Goal: Task Accomplishment & Management: Manage account settings

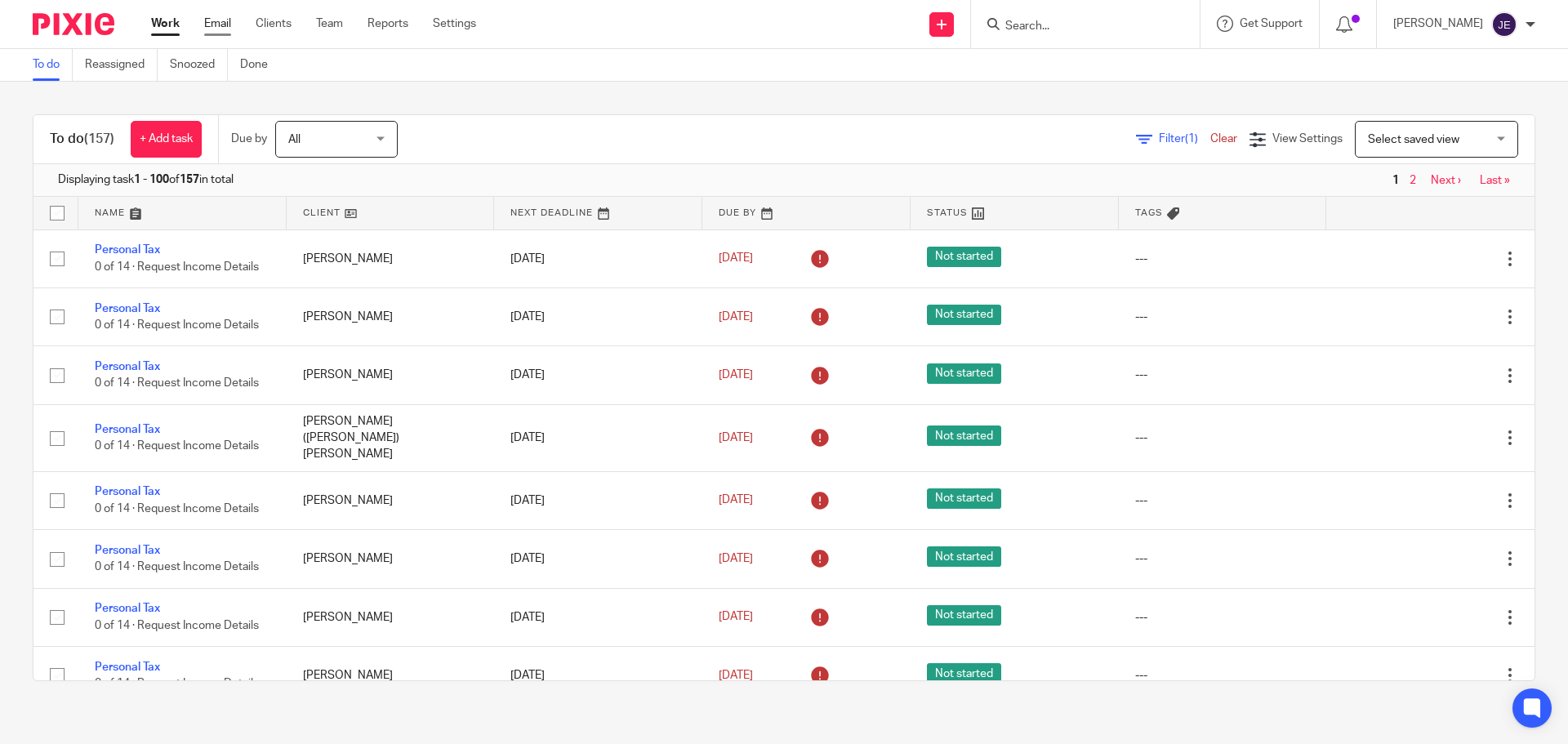
click at [207, 18] on link "Email" at bounding box center [218, 23] width 27 height 16
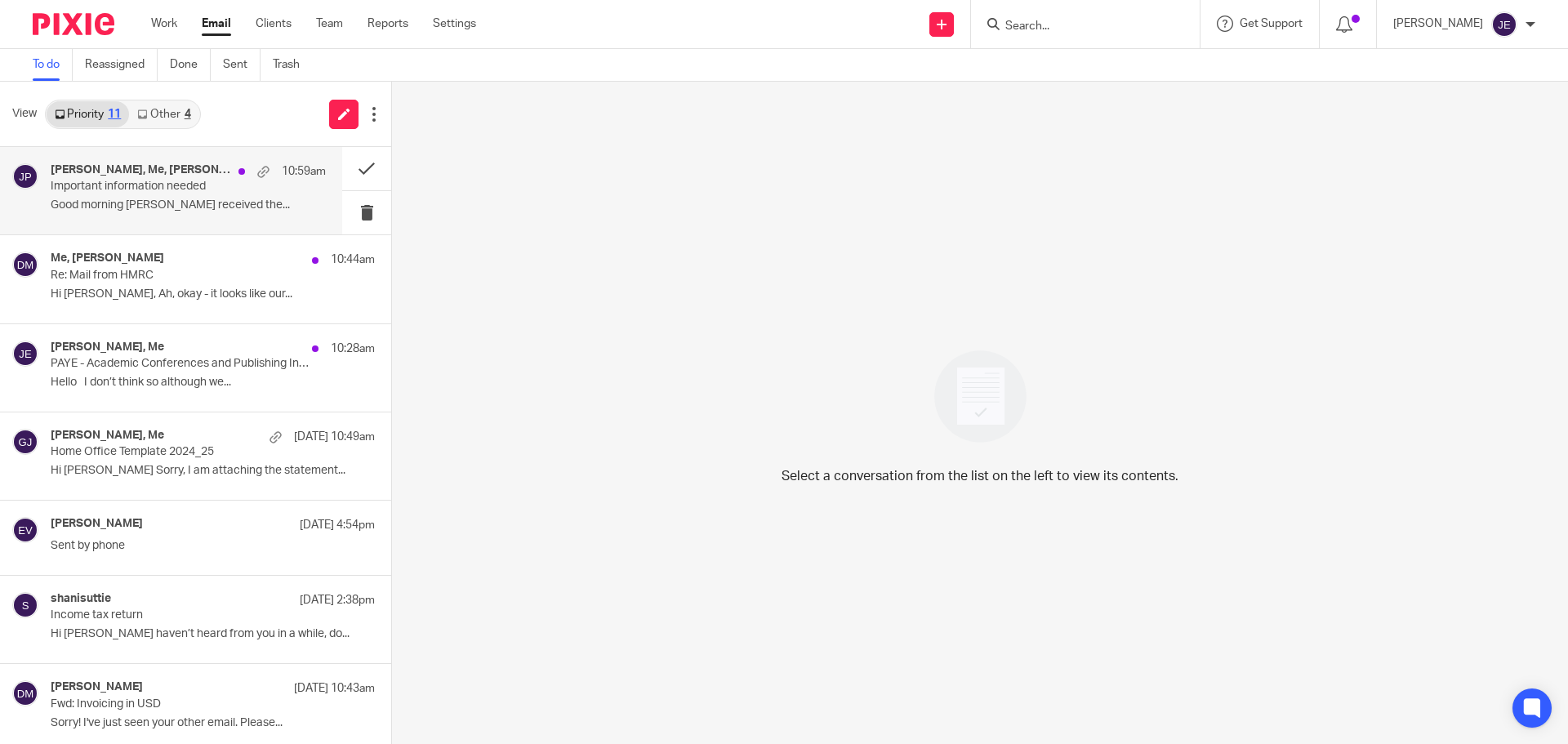
click at [159, 183] on p "Important information needed" at bounding box center [161, 186] width 220 height 14
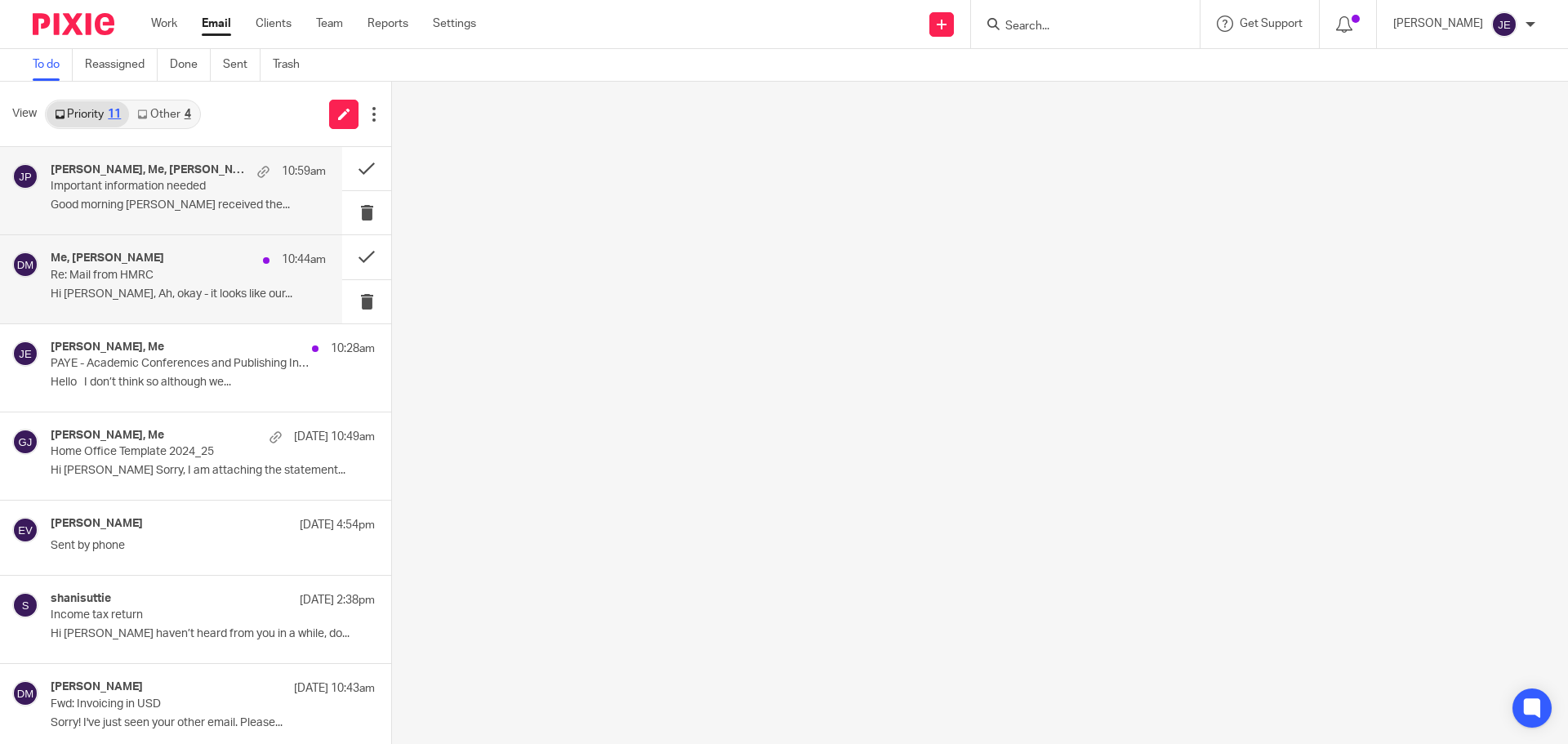
click at [186, 297] on p "Hi Jade, Ah, okay - it looks like our..." at bounding box center [188, 294] width 275 height 14
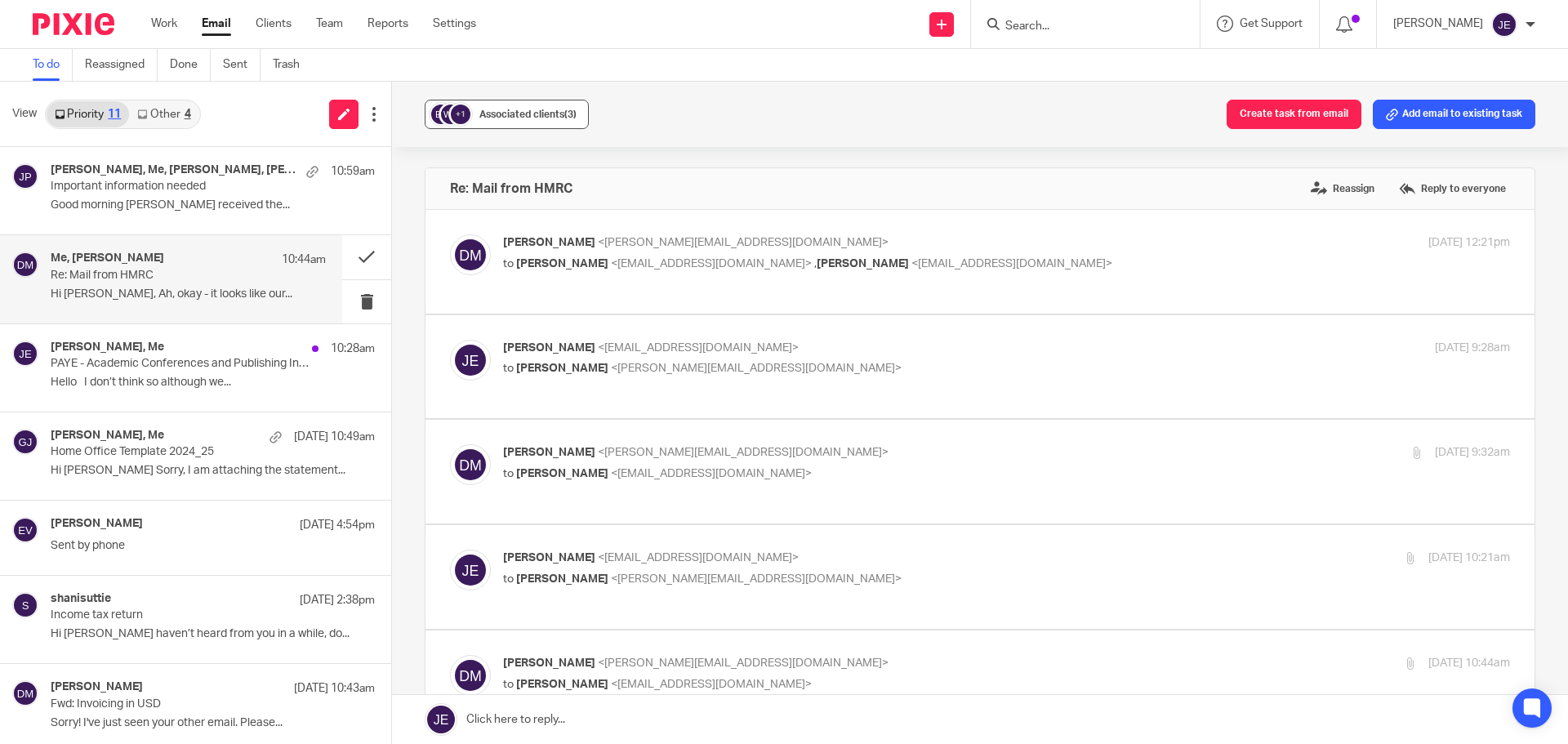
click at [535, 124] on button "+1 Associated clients (3)" at bounding box center [507, 113] width 165 height 29
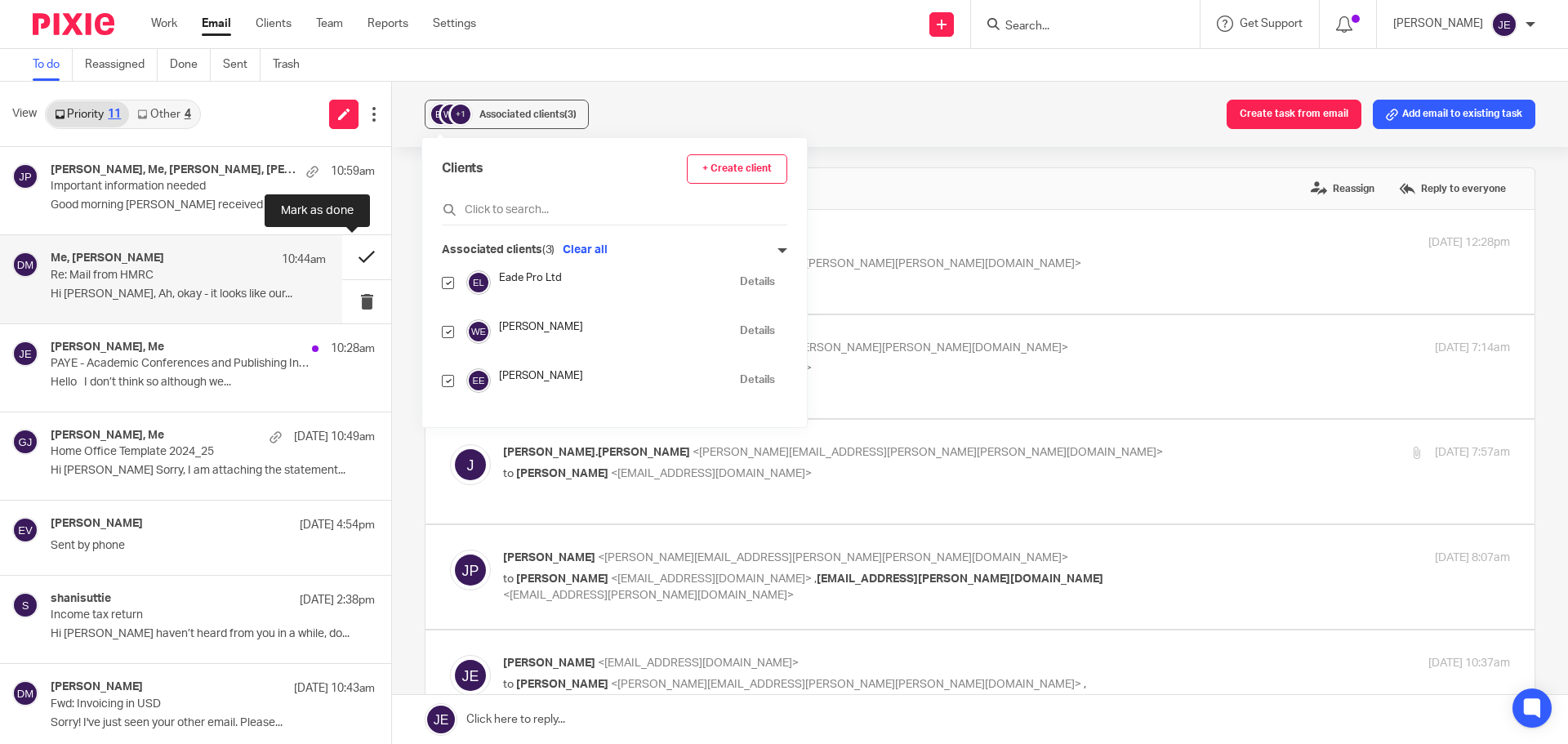
click at [349, 261] on button at bounding box center [367, 257] width 49 height 43
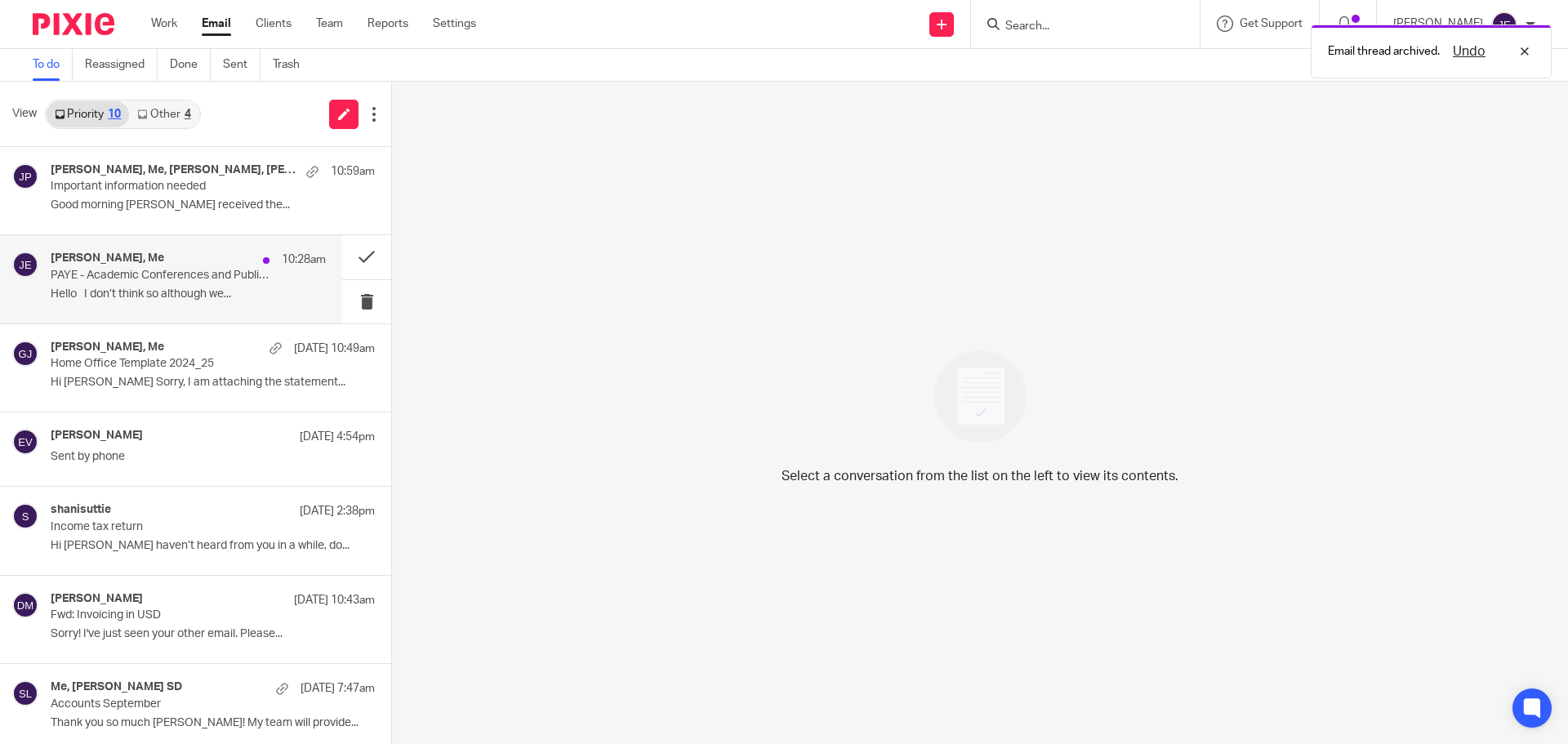
click at [159, 275] on p "PAYE - Academic Conferences and Publishing International Ltd" at bounding box center [161, 275] width 220 height 14
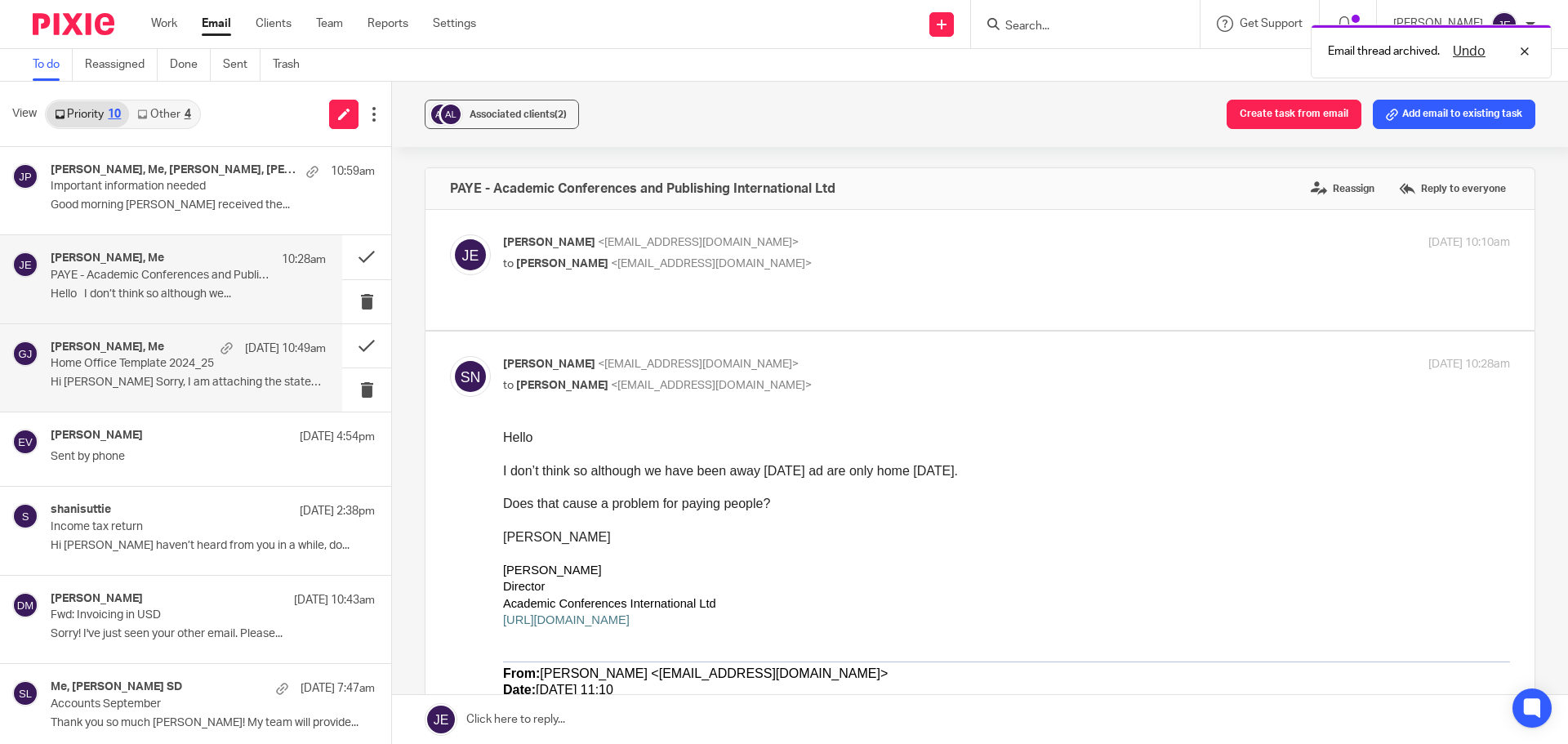
click at [189, 402] on div "Graham James, Me 25 Sep 10:49am Home Office Template 2024_25 Hi Jade Sorry, I a…" at bounding box center [171, 368] width 342 height 87
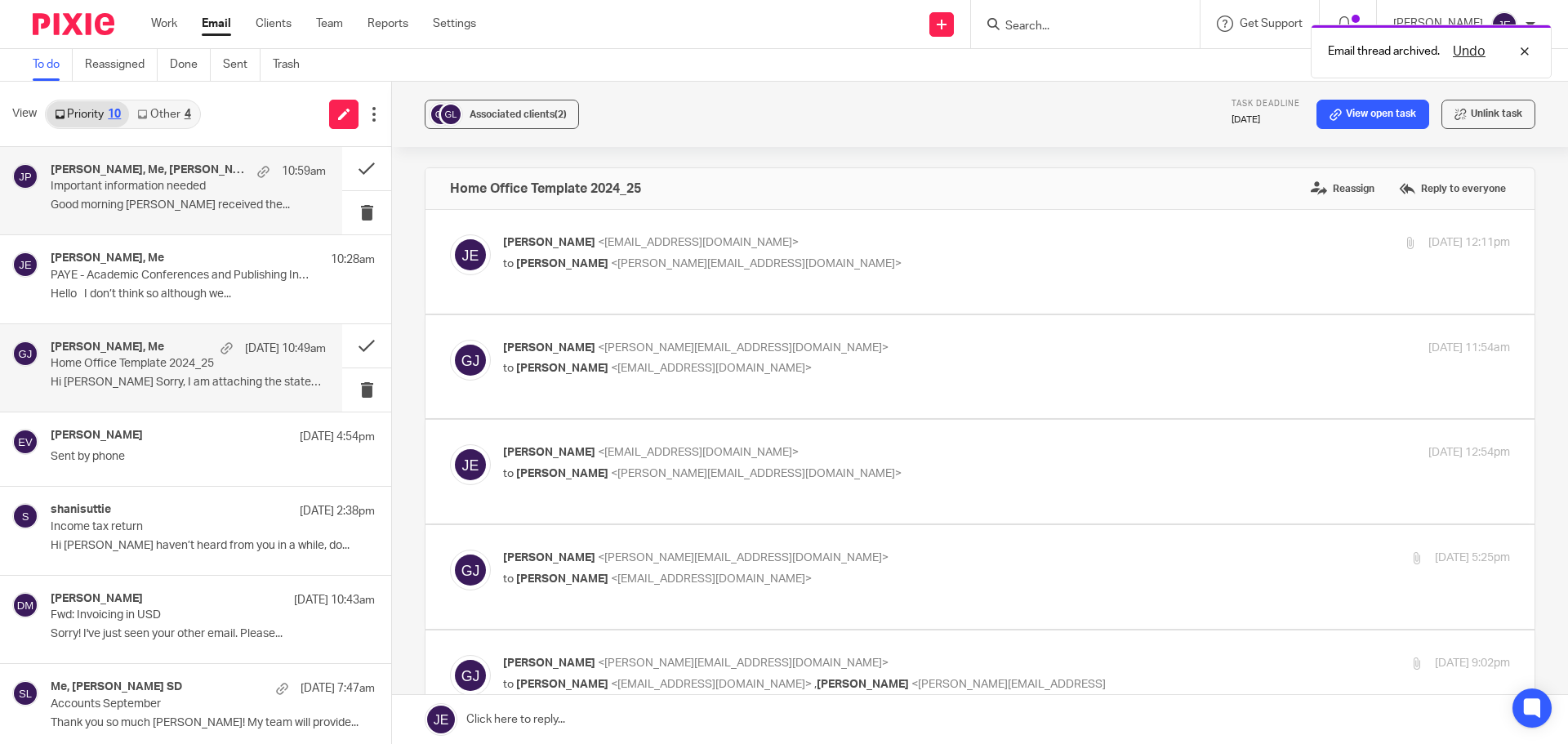
click at [141, 176] on h4 "Joseph Pisani, Me, David Munro, joseph.pisani" at bounding box center [150, 170] width 199 height 14
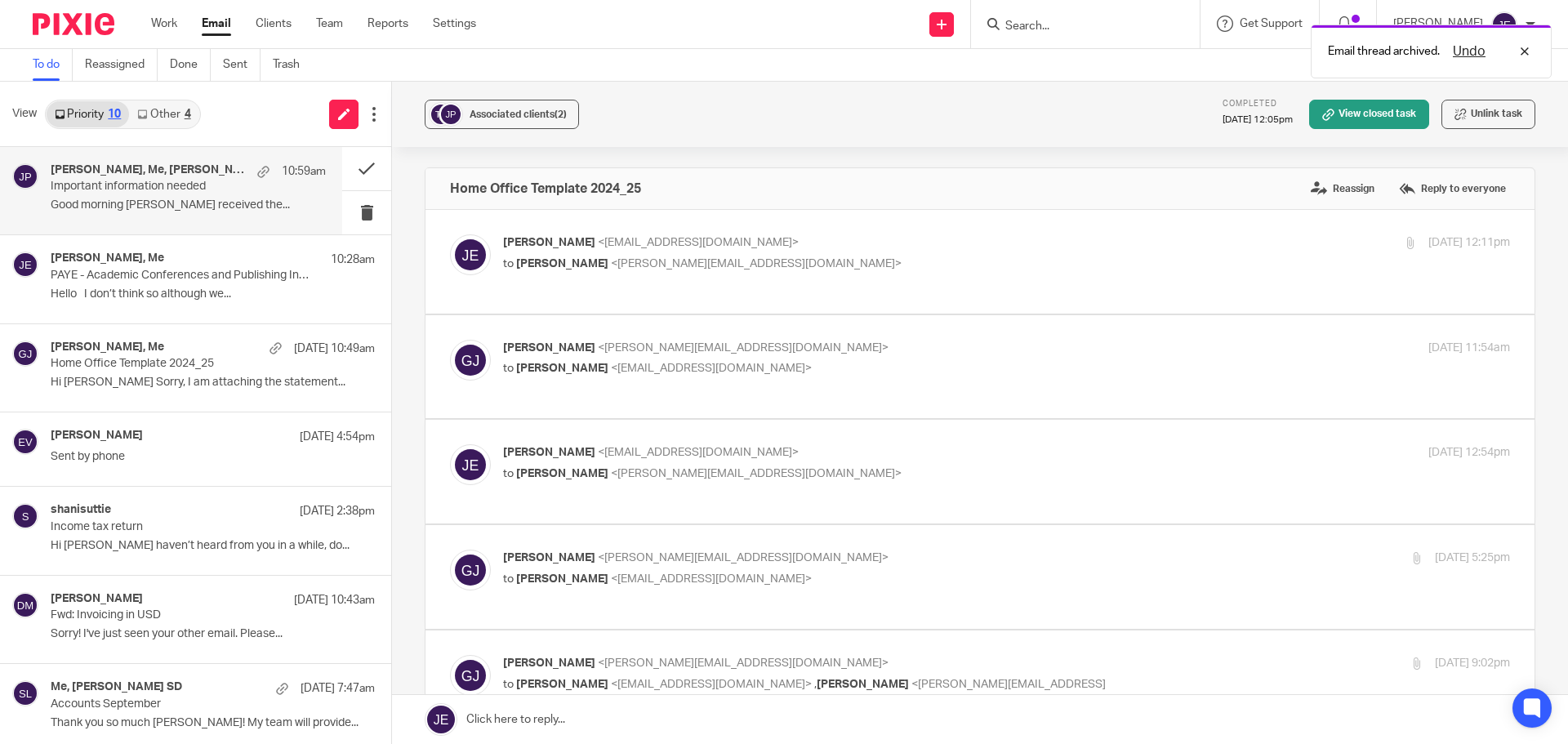
click at [165, 112] on link "Other 4" at bounding box center [163, 114] width 69 height 26
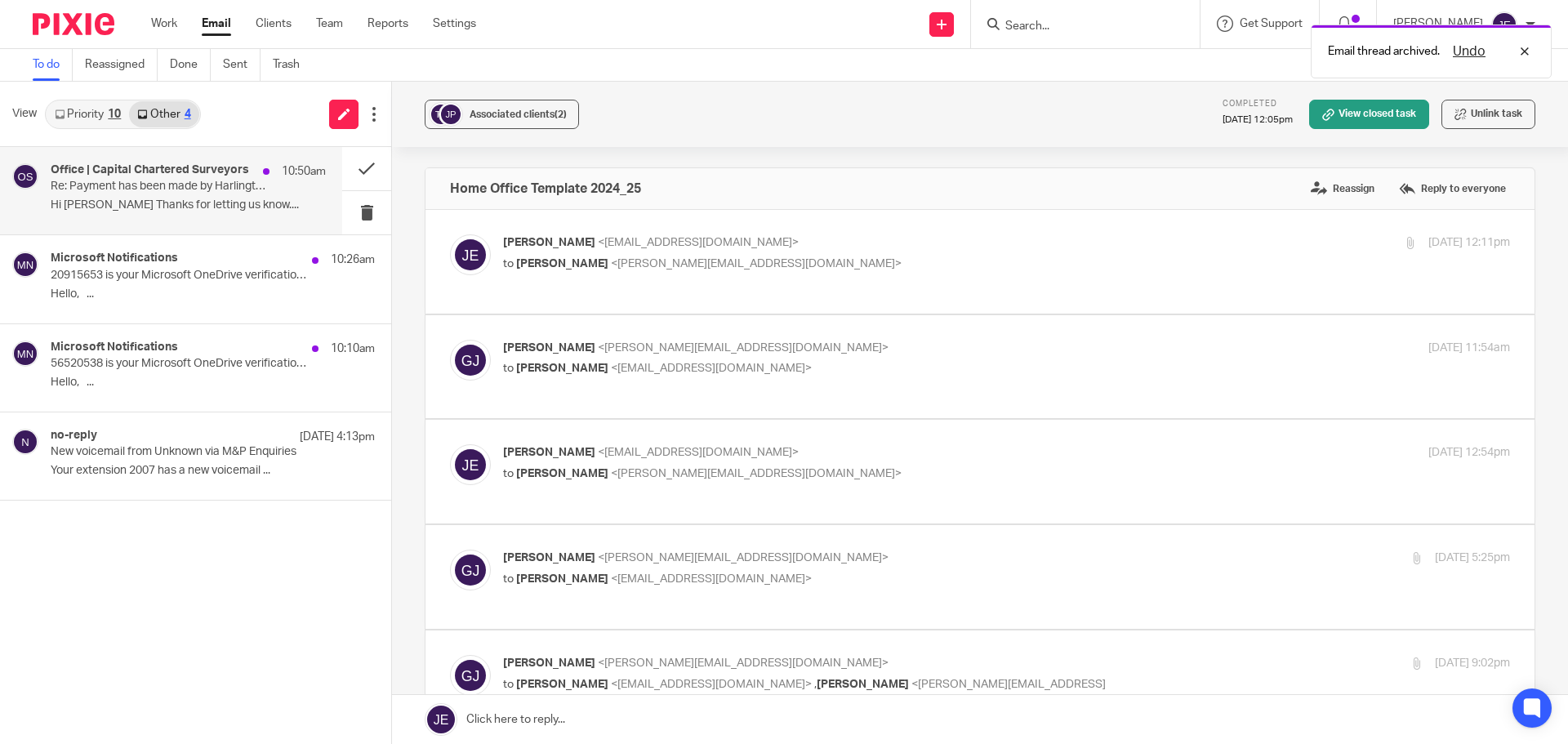
click at [155, 176] on h4 "Office | Capital Chartered Surveyors" at bounding box center [150, 170] width 199 height 14
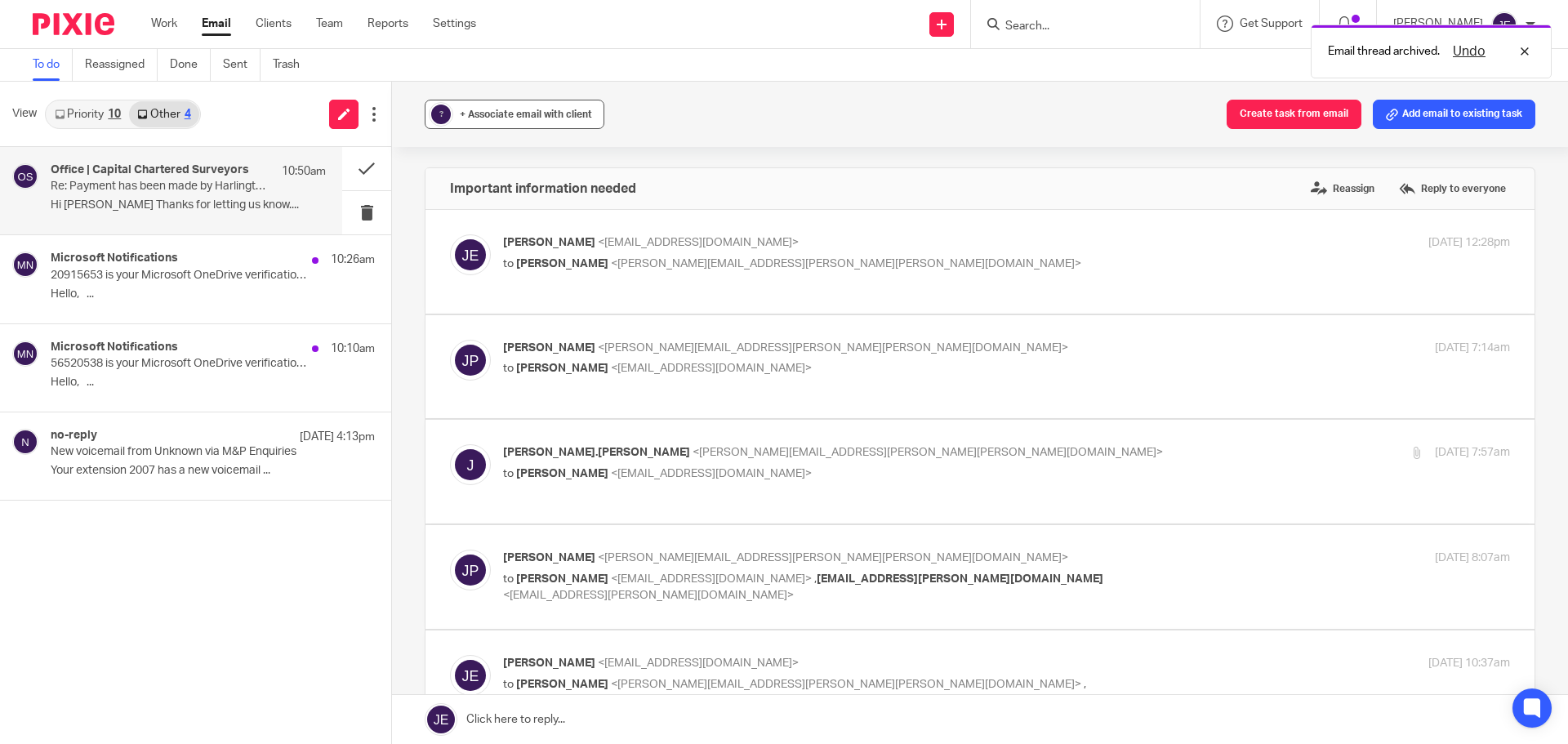
click at [513, 105] on button "? + Associate email with client" at bounding box center [514, 113] width 180 height 29
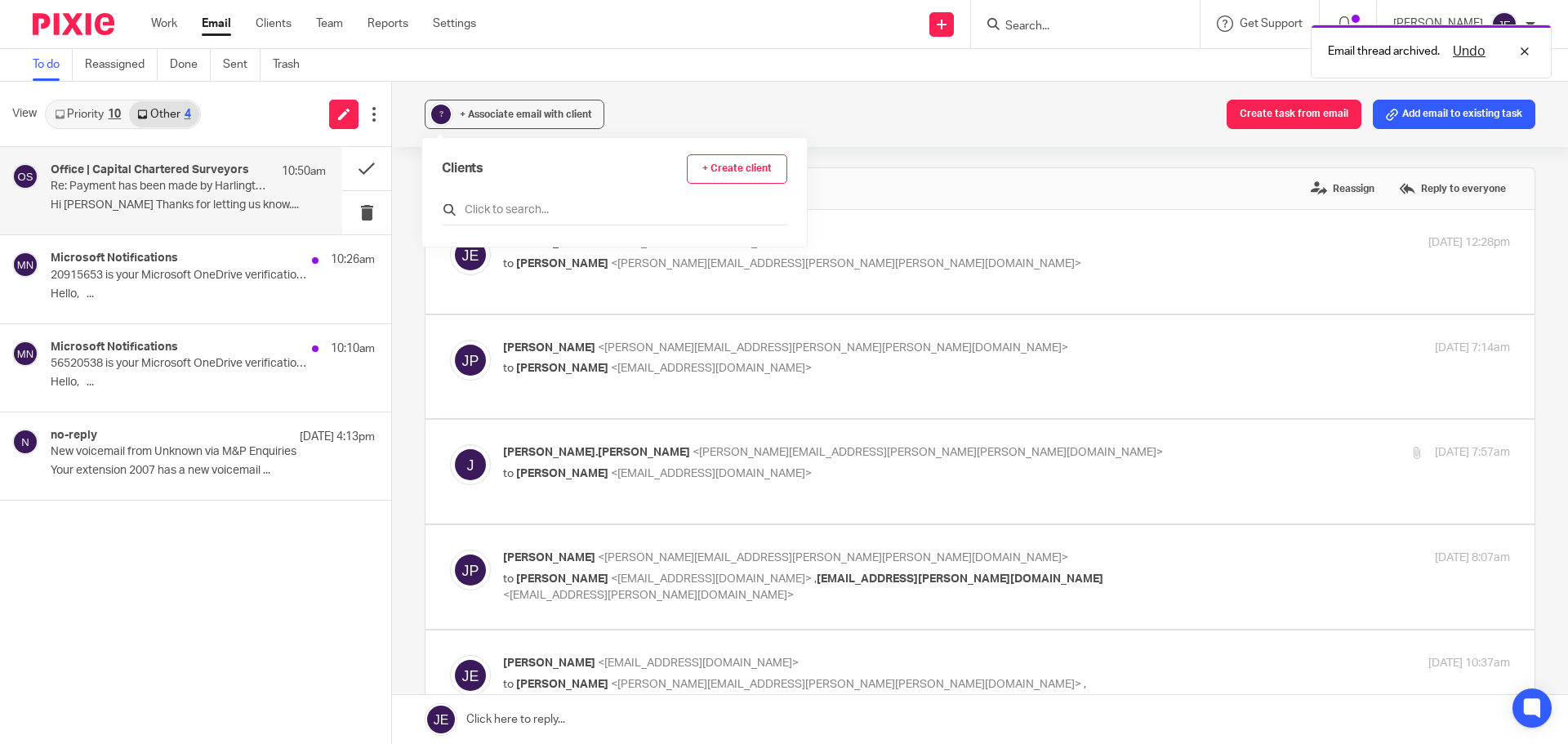
click at [519, 213] on input "text" at bounding box center [614, 209] width 345 height 16
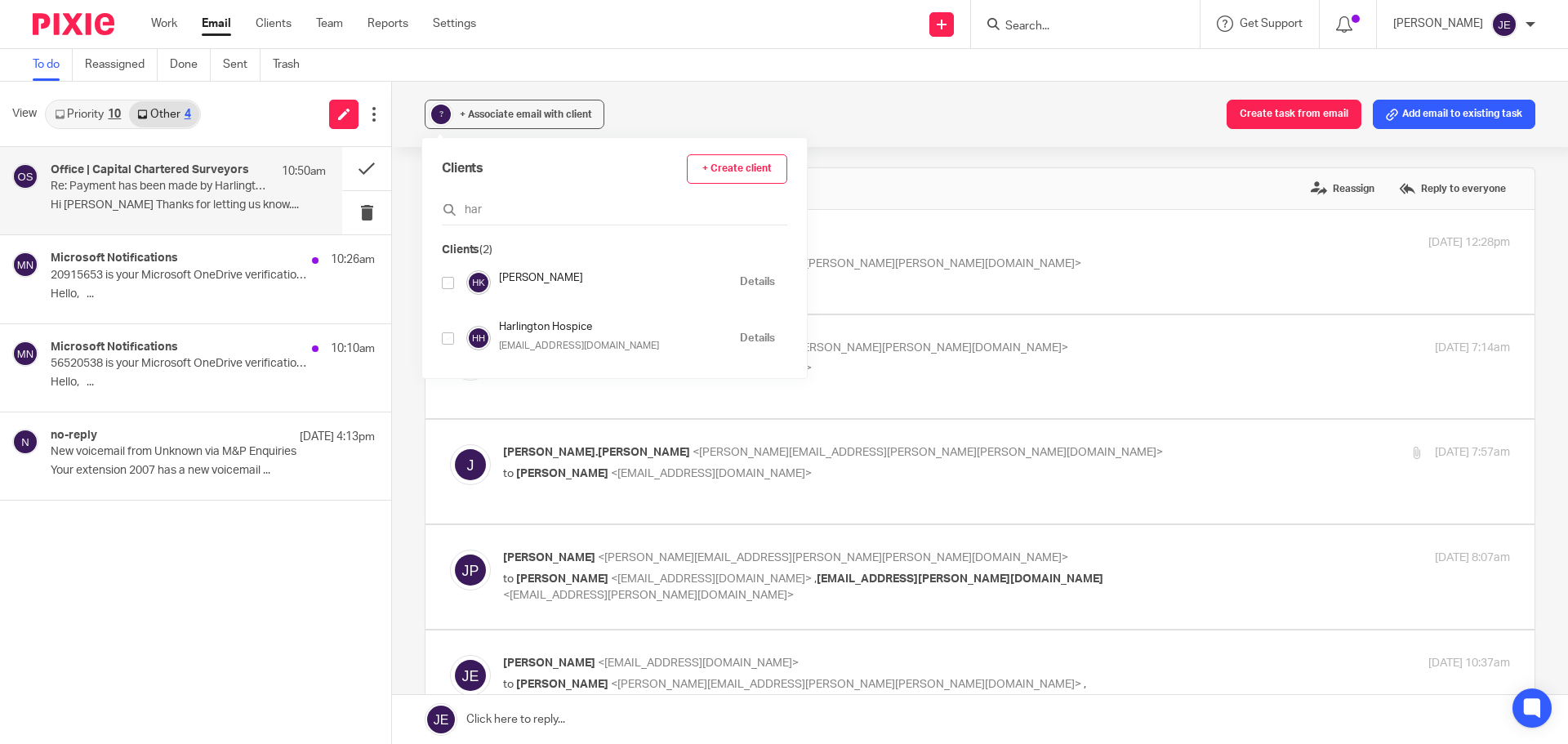
type input "har"
click at [447, 342] on input "checkbox" at bounding box center [447, 338] width 12 height 12
checkbox input "true"
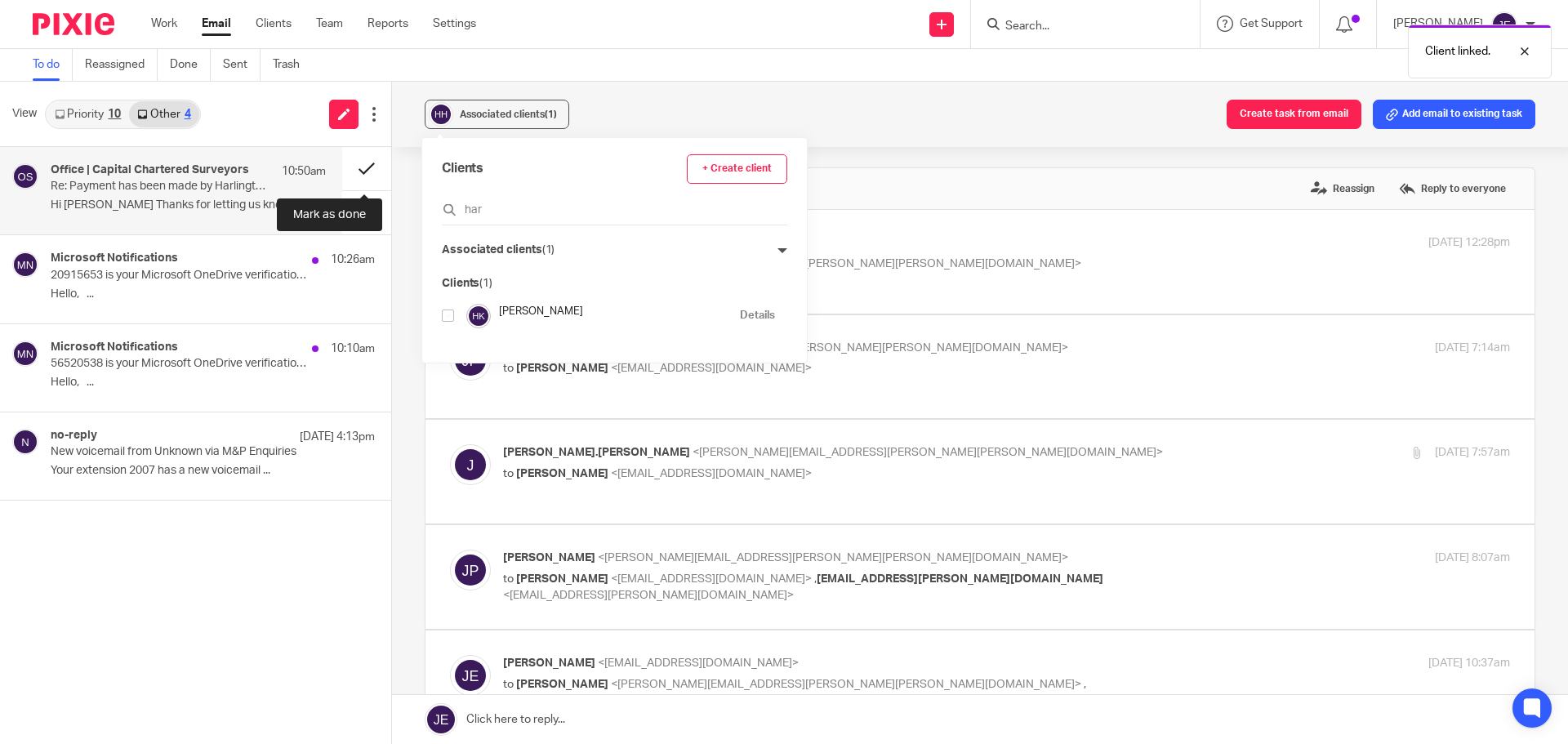
click at [375, 181] on button at bounding box center [367, 168] width 49 height 43
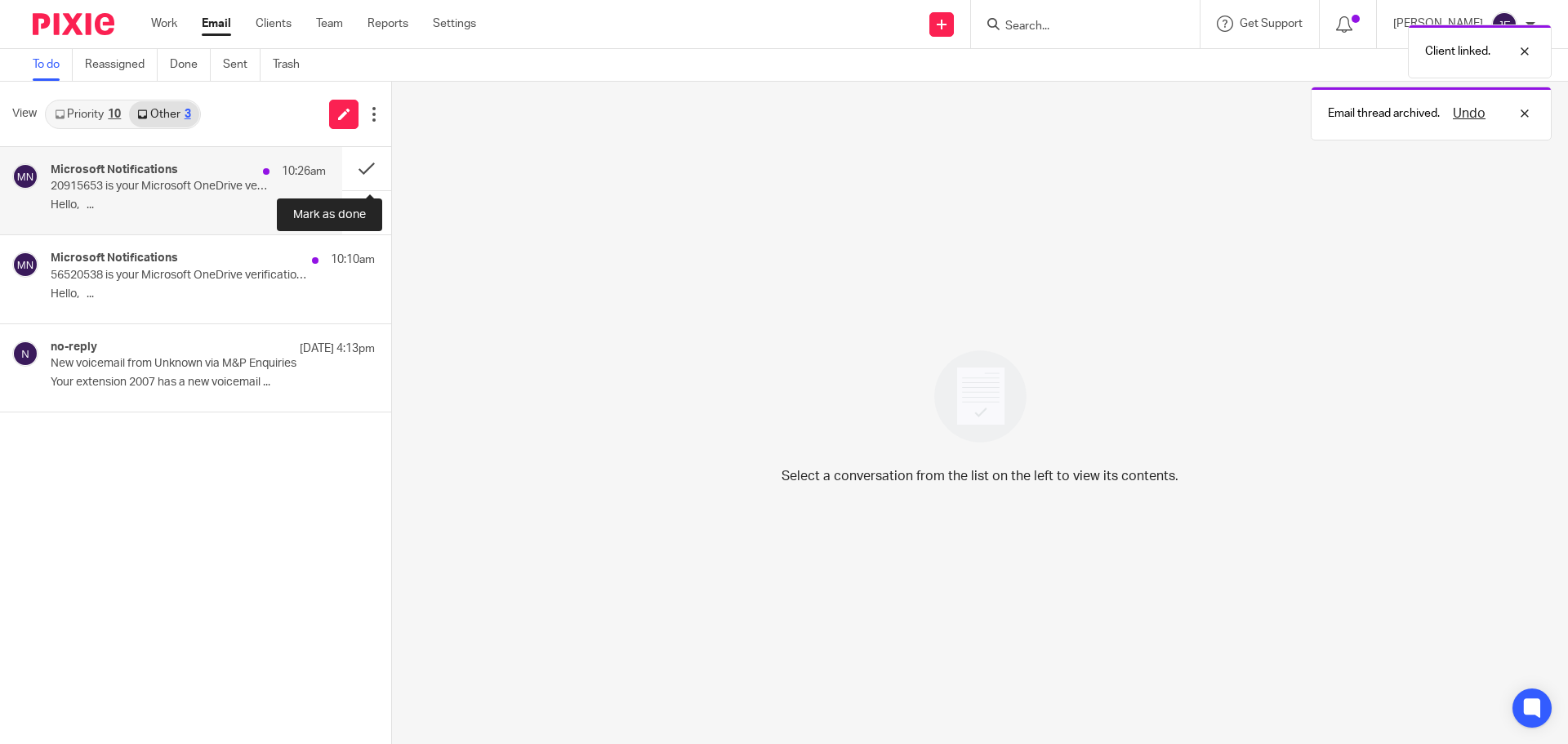
click at [175, 181] on p "20915653 is your Microsoft OneDrive verification code." at bounding box center [161, 186] width 220 height 14
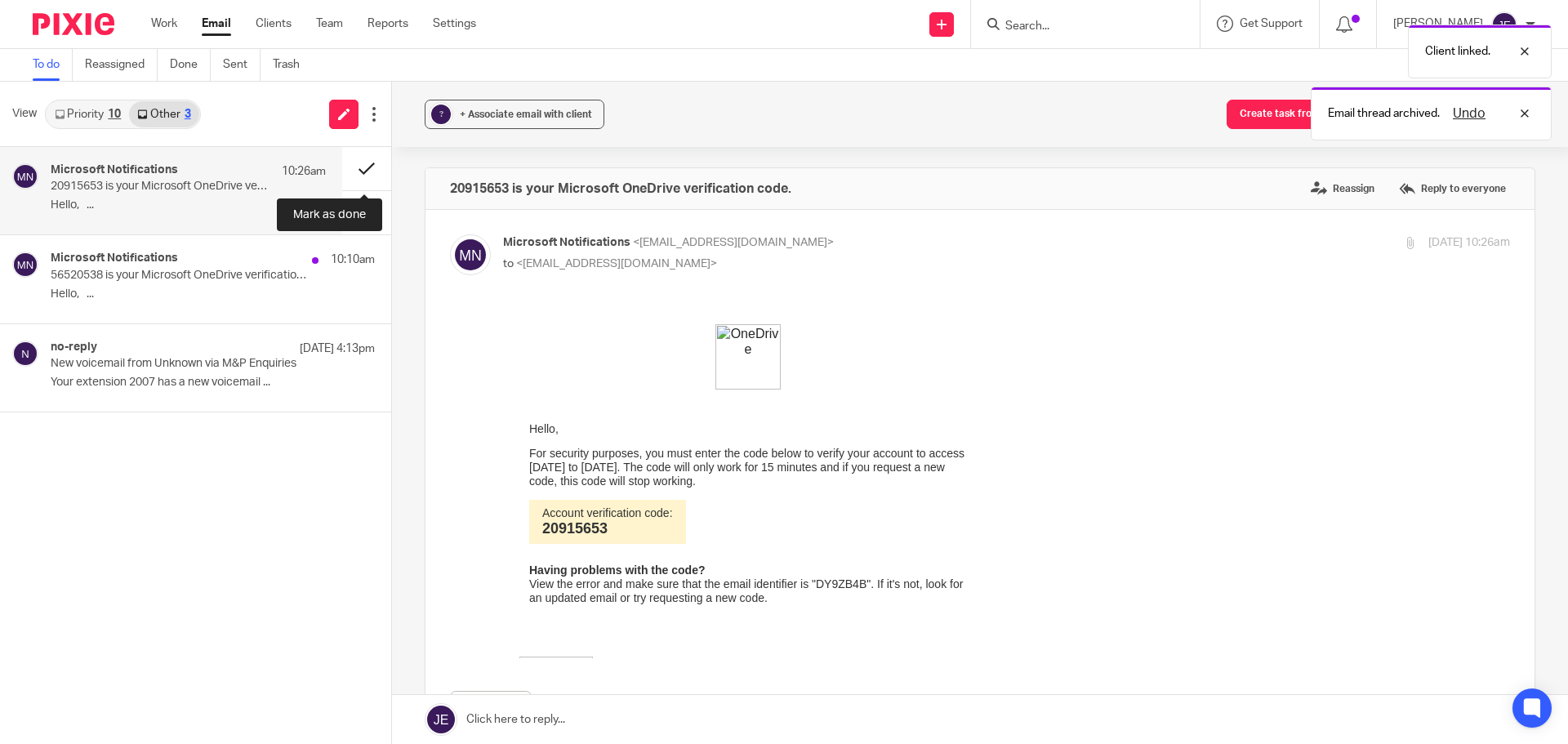
click at [356, 175] on button at bounding box center [367, 168] width 49 height 43
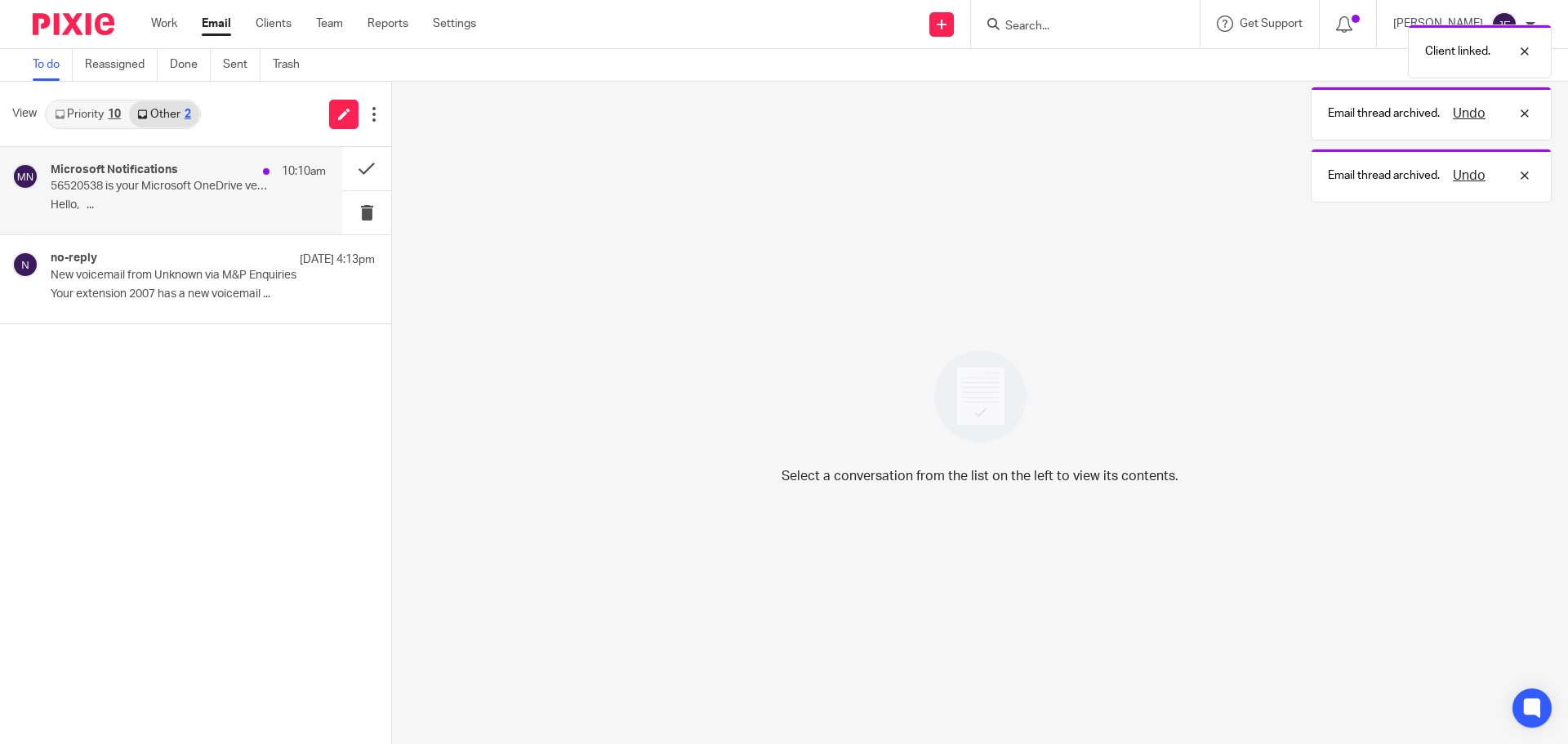
click at [195, 179] on div "Microsoft Notifications 10:10am" at bounding box center [188, 171] width 275 height 16
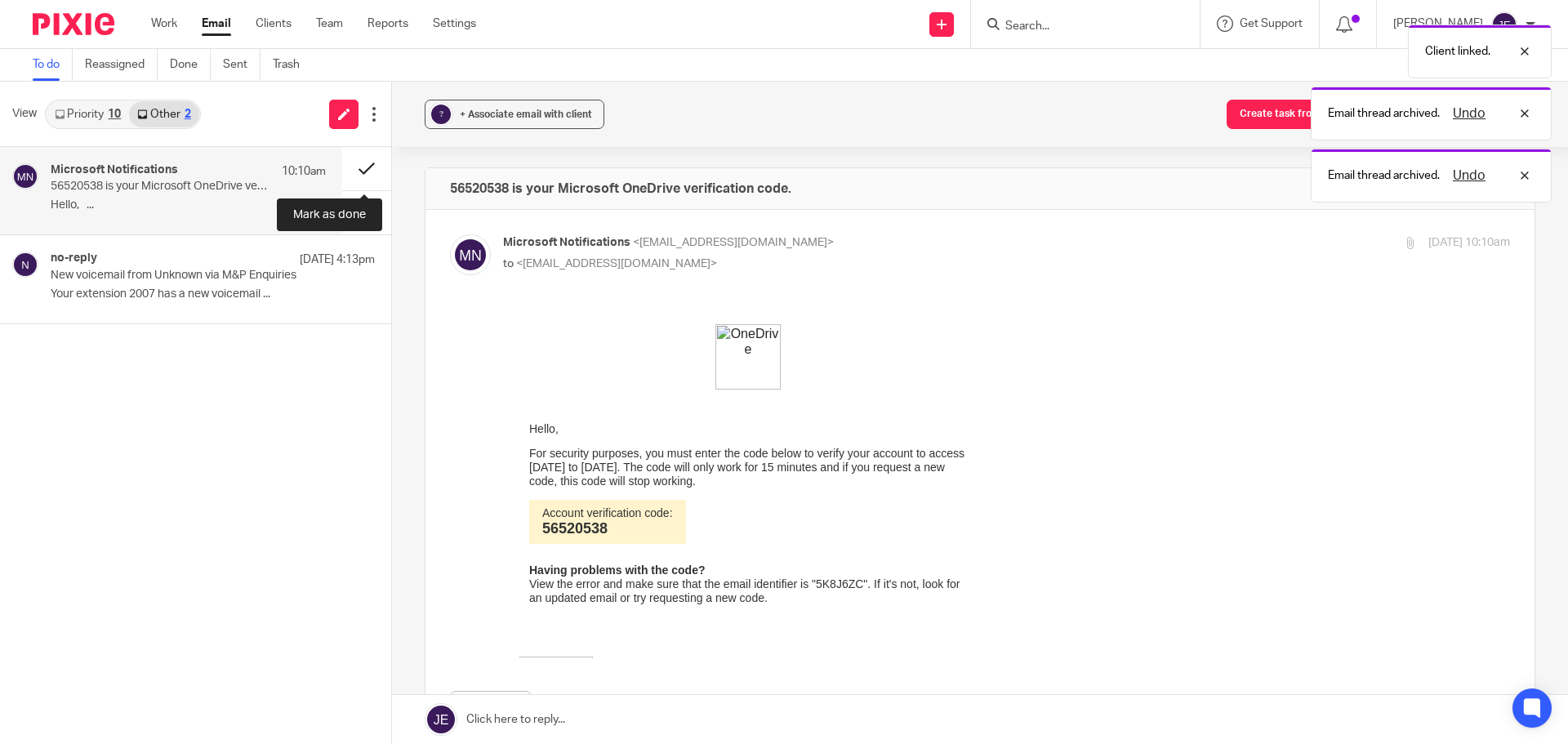
click at [366, 167] on button at bounding box center [367, 168] width 49 height 43
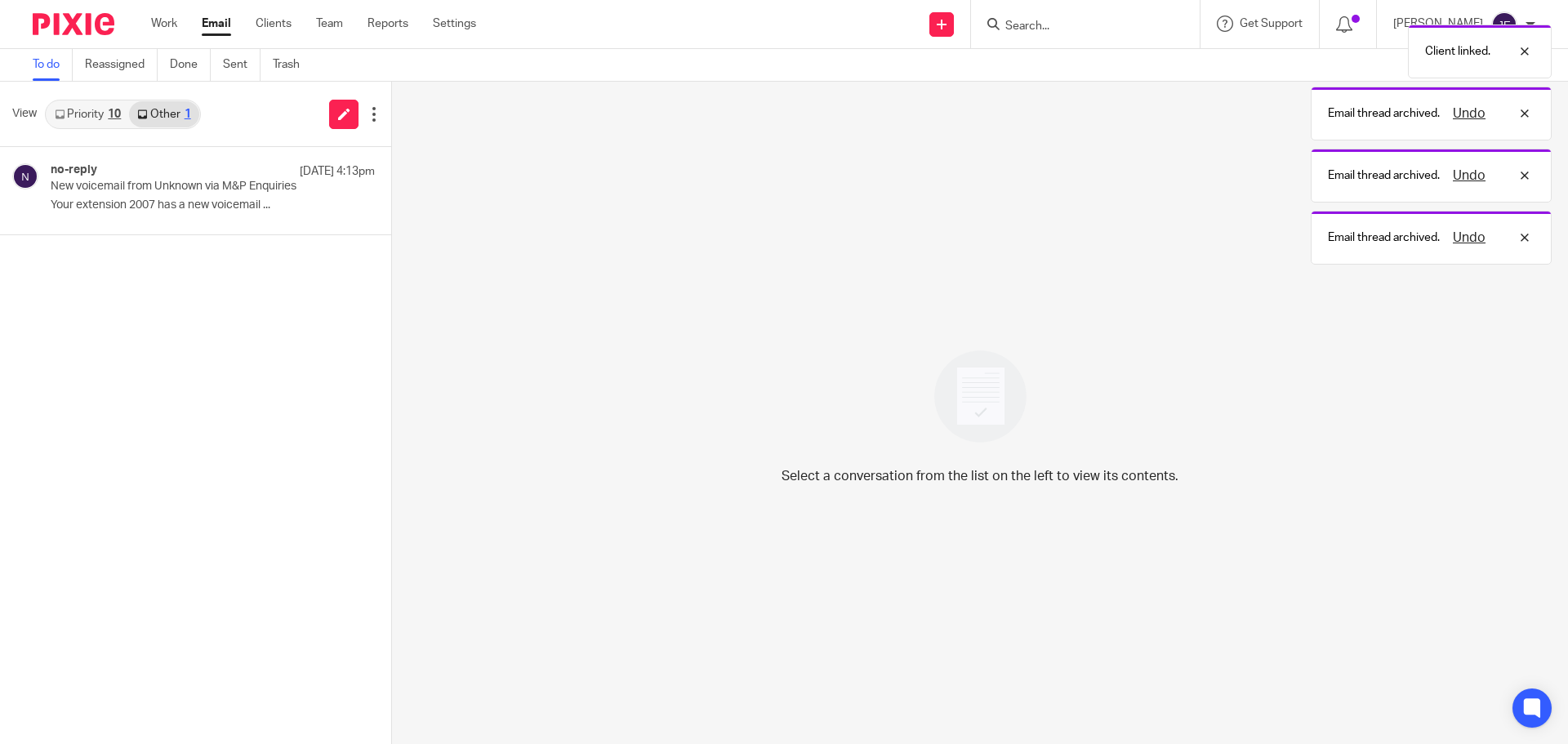
click at [105, 123] on link "Priority 10" at bounding box center [87, 114] width 82 height 26
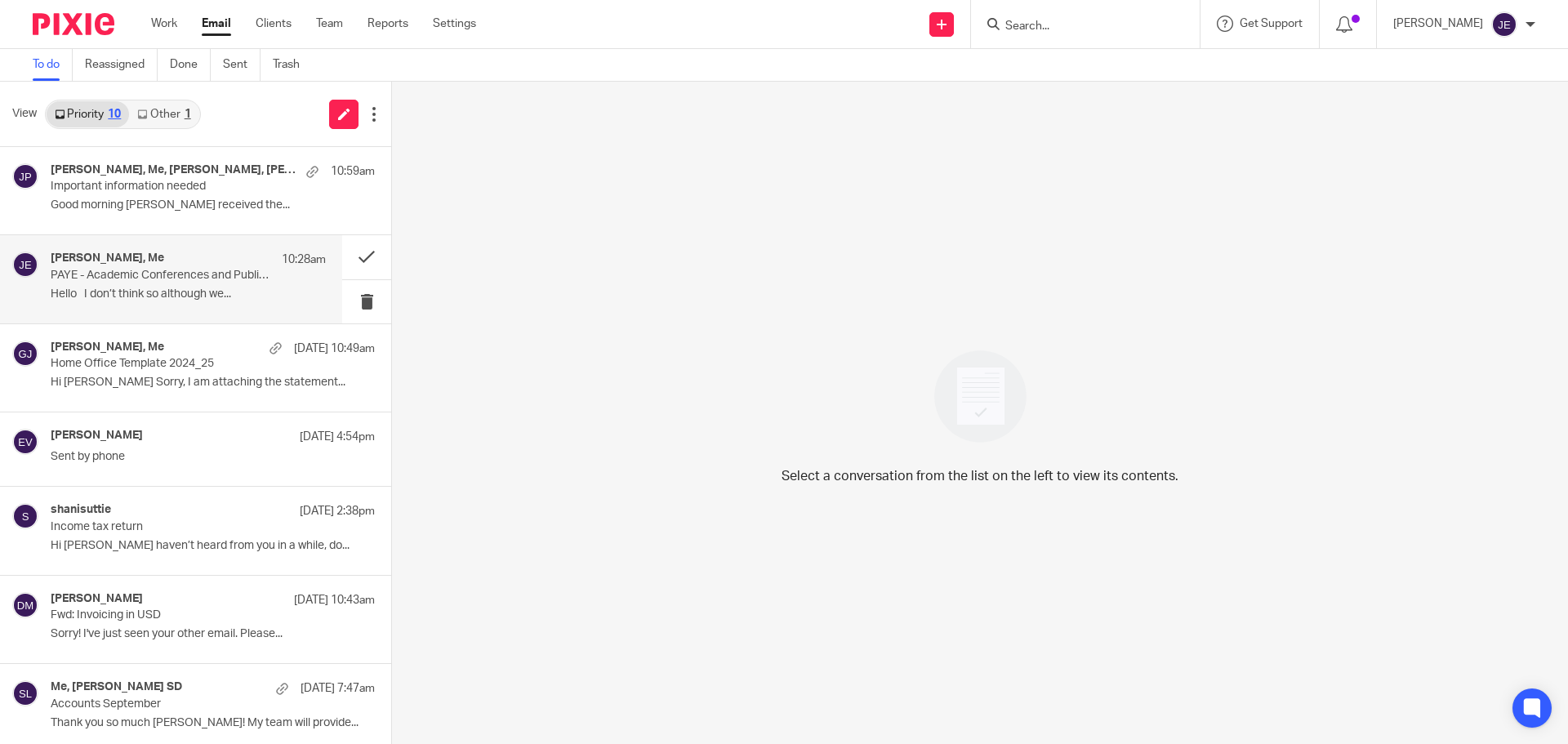
click at [150, 297] on p "Hello I don’t think so although we..." at bounding box center [188, 294] width 275 height 14
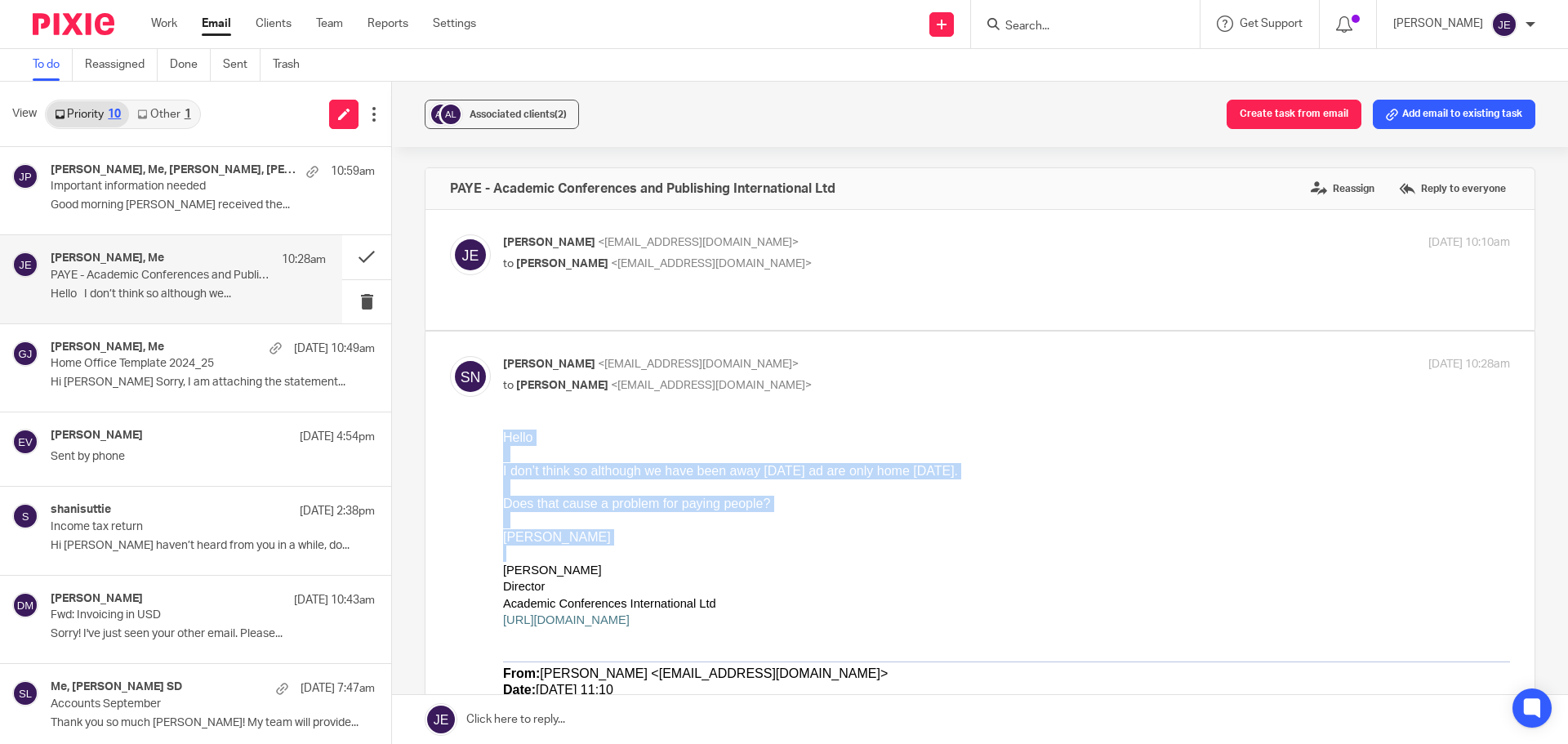
drag, startPoint x: 537, startPoint y: 545, endPoint x: 488, endPoint y: 442, distance: 114.1
copy div "Hello I don’t think so although we have been away since Tuesday ad are only hom…"
click at [687, 554] on p at bounding box center [1006, 553] width 1007 height 16
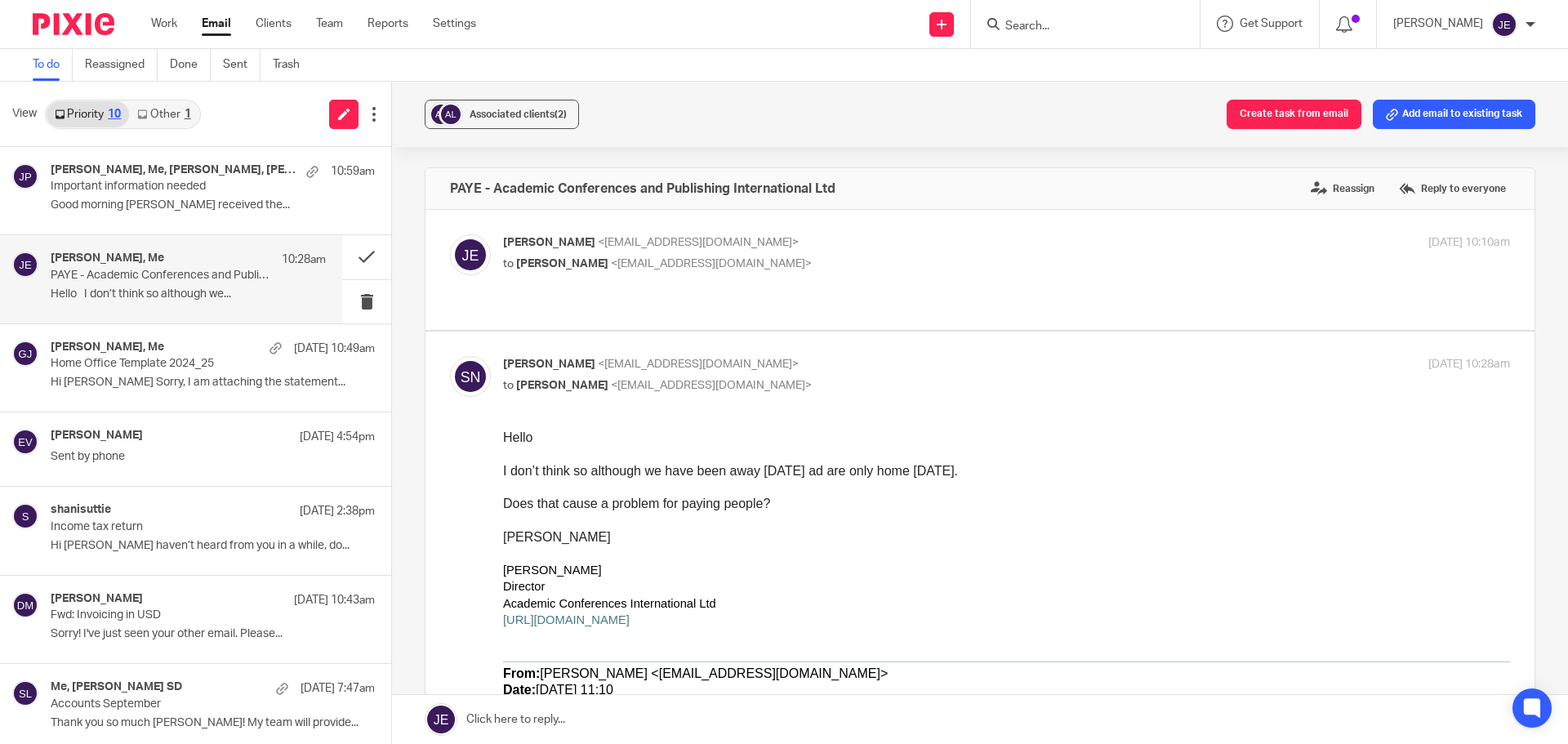
click at [178, 253] on div "Sue Nugus, Me 10:28am" at bounding box center [188, 259] width 275 height 16
click at [183, 202] on p "Good morning Jade I received the..." at bounding box center [188, 205] width 275 height 14
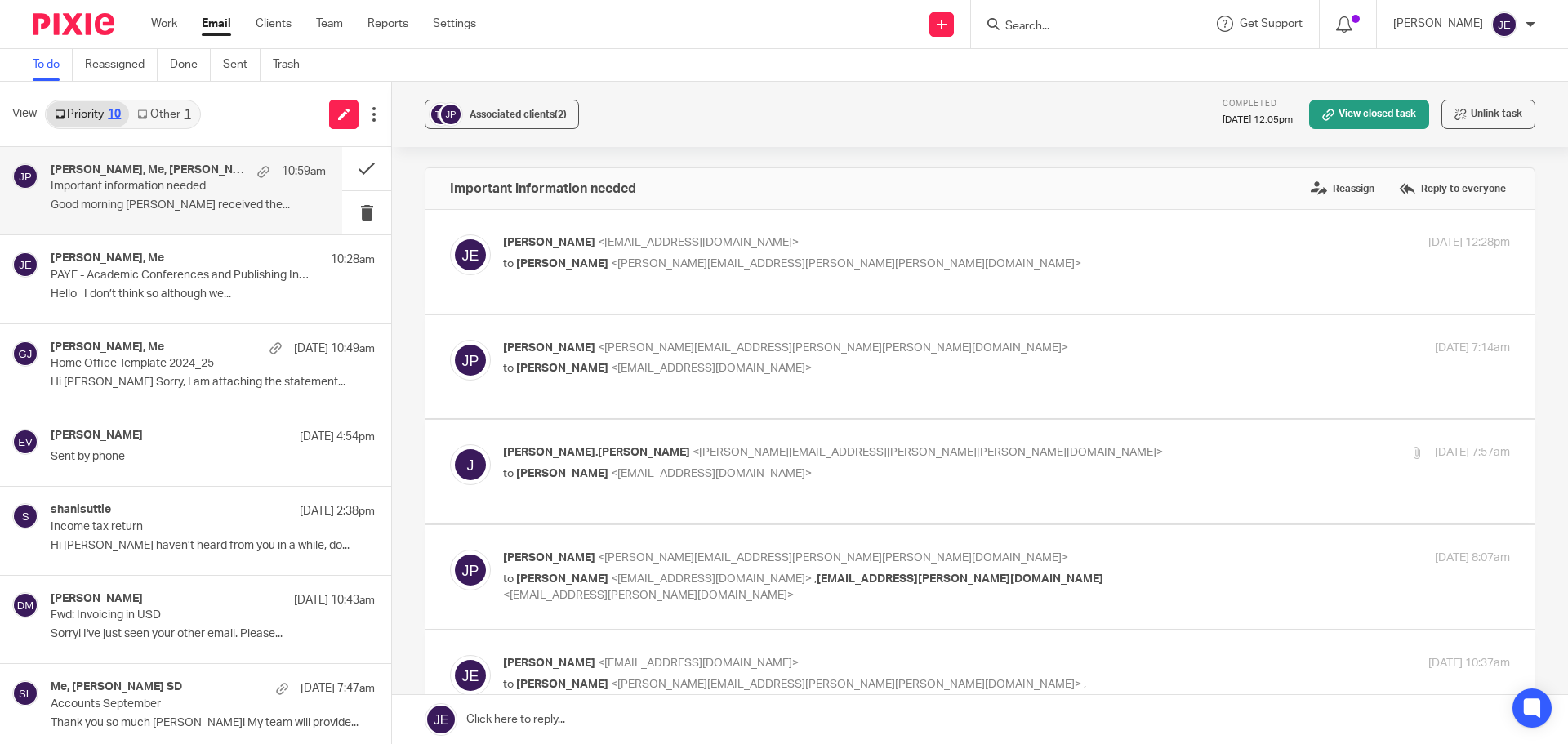
click at [800, 709] on link at bounding box center [981, 719] width 1176 height 49
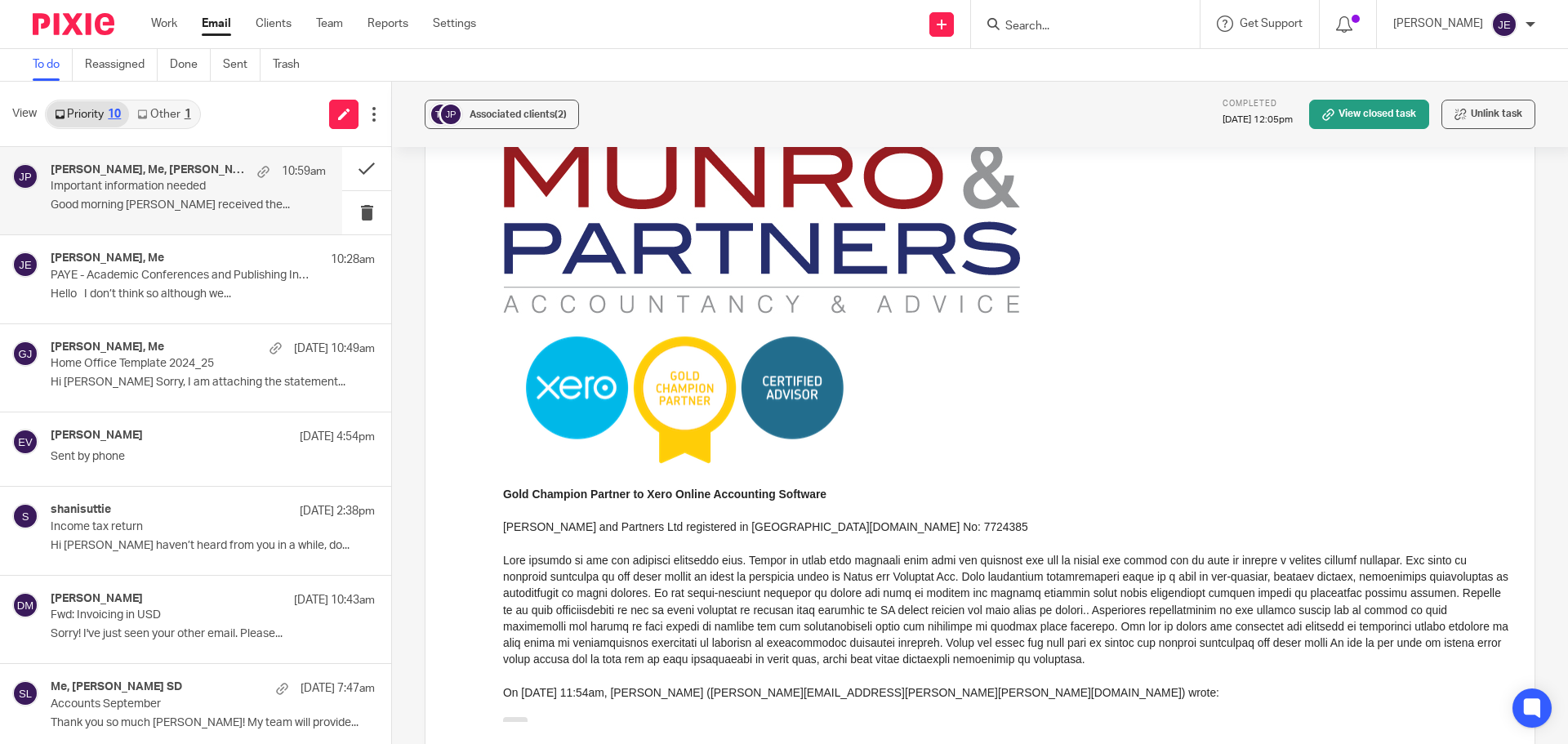
scroll to position [11009, 0]
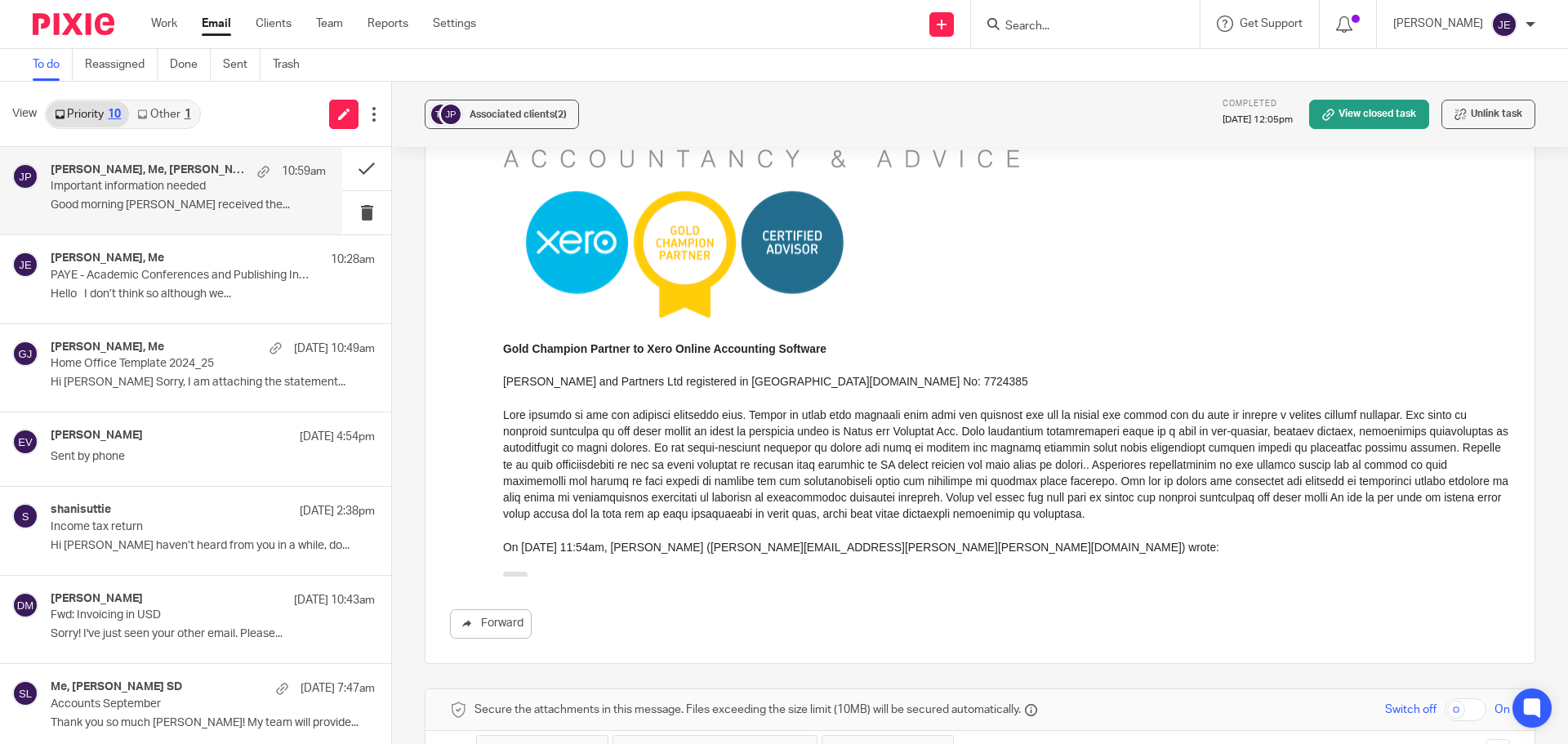
click at [797, 743] on span at bounding box center [802, 751] width 10 height 10
click at [725, 743] on span at bounding box center [730, 751] width 10 height 10
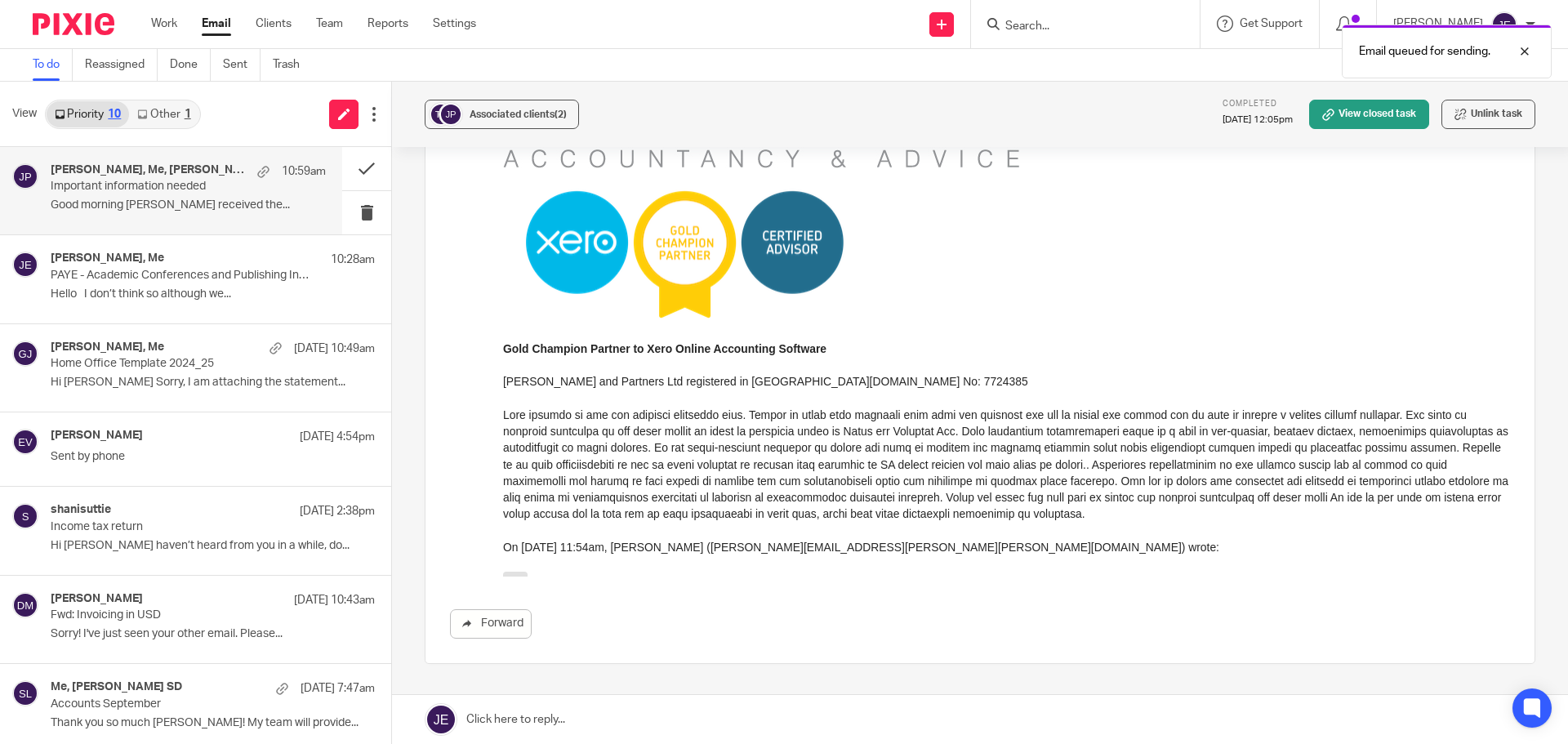
scroll to position [10660, 0]
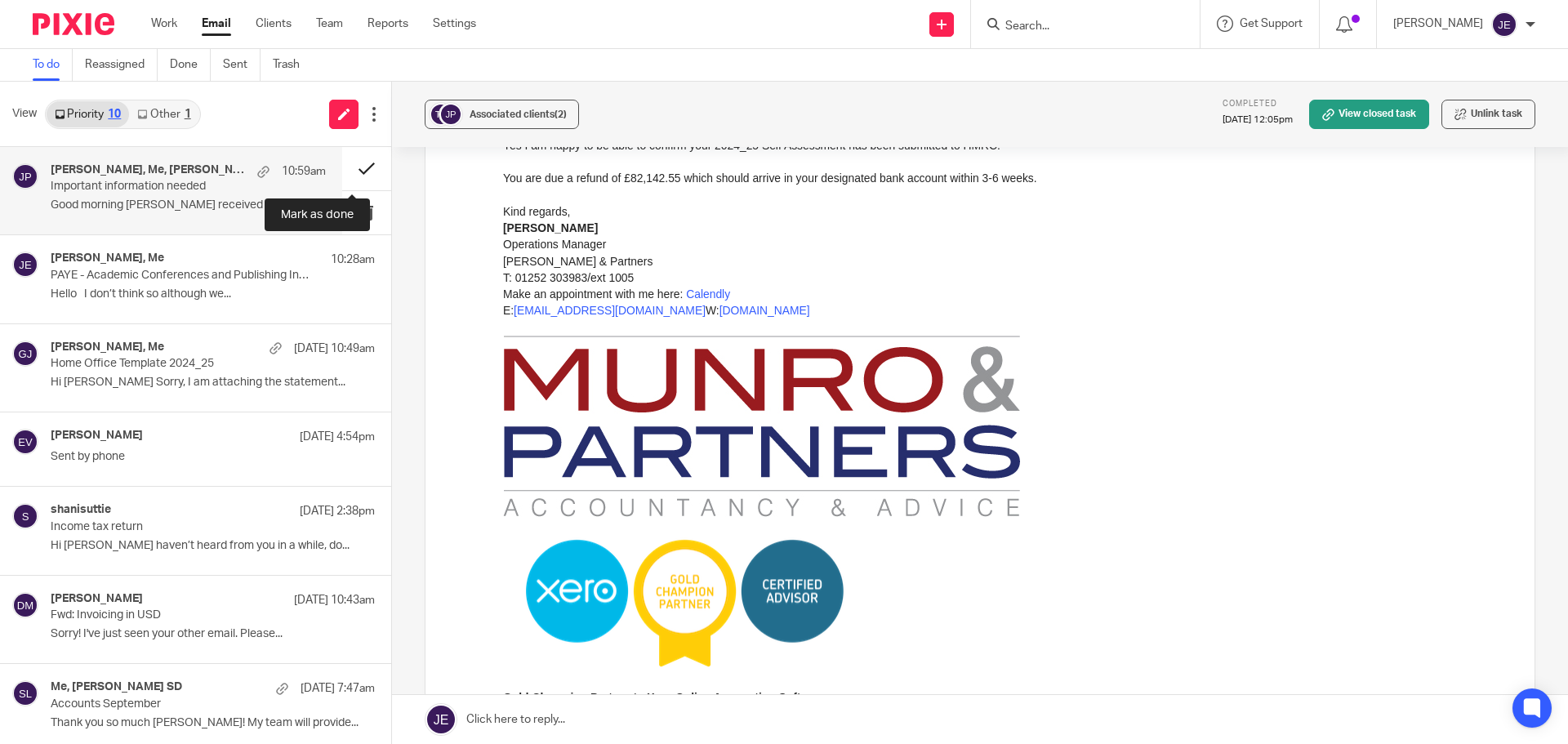
click at [349, 166] on button at bounding box center [367, 168] width 49 height 43
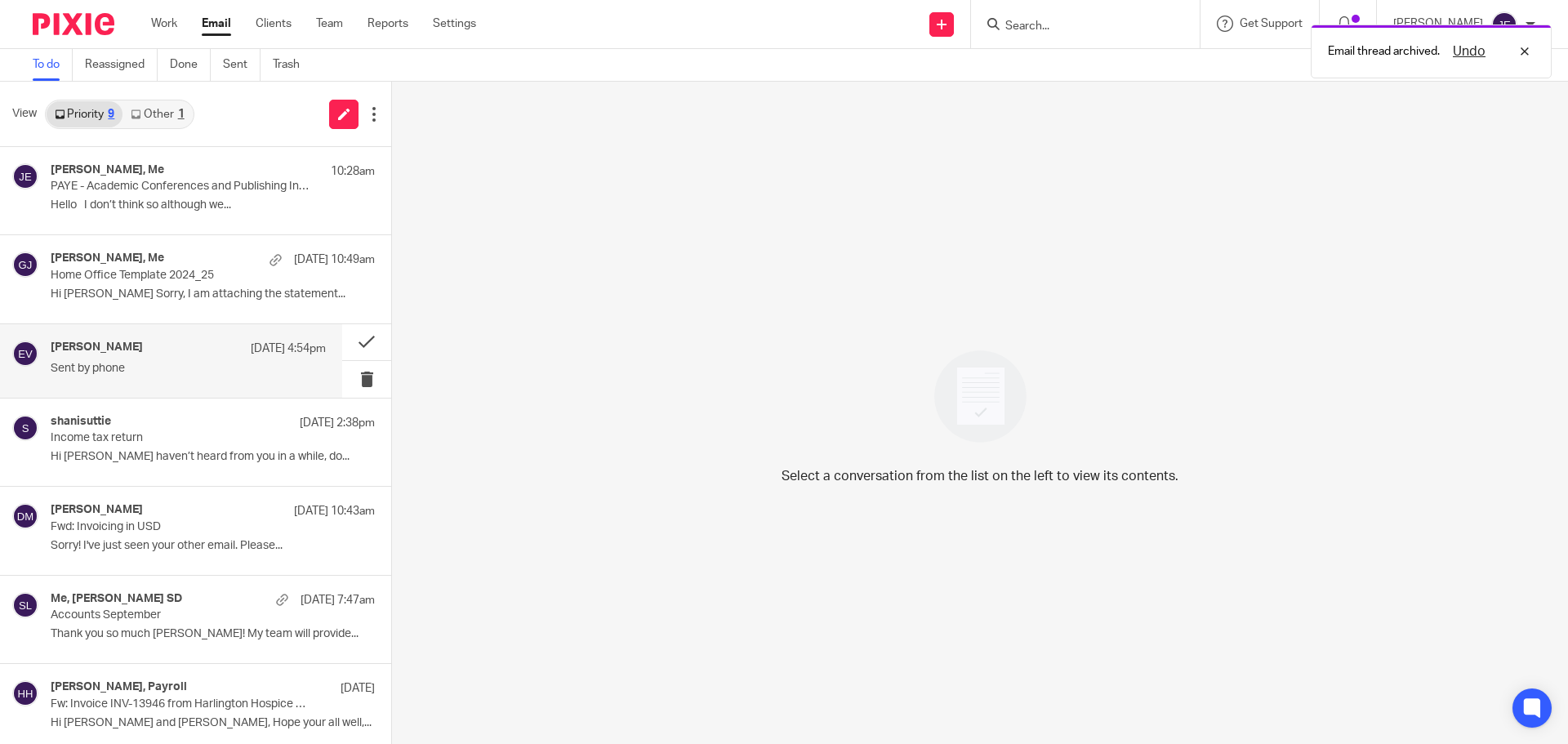
click at [165, 356] on div "Edward Verity 24 Sep 4:54pm" at bounding box center [188, 348] width 275 height 16
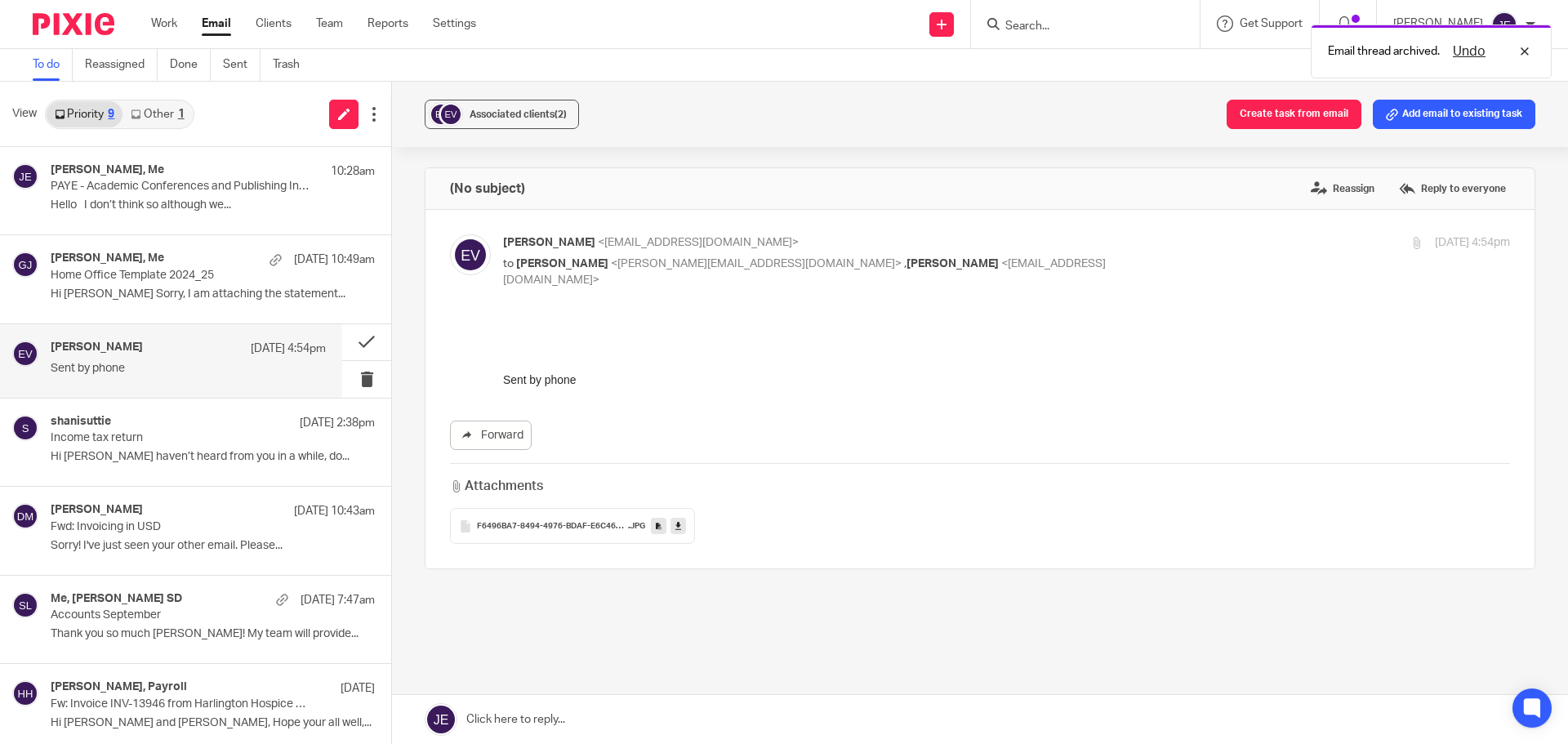
scroll to position [0, 0]
click at [601, 522] on div "F6496BA7-8494-4976-BDAF-E6C464046C38 .JPG" at bounding box center [572, 526] width 245 height 36
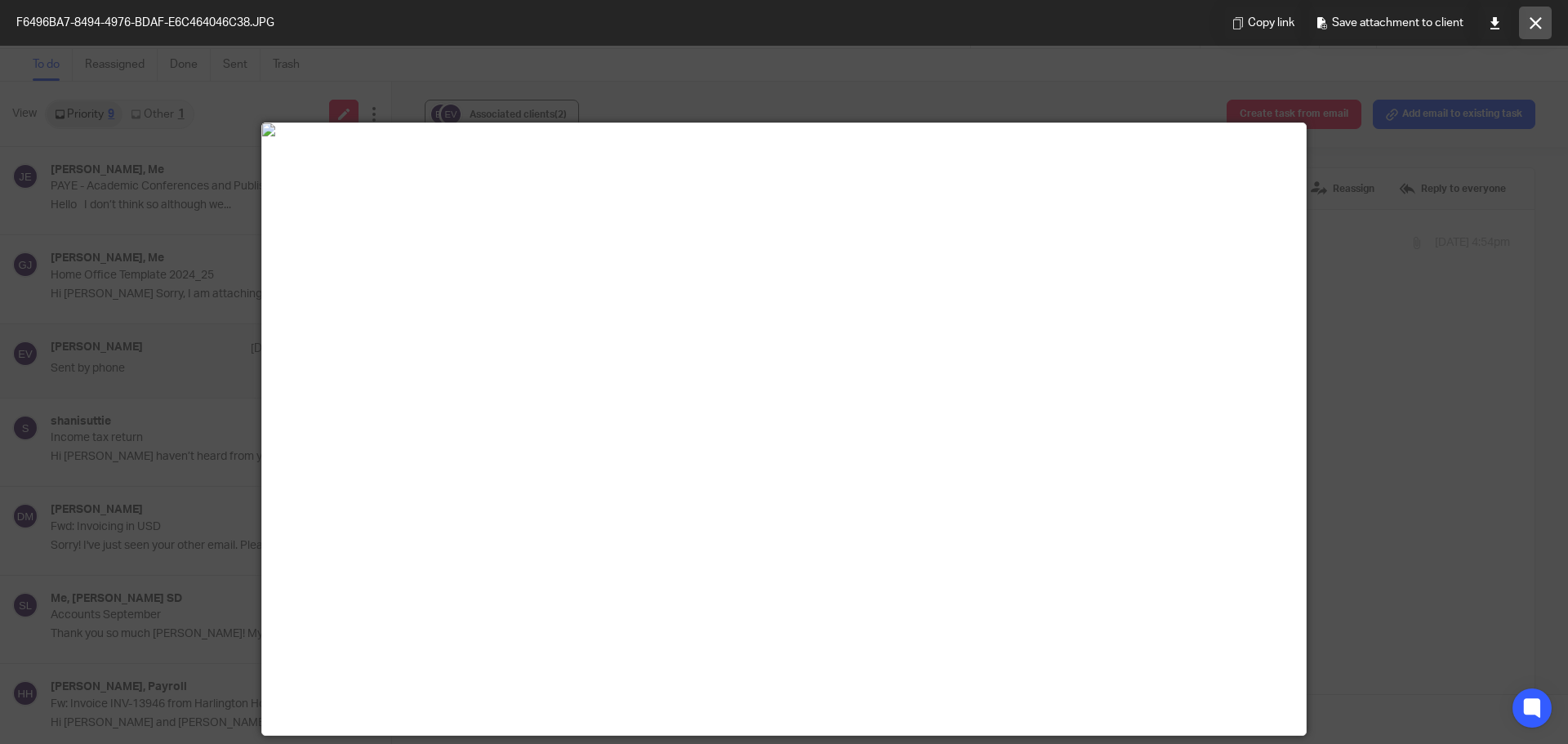
click at [1537, 20] on icon at bounding box center [1536, 23] width 12 height 12
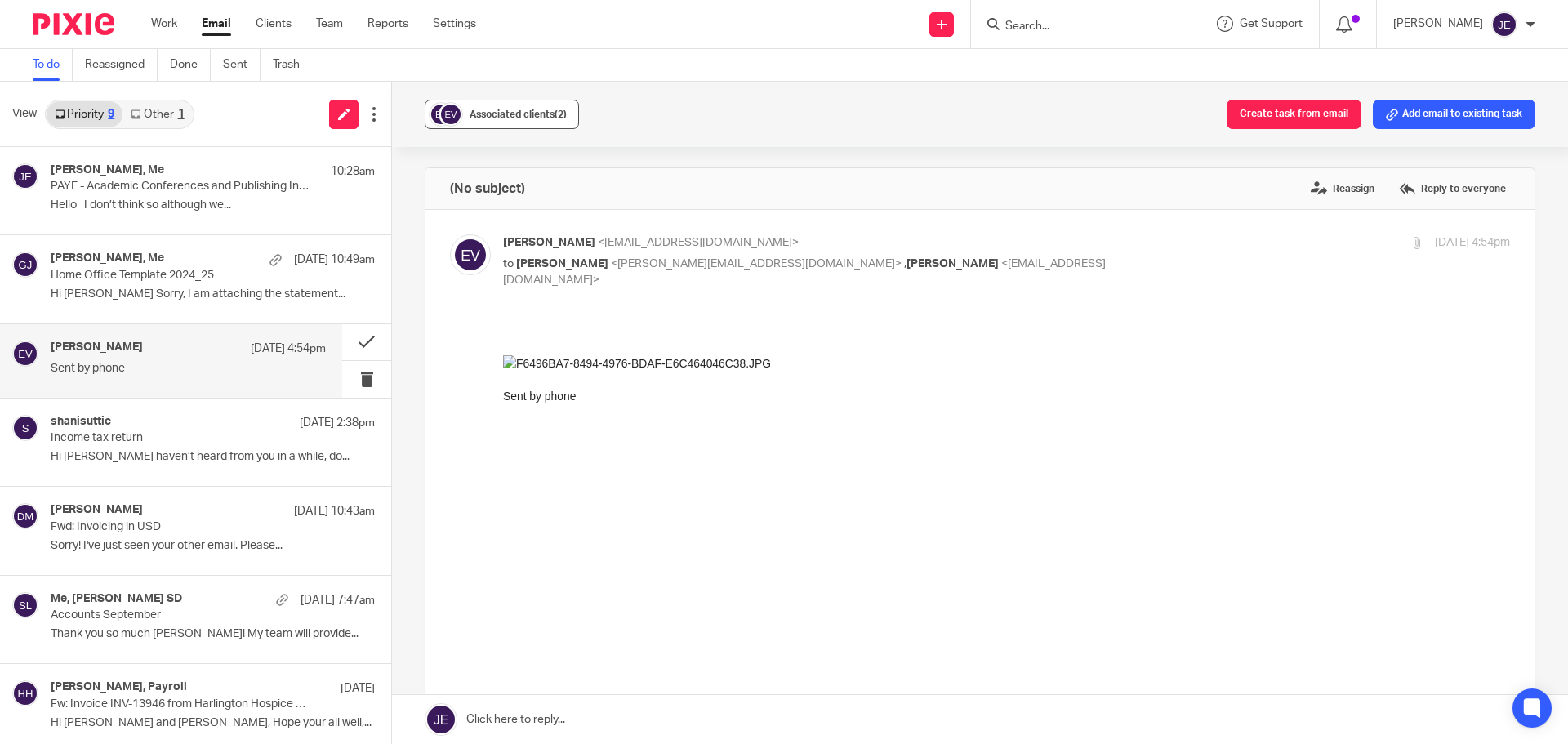
click at [488, 109] on div "Associated clients (2)" at bounding box center [518, 113] width 97 height 16
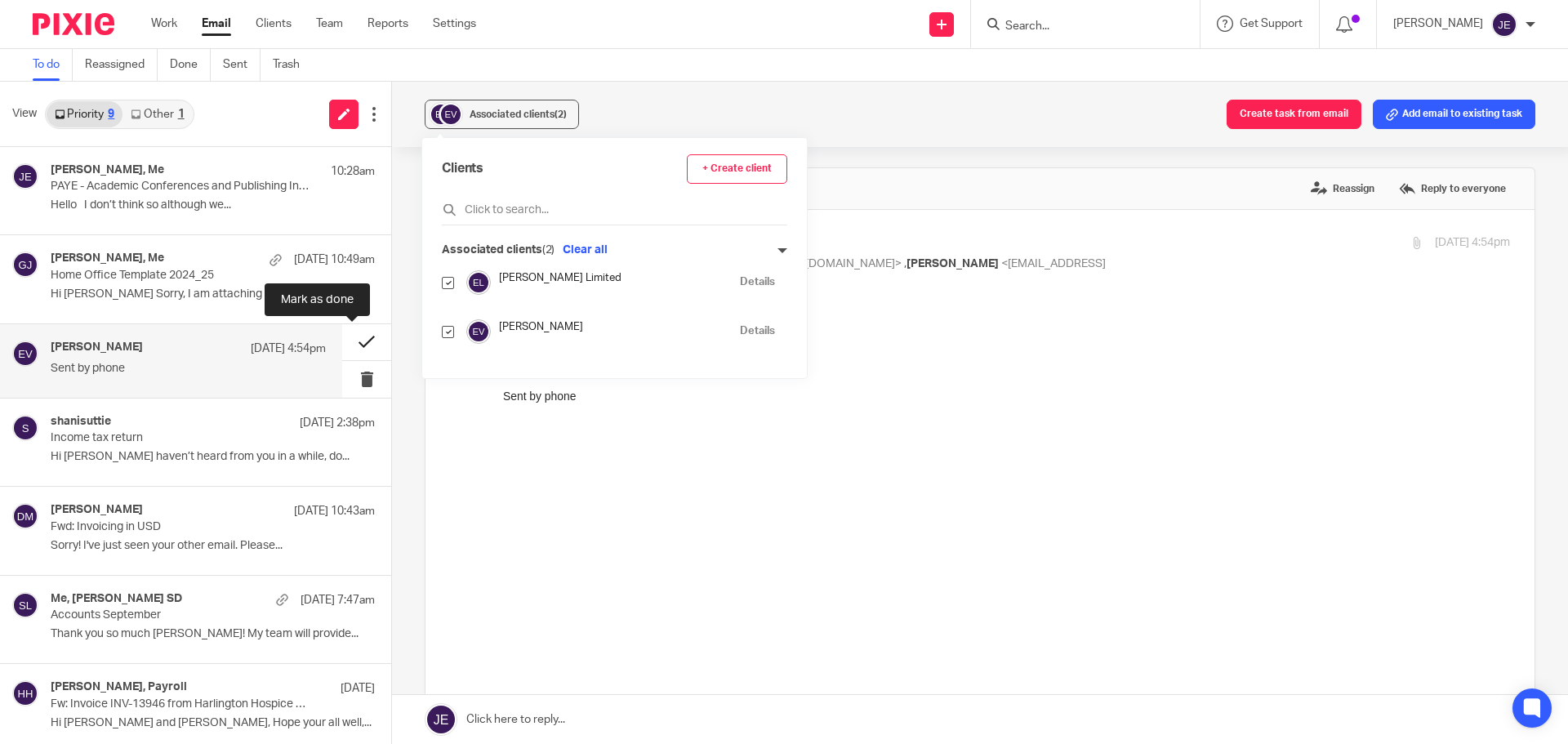
click at [357, 344] on button at bounding box center [367, 342] width 49 height 37
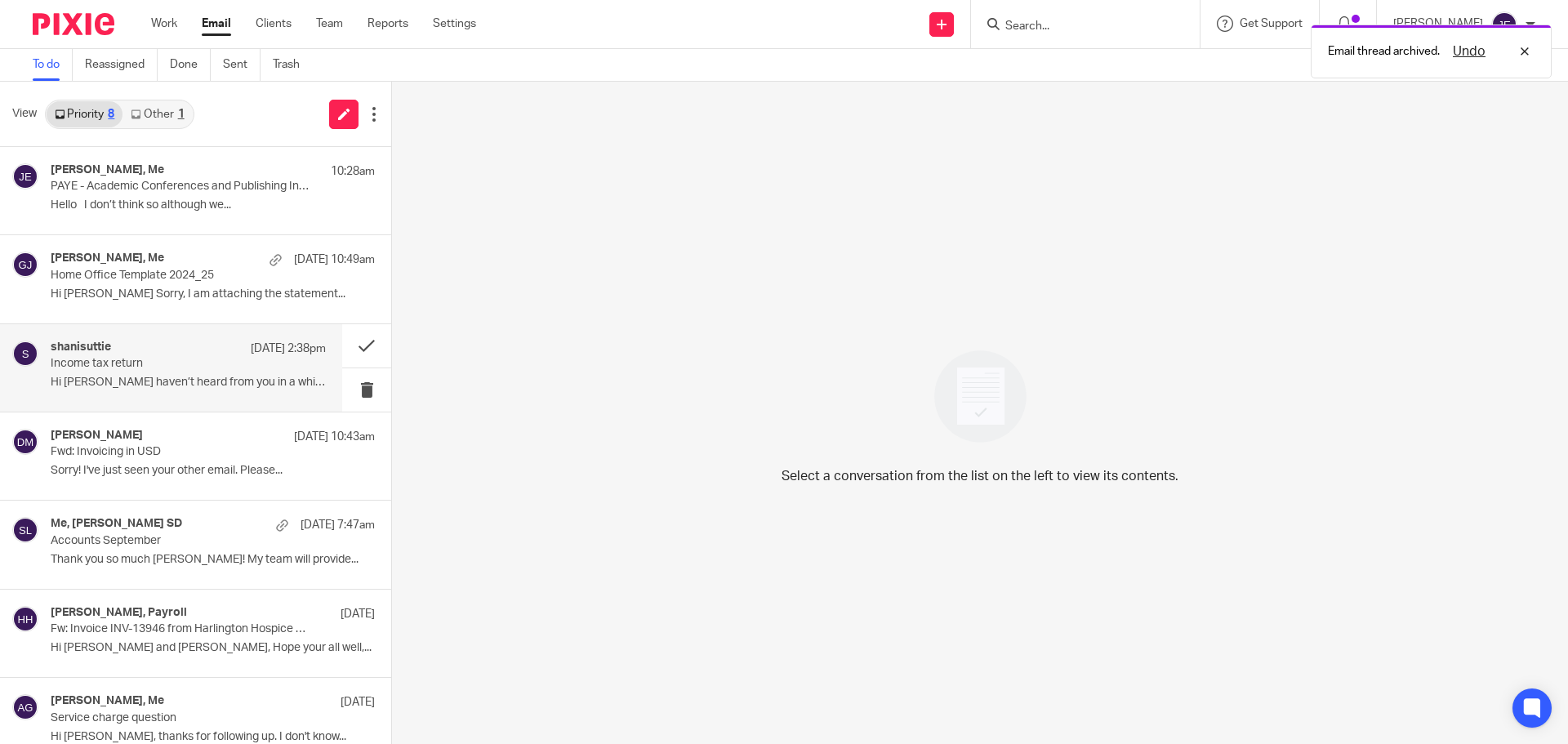
click at [207, 374] on div "shanisuttie 24 Sep 2:38pm Income tax return Hi Jade haven’t heard from you in a…" at bounding box center [188, 368] width 275 height 55
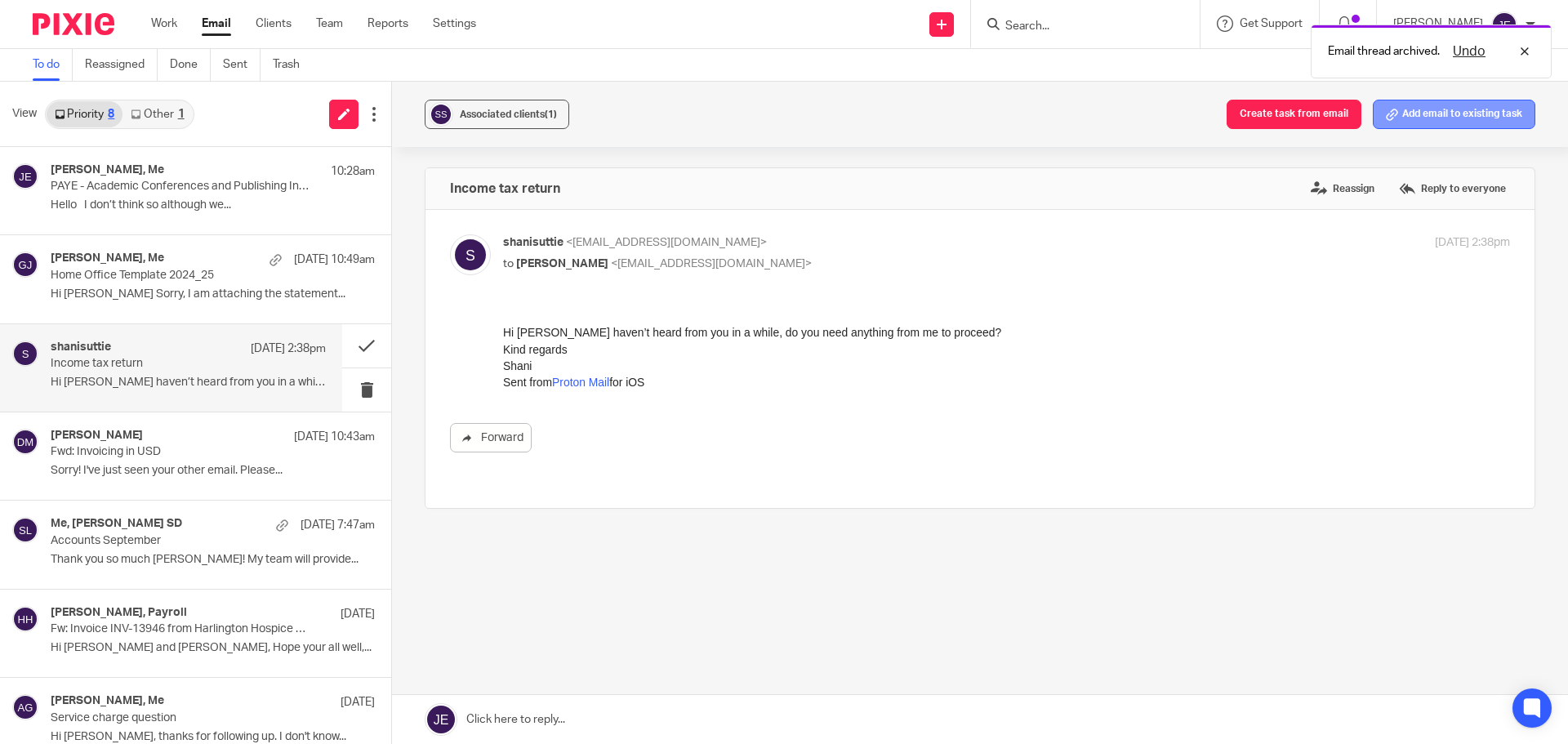
click at [1406, 114] on button "Add email to existing task" at bounding box center [1455, 113] width 163 height 29
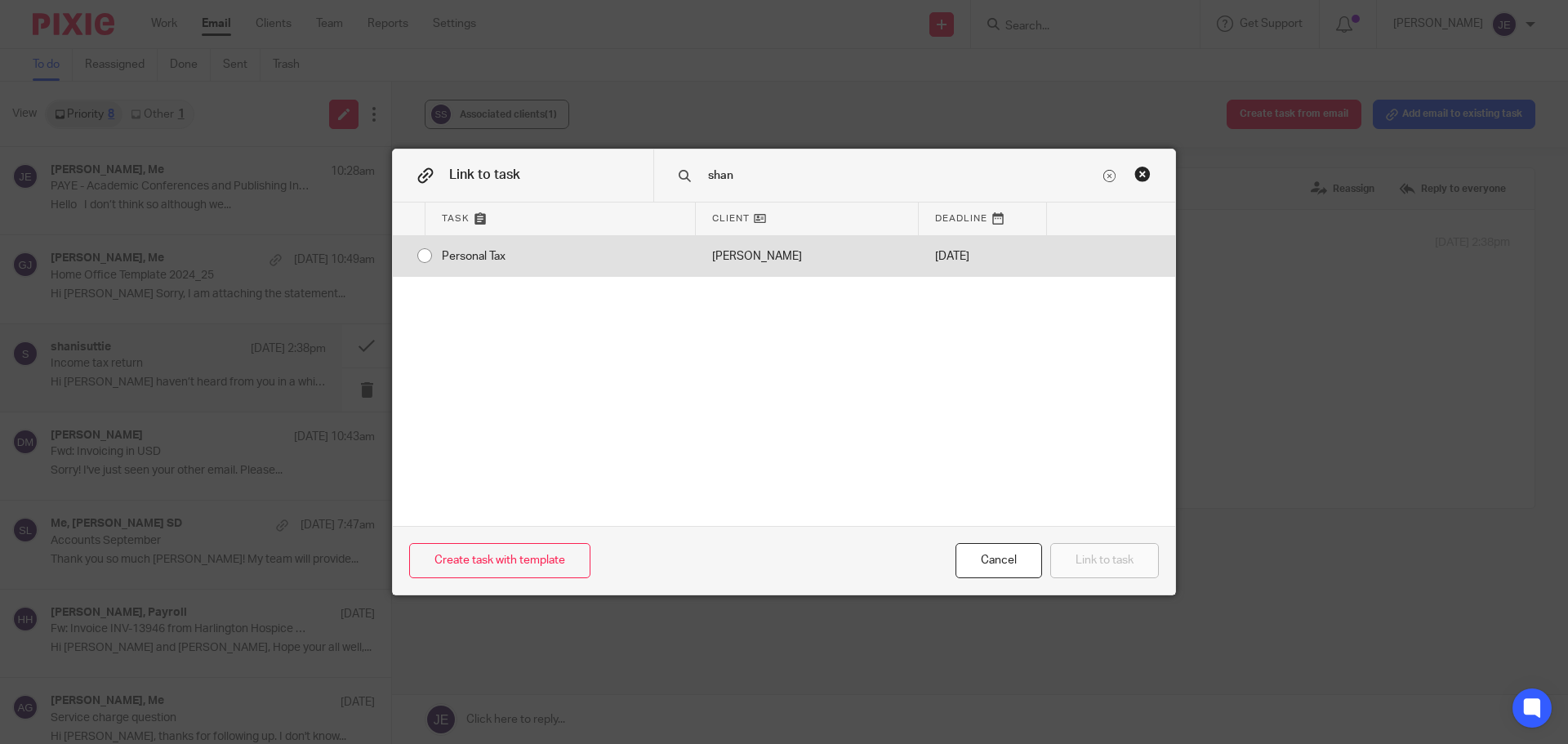
type input "shan"
click at [806, 264] on div "[PERSON_NAME]" at bounding box center [808, 256] width 223 height 41
radio input "true"
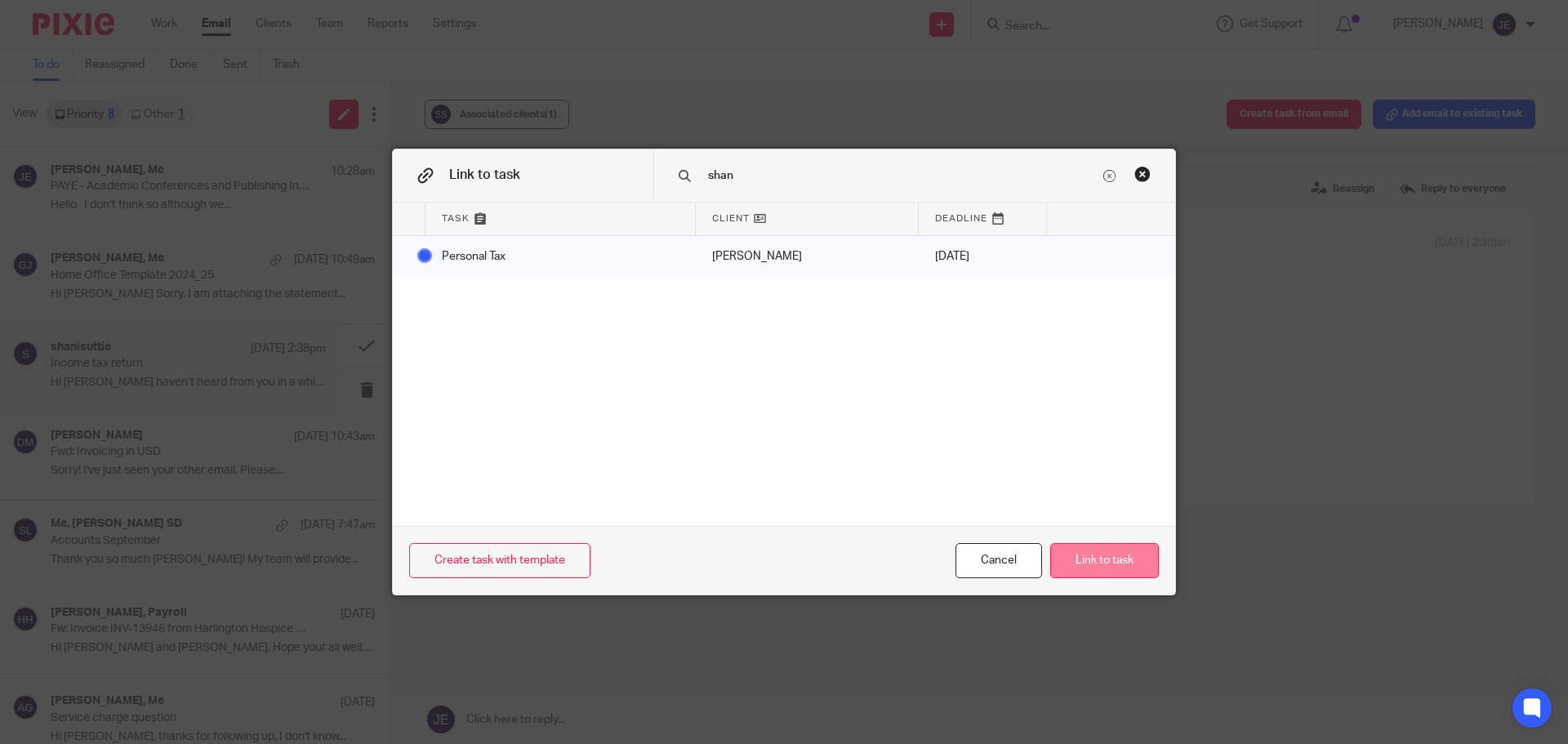
click at [1114, 561] on button "Link to task" at bounding box center [1105, 560] width 109 height 35
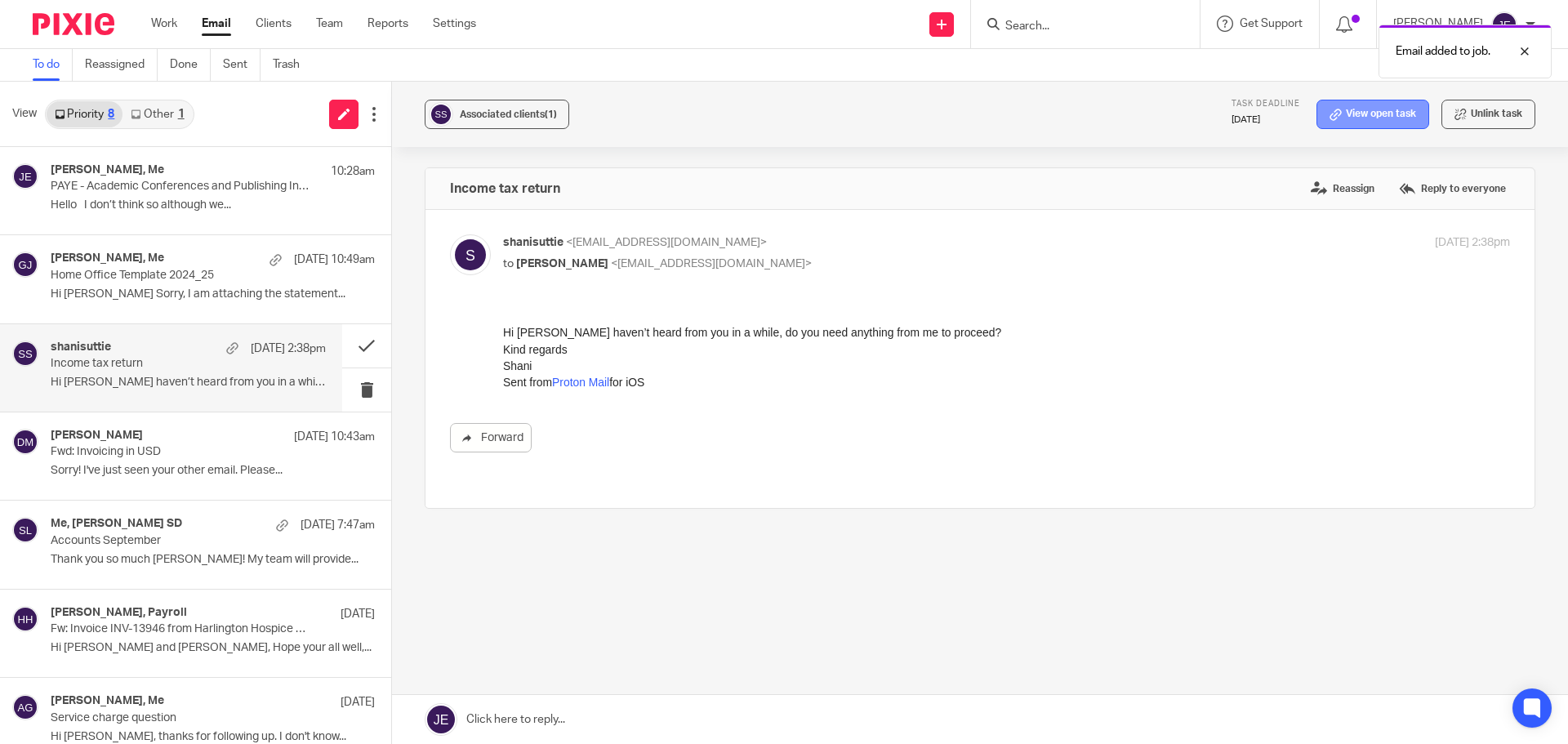
click at [1354, 118] on link "View open task" at bounding box center [1372, 113] width 113 height 29
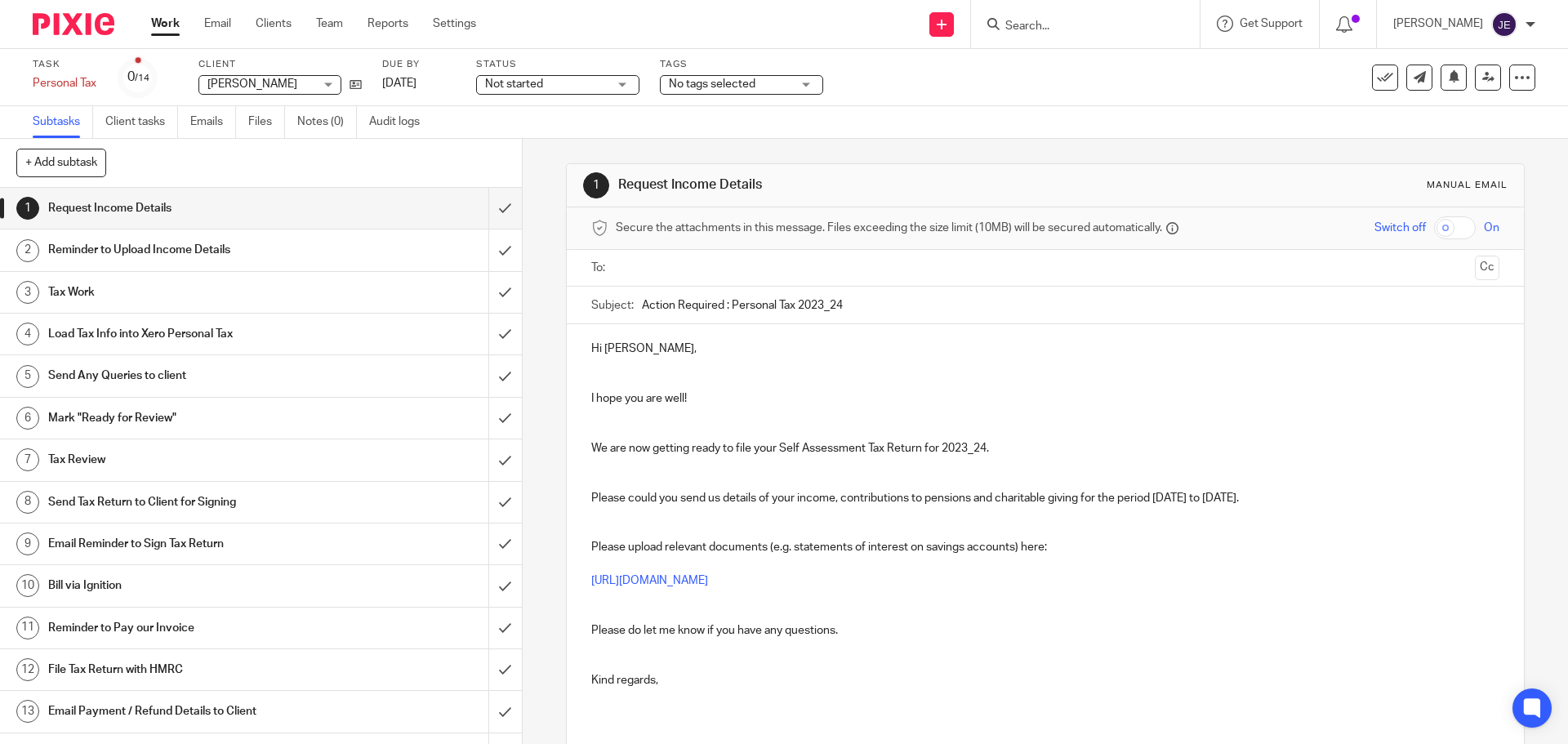
click at [633, 446] on p "We are now getting ready to file your Self Assessment Tax Return for 2023_24." at bounding box center [1045, 448] width 908 height 16
click at [694, 456] on p "We are now getting ready to file your Self Assessment Tax Return for 2023_24." at bounding box center [1045, 448] width 908 height 16
click at [633, 442] on p "We are now getting ready to file your Self Assessment Tax Return for 2023_24." at bounding box center [1045, 448] width 908 height 16
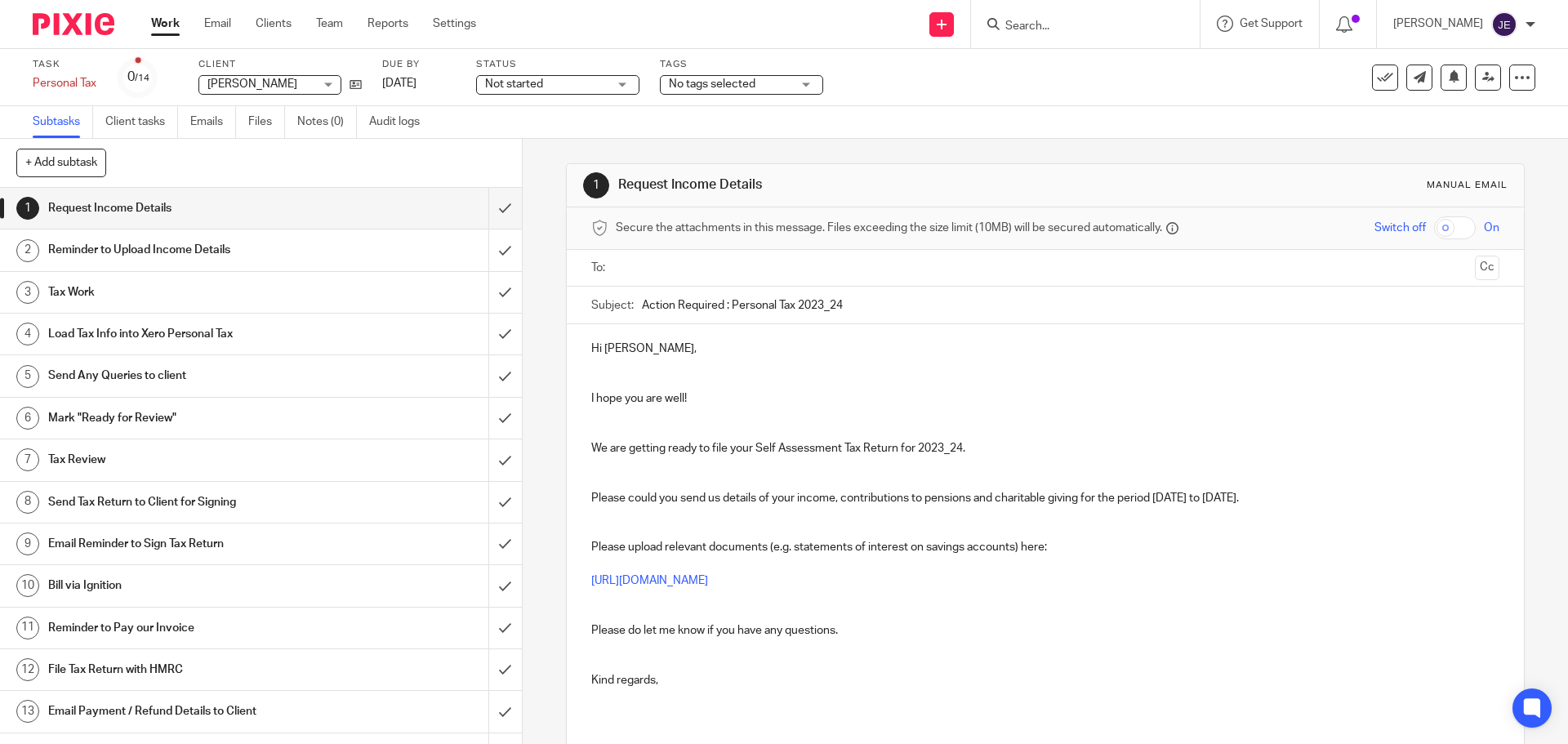
click at [941, 454] on p "We are getting ready to file your Self Assessment Tax Return for 2023_24." at bounding box center [1045, 448] width 908 height 16
drag, startPoint x: 966, startPoint y: 445, endPoint x: 588, endPoint y: 441, distance: 378.0
click at [591, 441] on p "We are getting ready to file your Self Assessment Tax Return for 2024_25." at bounding box center [1045, 448] width 908 height 16
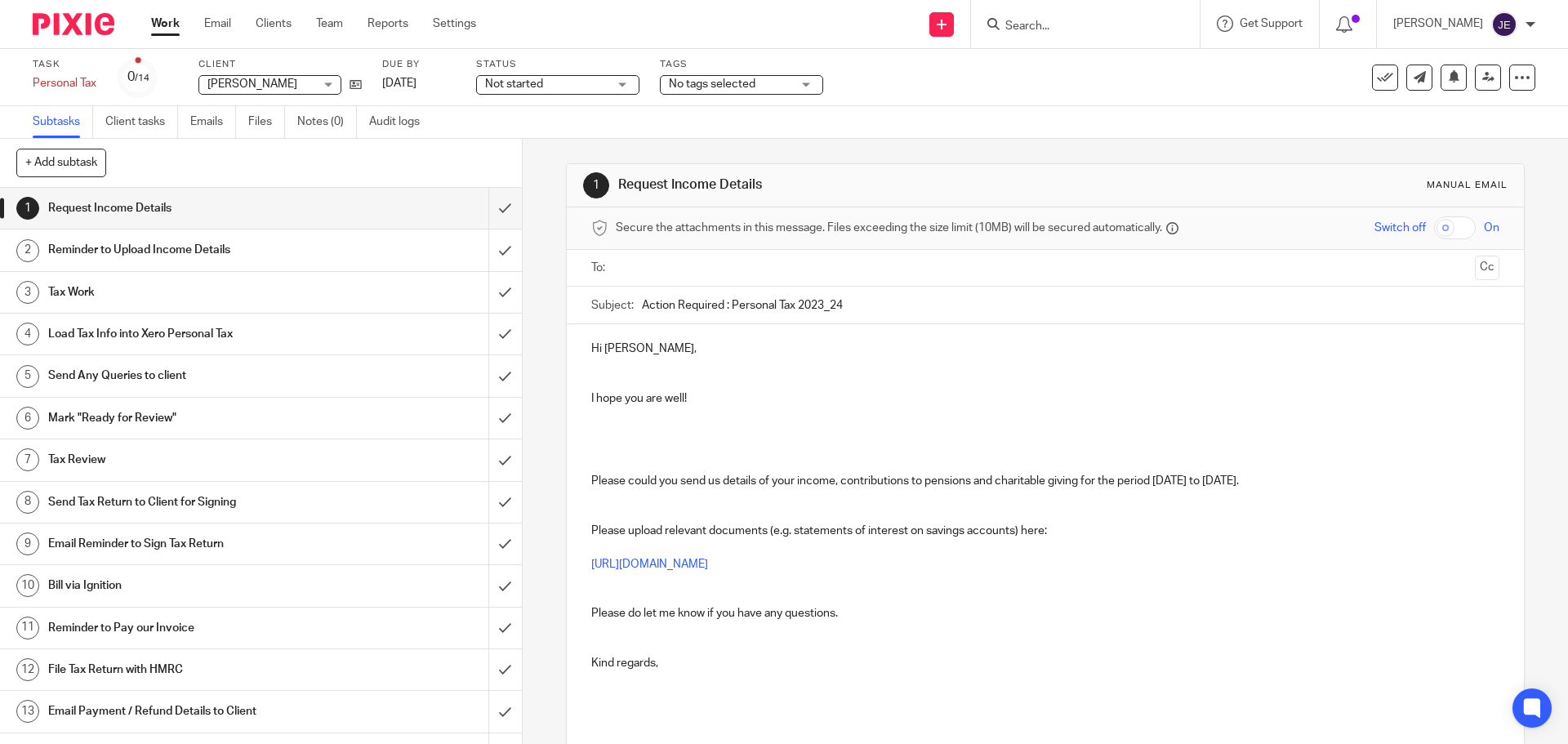
click at [604, 387] on p at bounding box center [1045, 372] width 908 height 33
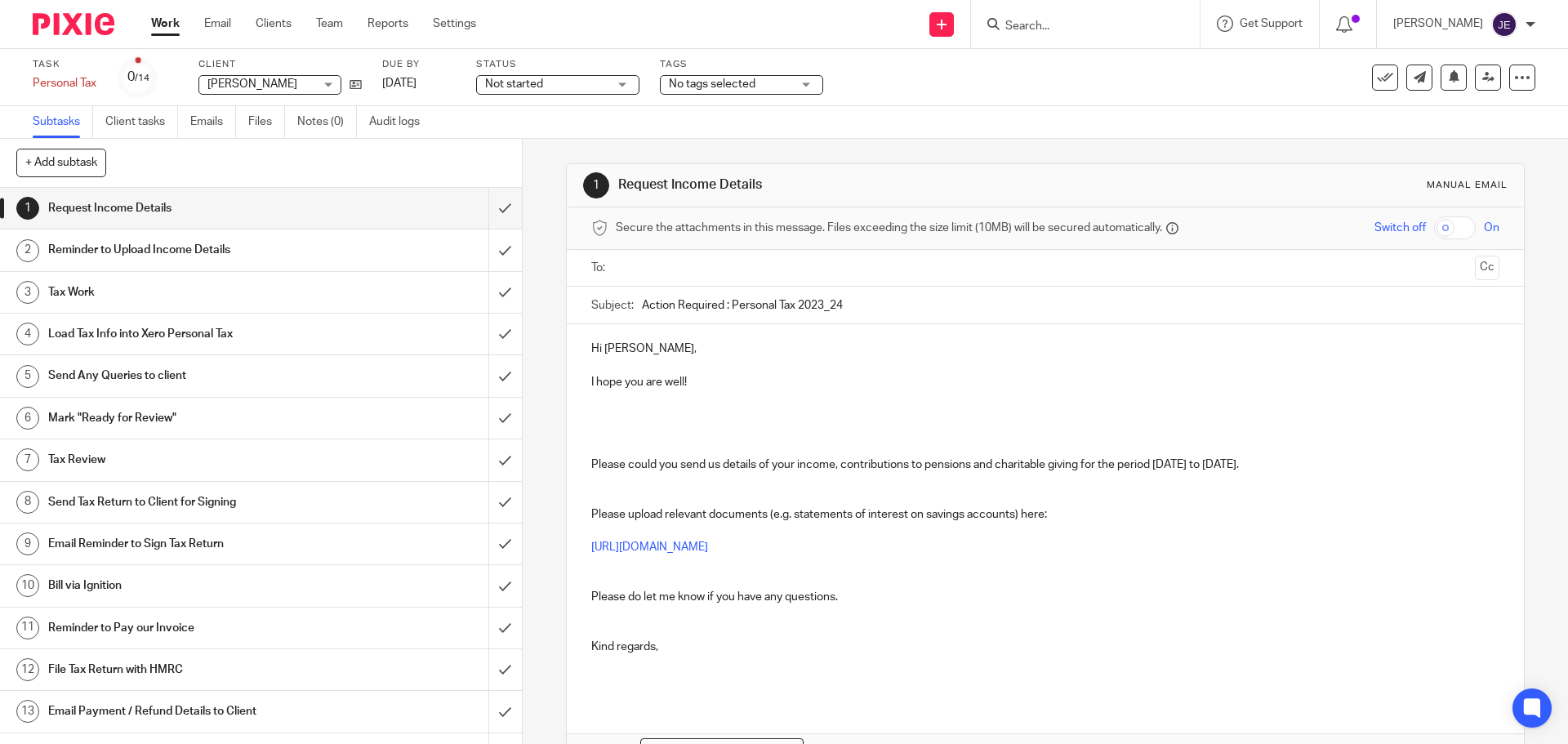
click at [602, 407] on p at bounding box center [1045, 407] width 908 height 33
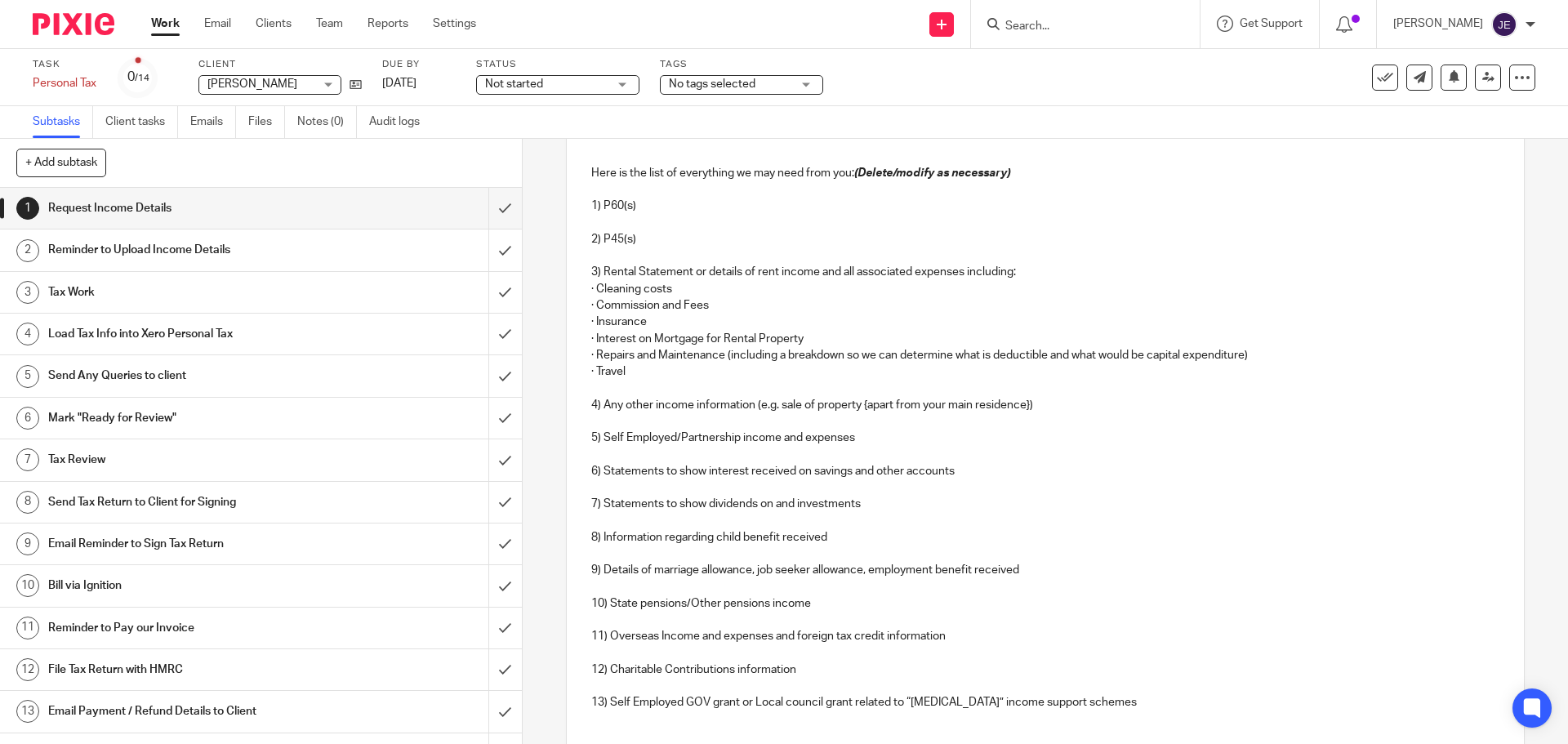
scroll to position [35, 0]
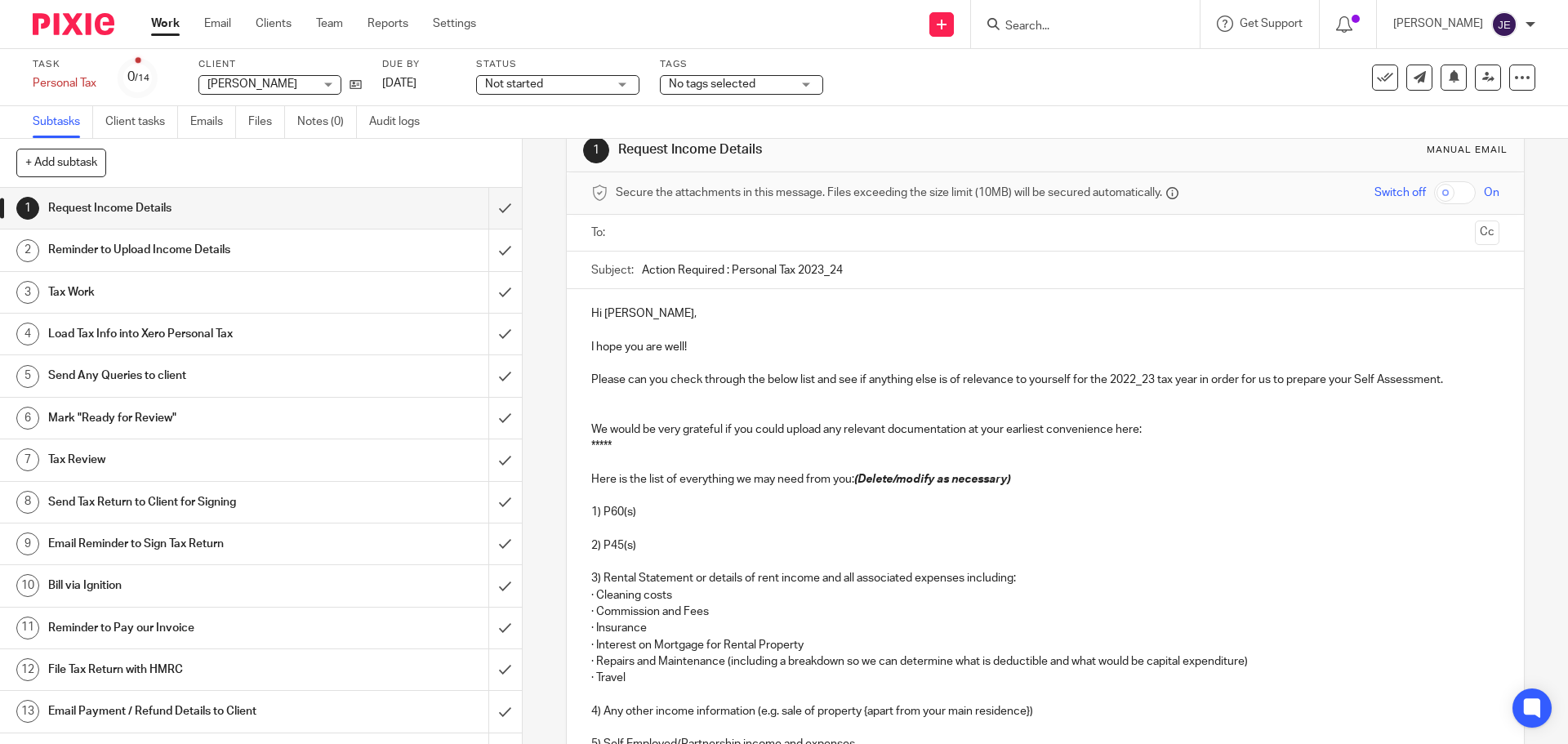
click at [603, 407] on p at bounding box center [1045, 405] width 908 height 33
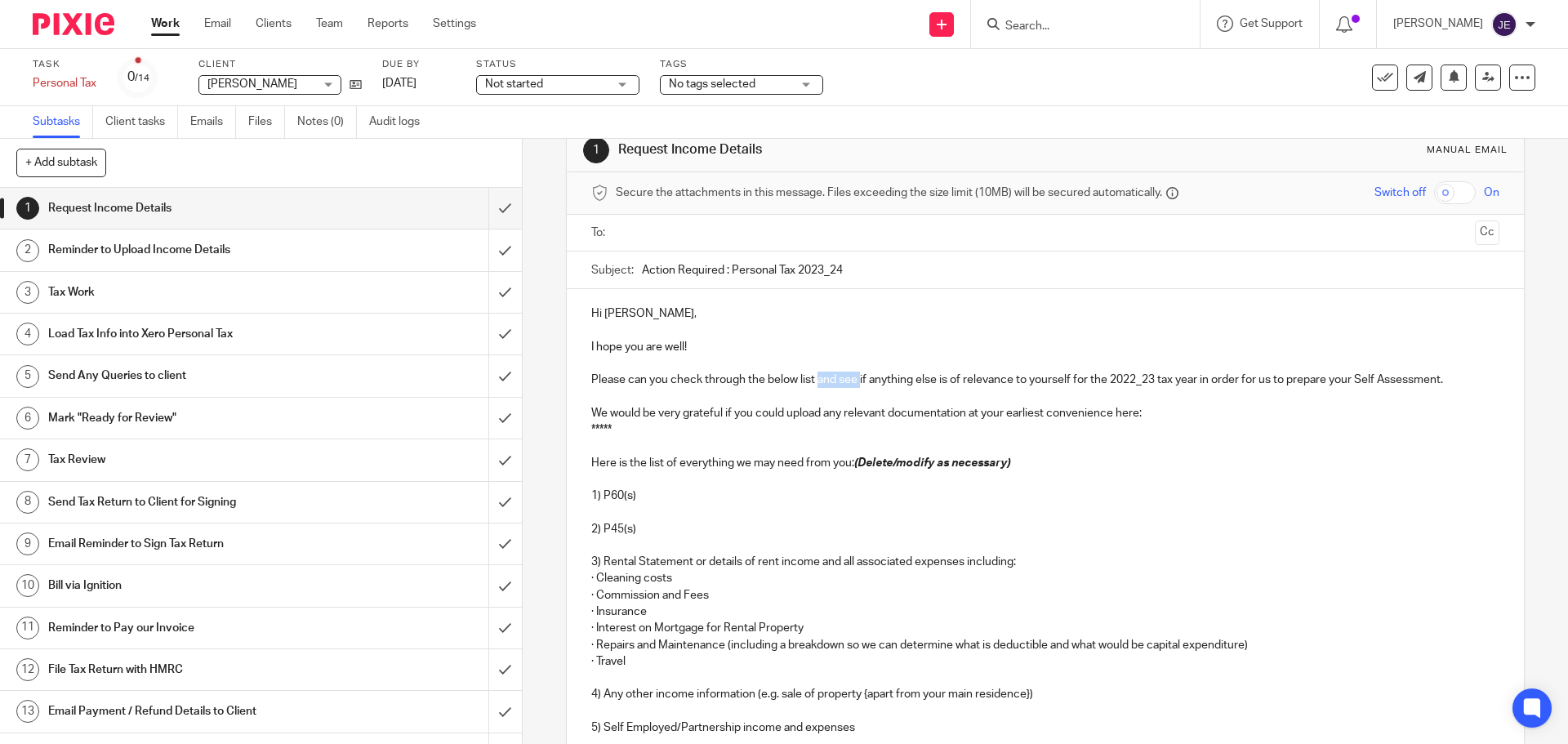
drag, startPoint x: 813, startPoint y: 379, endPoint x: 863, endPoint y: 383, distance: 50.2
click at [862, 383] on p "Please can you check through the below list and see if anything else is of rele…" at bounding box center [1045, 372] width 908 height 33
click at [866, 383] on p "Please can you check through the below list and see if anything else is of rele…" at bounding box center [1045, 372] width 908 height 33
click at [826, 383] on p "Please can you check through the below list and see if anything else is of rele…" at bounding box center [1045, 372] width 908 height 33
drag, startPoint x: 590, startPoint y: 395, endPoint x: 583, endPoint y: 368, distance: 27.9
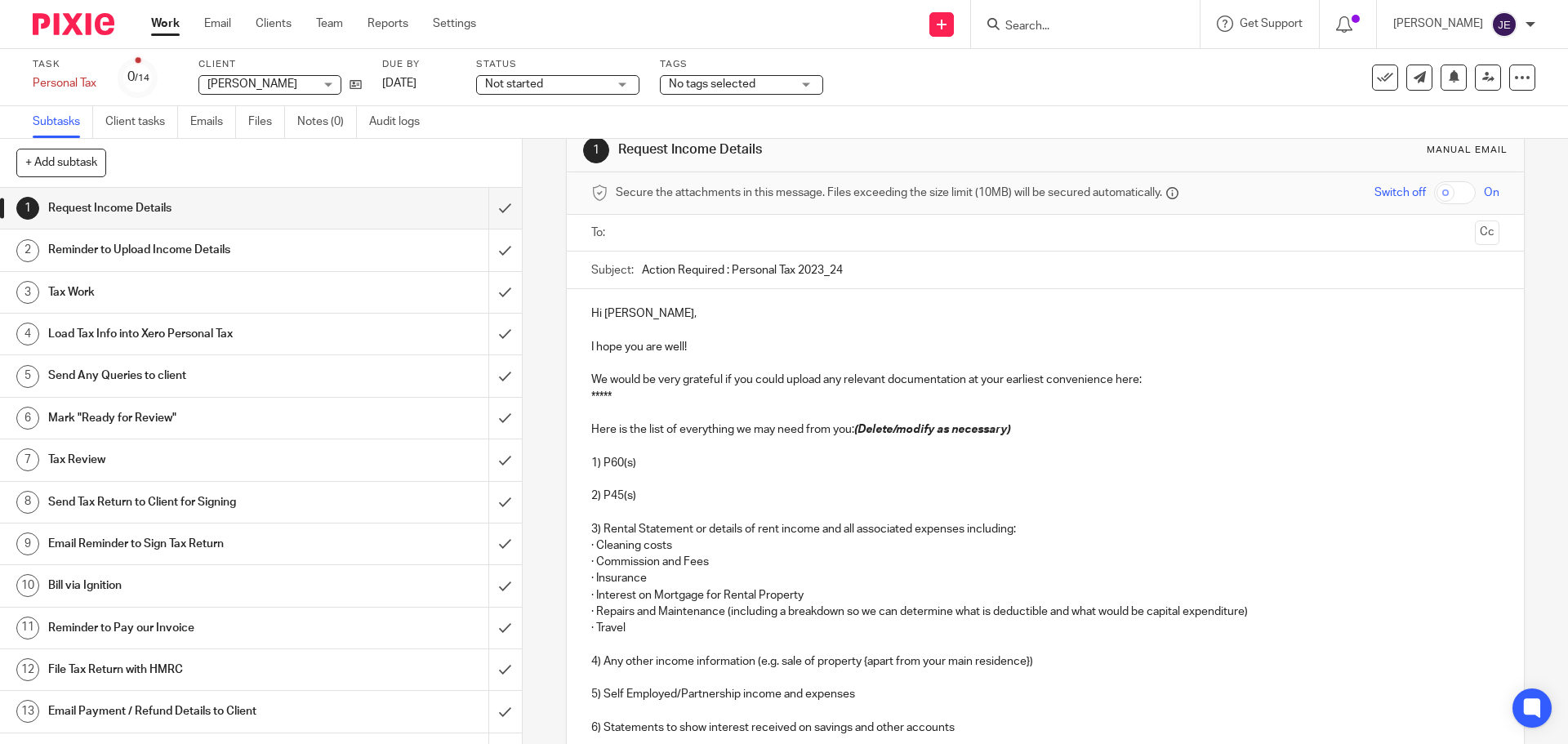
click at [629, 400] on p "*****" at bounding box center [1045, 396] width 908 height 16
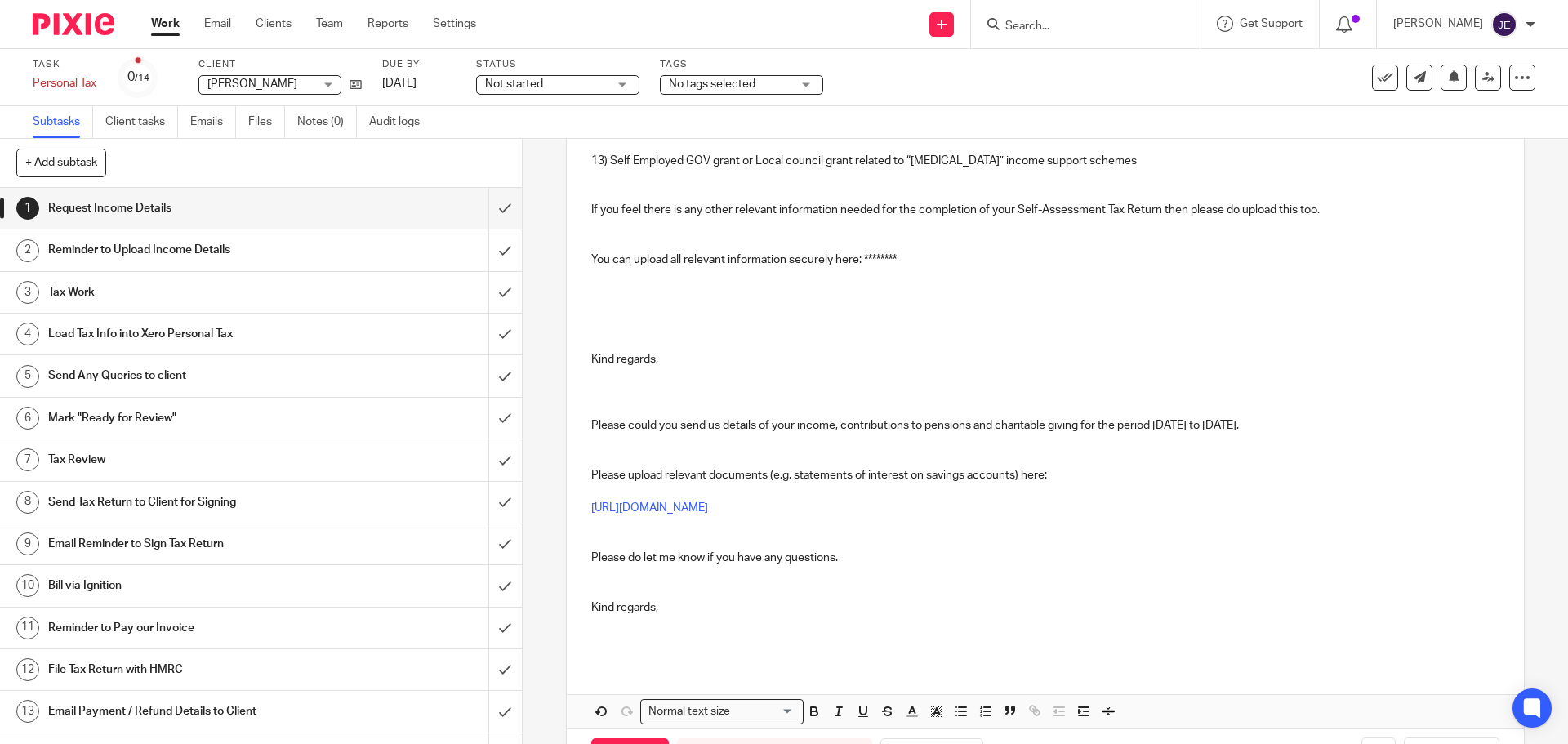
scroll to position [852, 0]
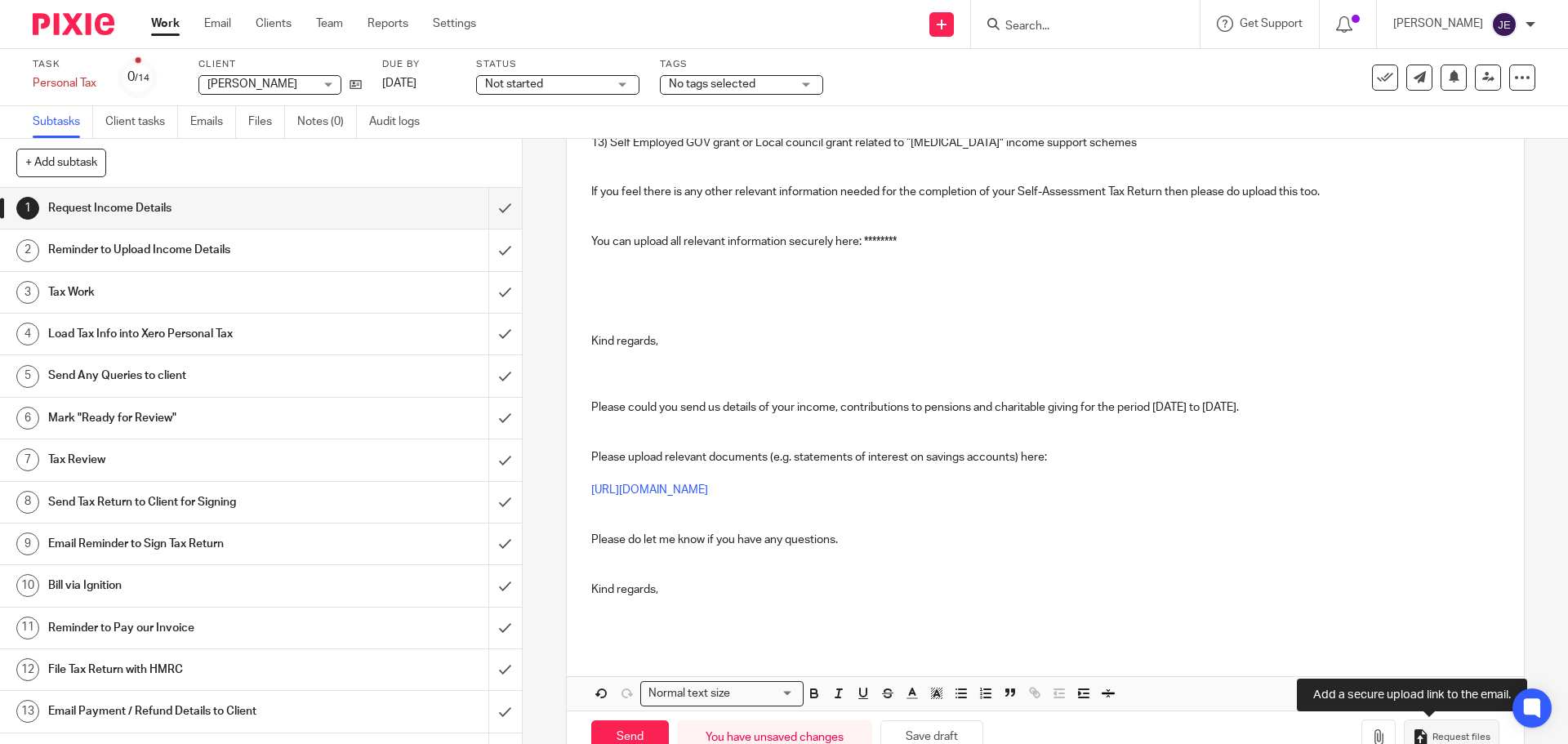
click at [1451, 735] on span "Request files" at bounding box center [1461, 737] width 58 height 13
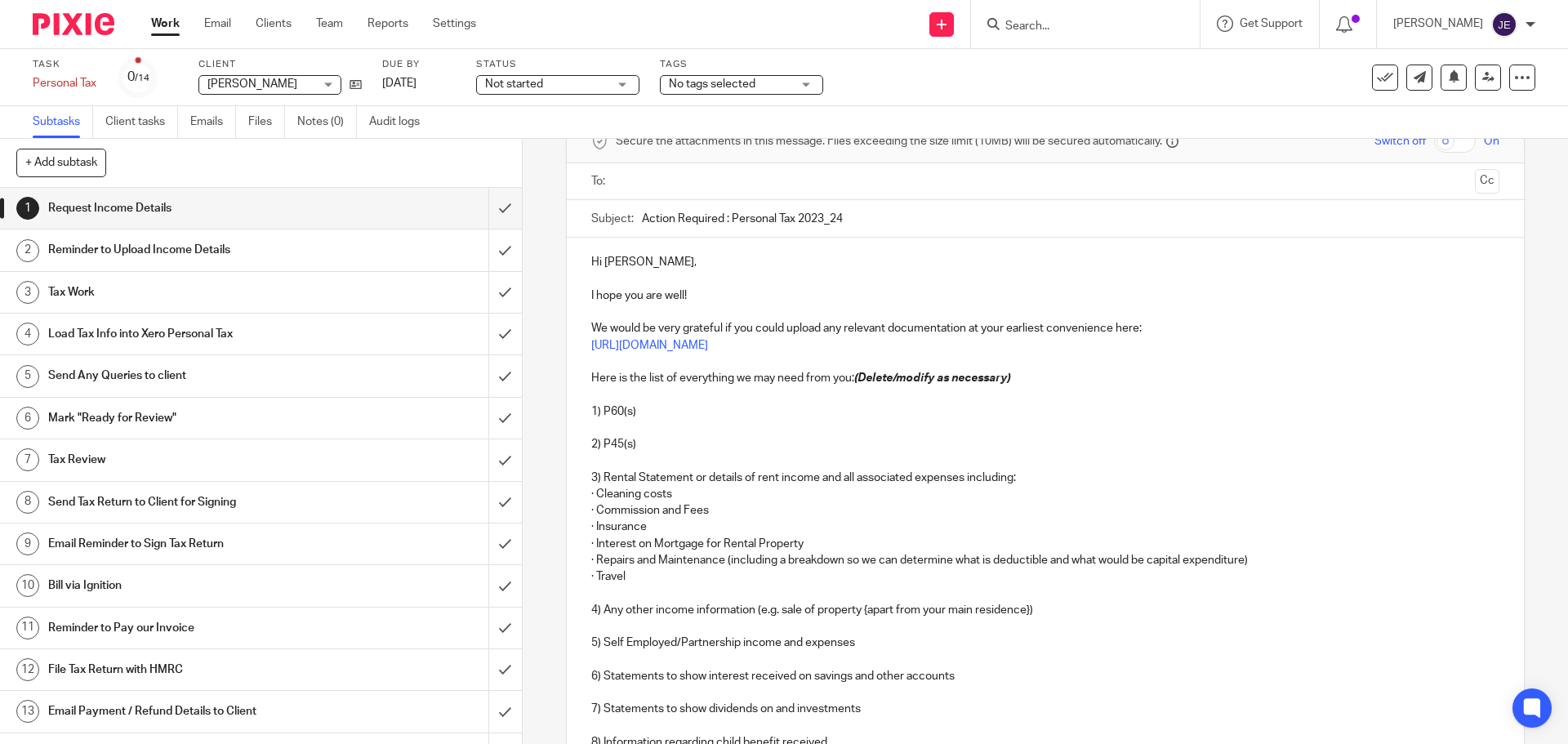
scroll to position [35, 0]
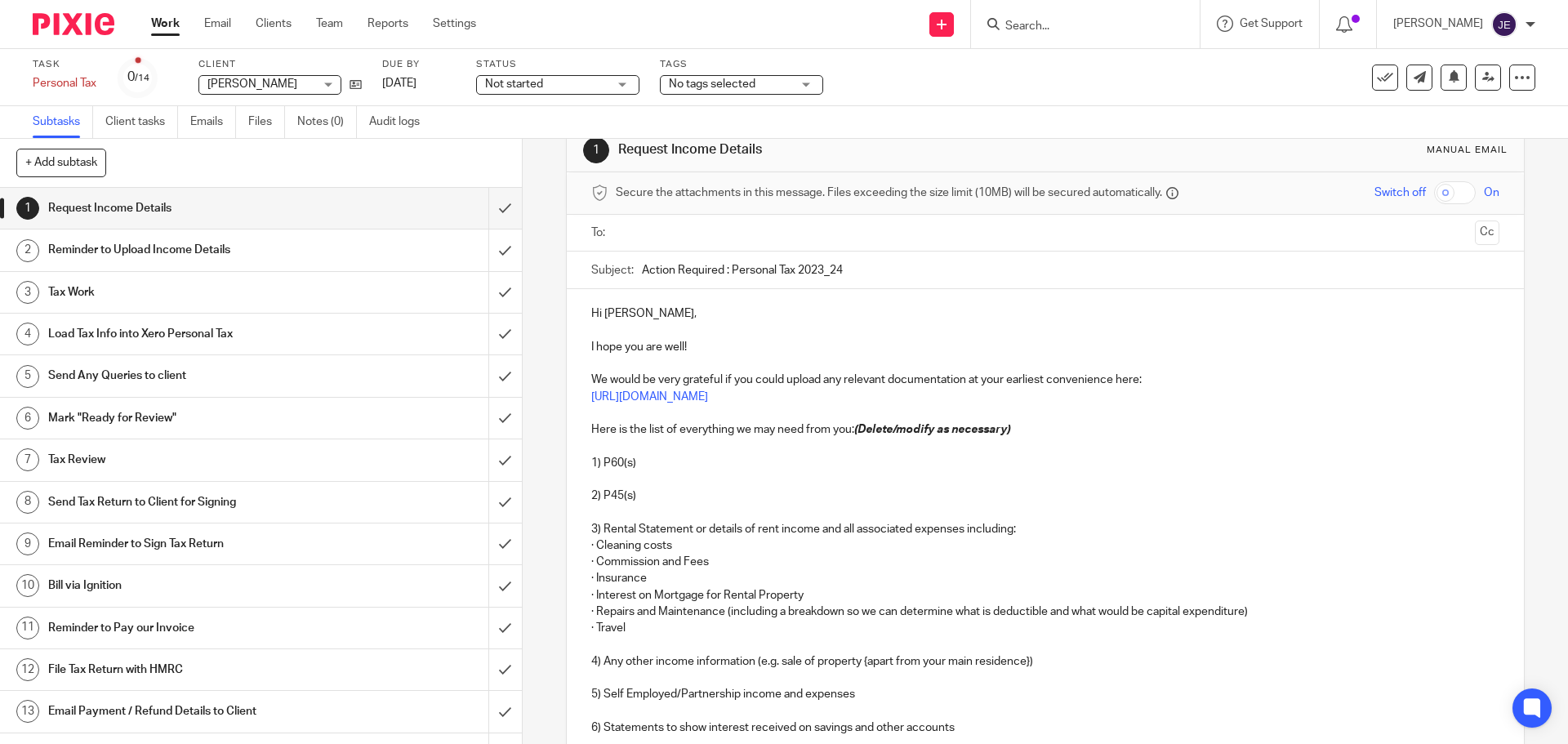
click at [613, 444] on p at bounding box center [1045, 445] width 908 height 16
click at [608, 479] on p at bounding box center [1045, 478] width 908 height 16
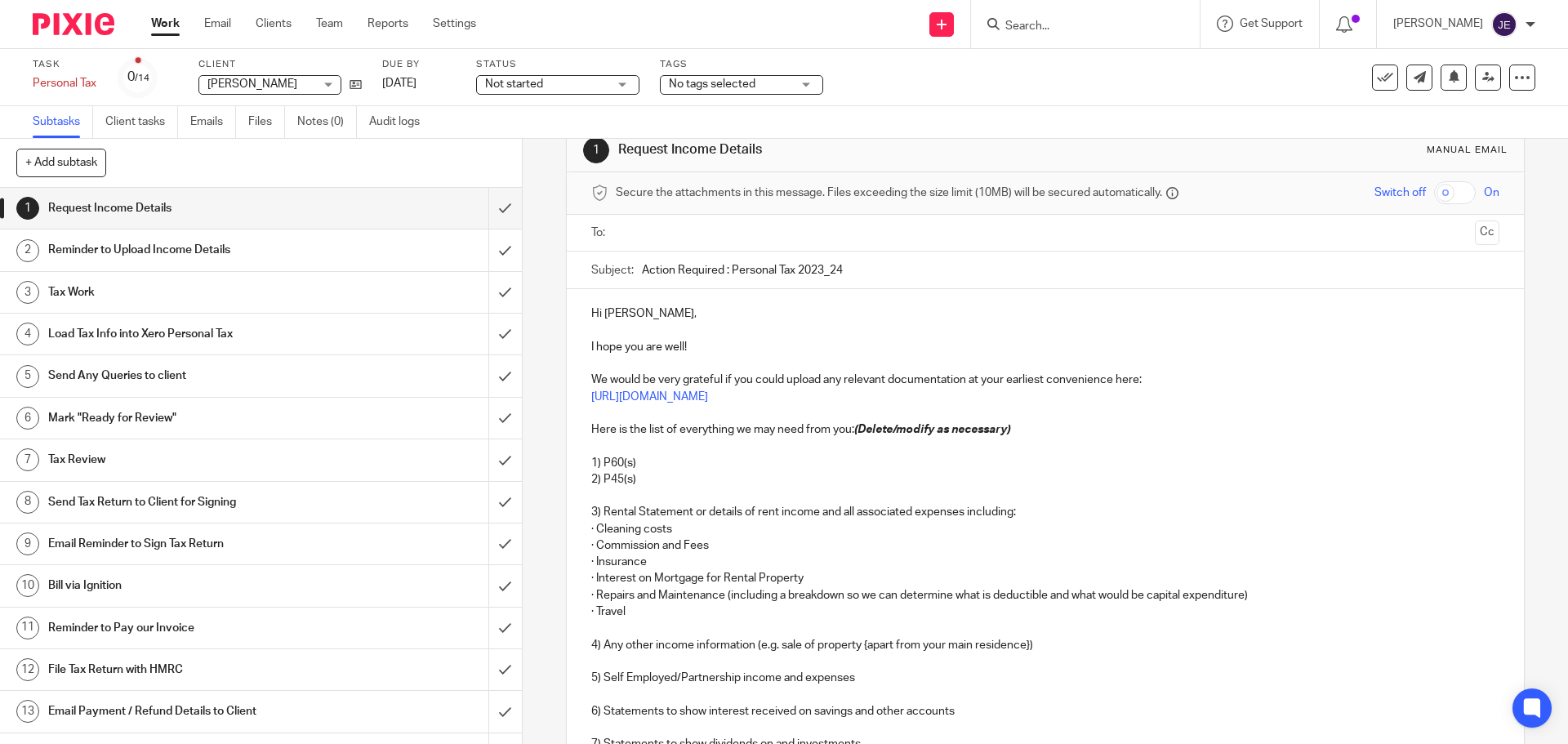
click at [599, 494] on p at bounding box center [1045, 495] width 908 height 16
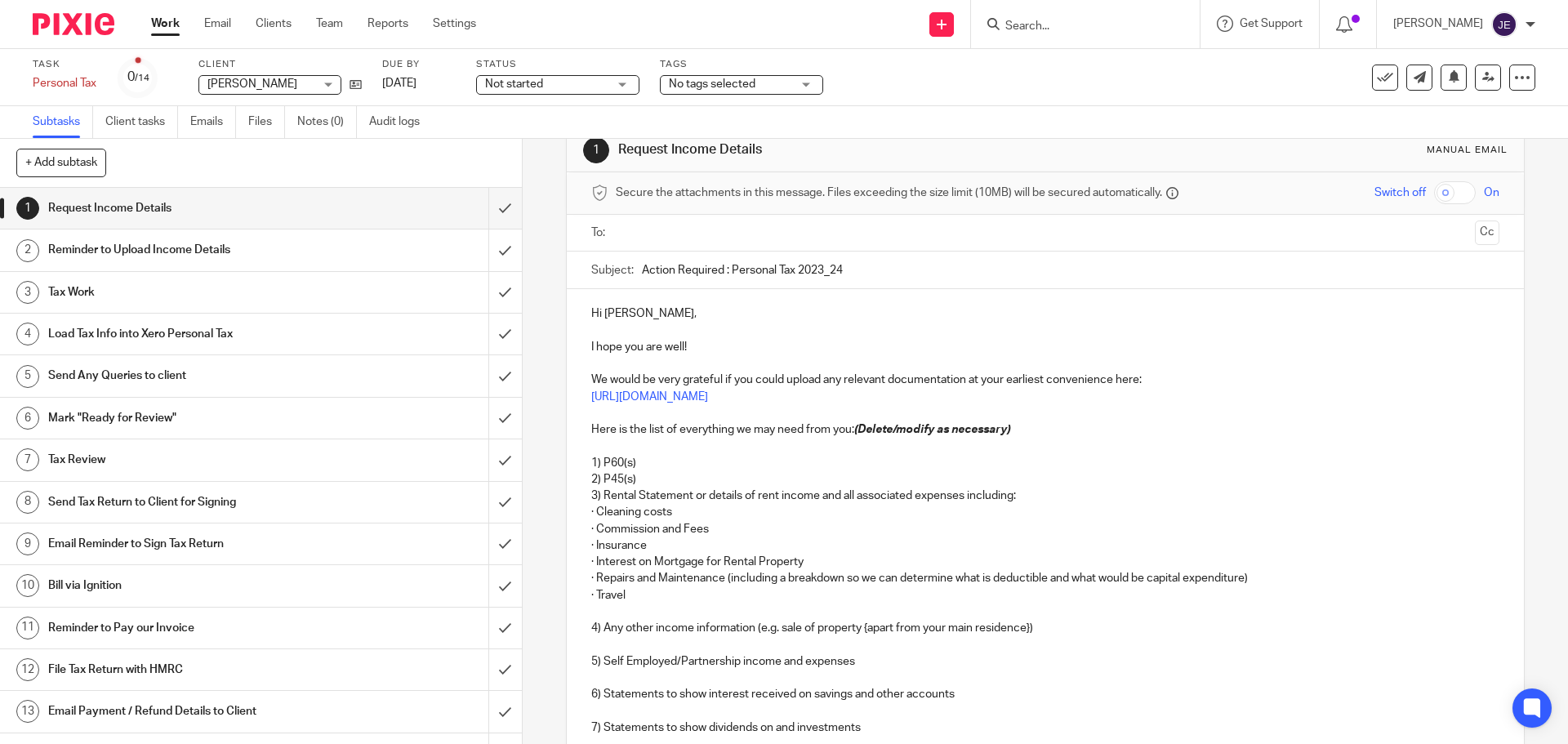
click at [610, 605] on p at bounding box center [1045, 611] width 908 height 16
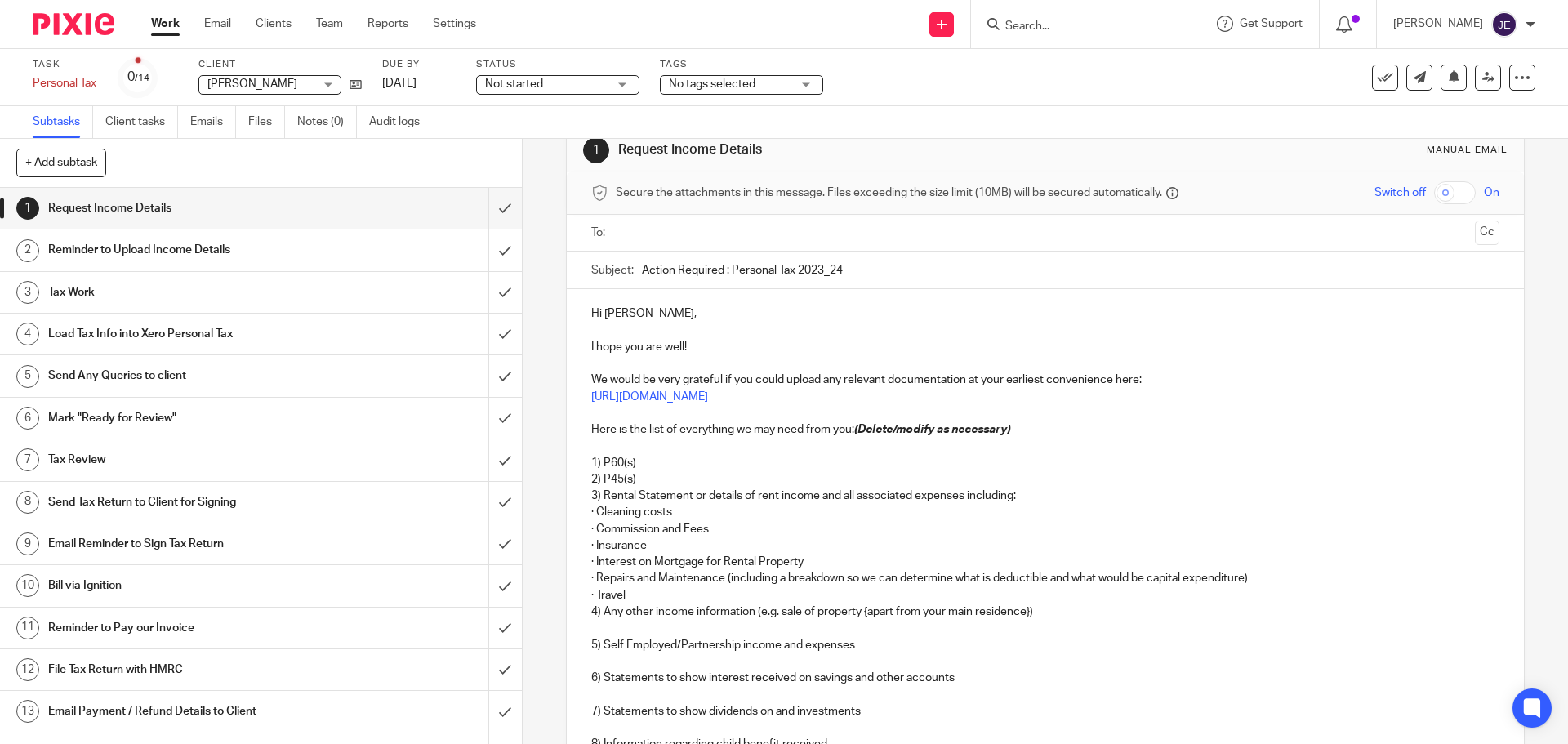
click at [600, 633] on p at bounding box center [1045, 628] width 908 height 16
click at [596, 640] on p at bounding box center [1045, 645] width 908 height 16
click at [604, 659] on p at bounding box center [1045, 661] width 908 height 16
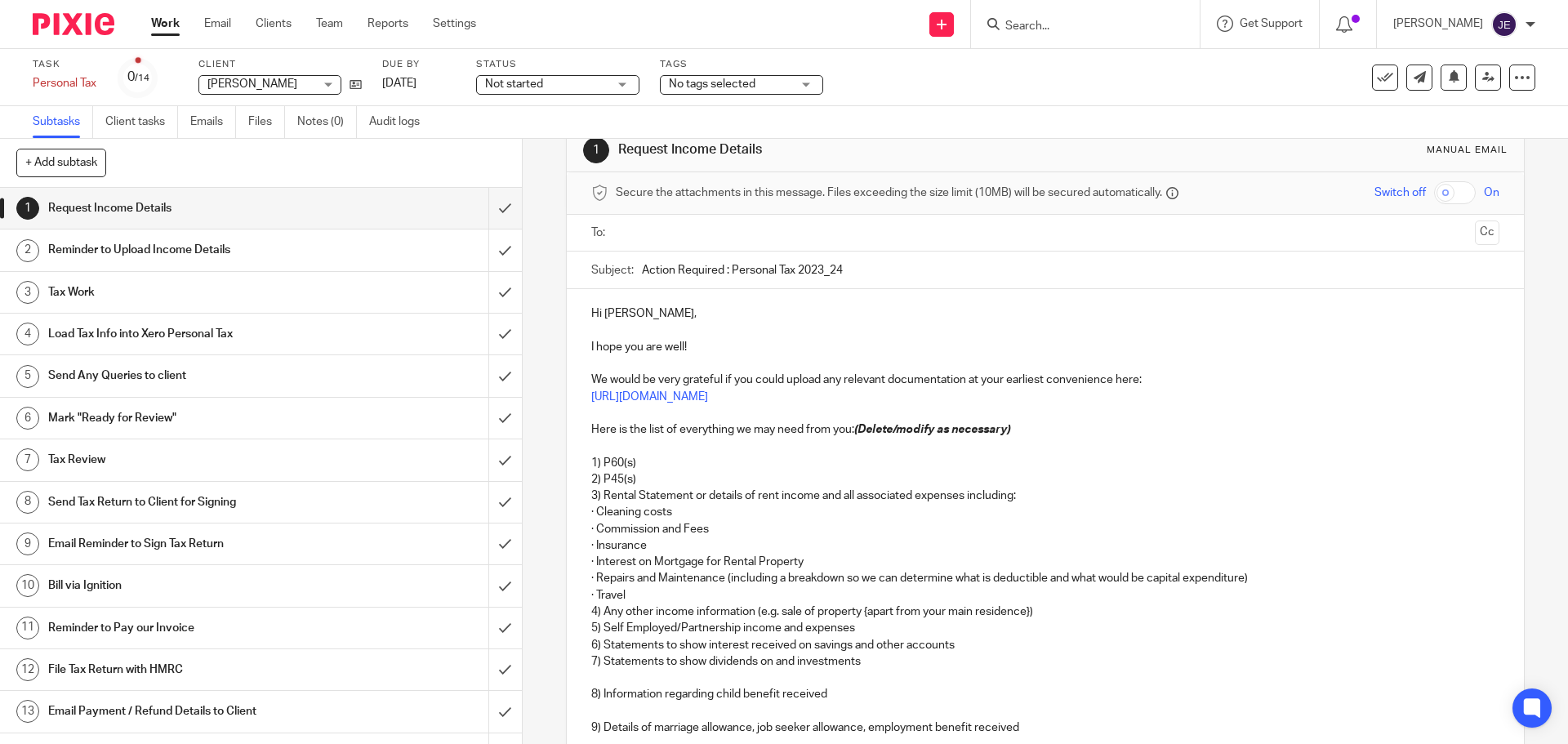
click at [604, 669] on p "7) Statements to show dividends on and investments" at bounding box center [1045, 661] width 908 height 16
click at [602, 677] on p at bounding box center [1045, 677] width 908 height 16
click at [591, 700] on p at bounding box center [1045, 694] width 908 height 16
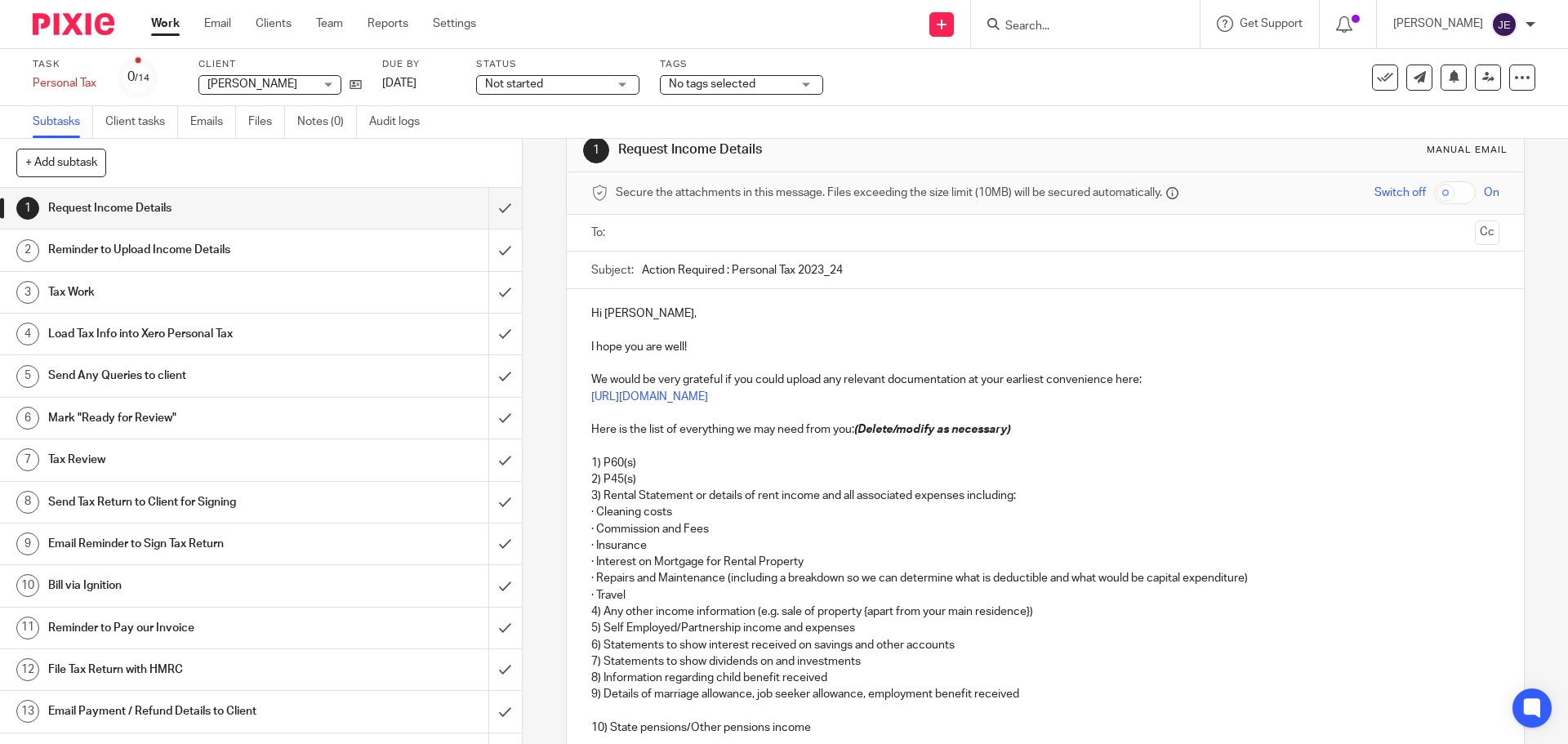
click at [595, 716] on p at bounding box center [1045, 711] width 908 height 16
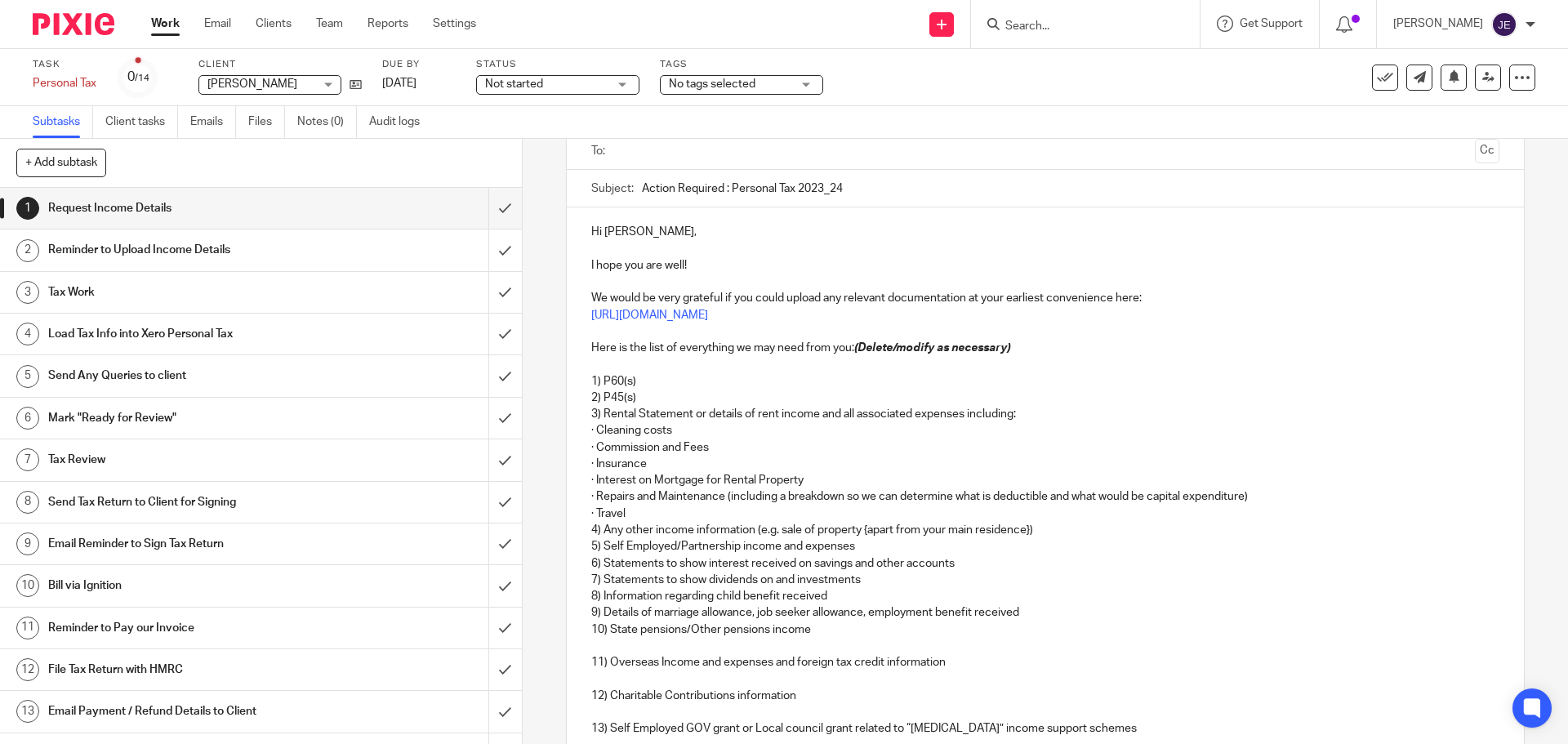
scroll to position [199, 0]
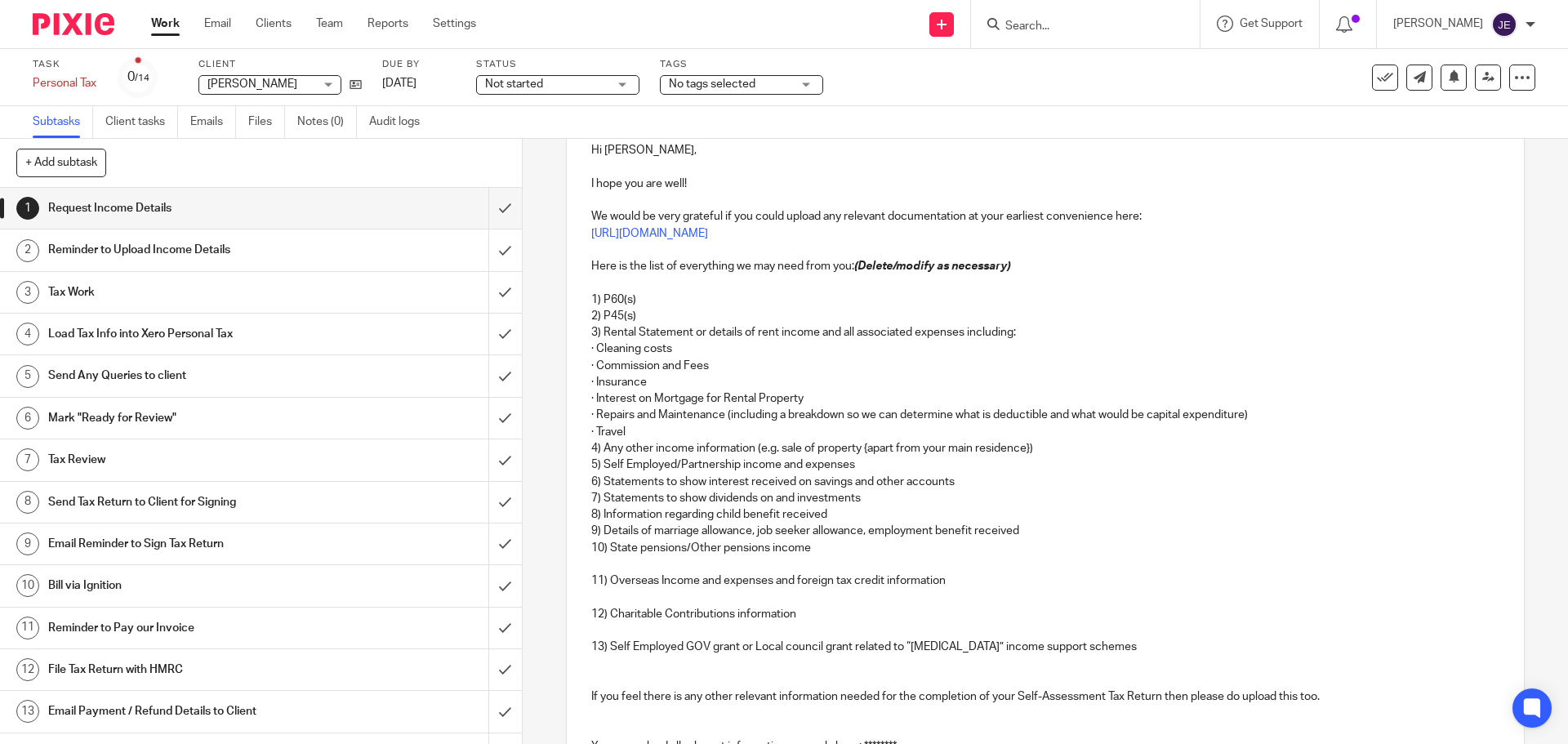
click at [608, 564] on p at bounding box center [1045, 563] width 908 height 16
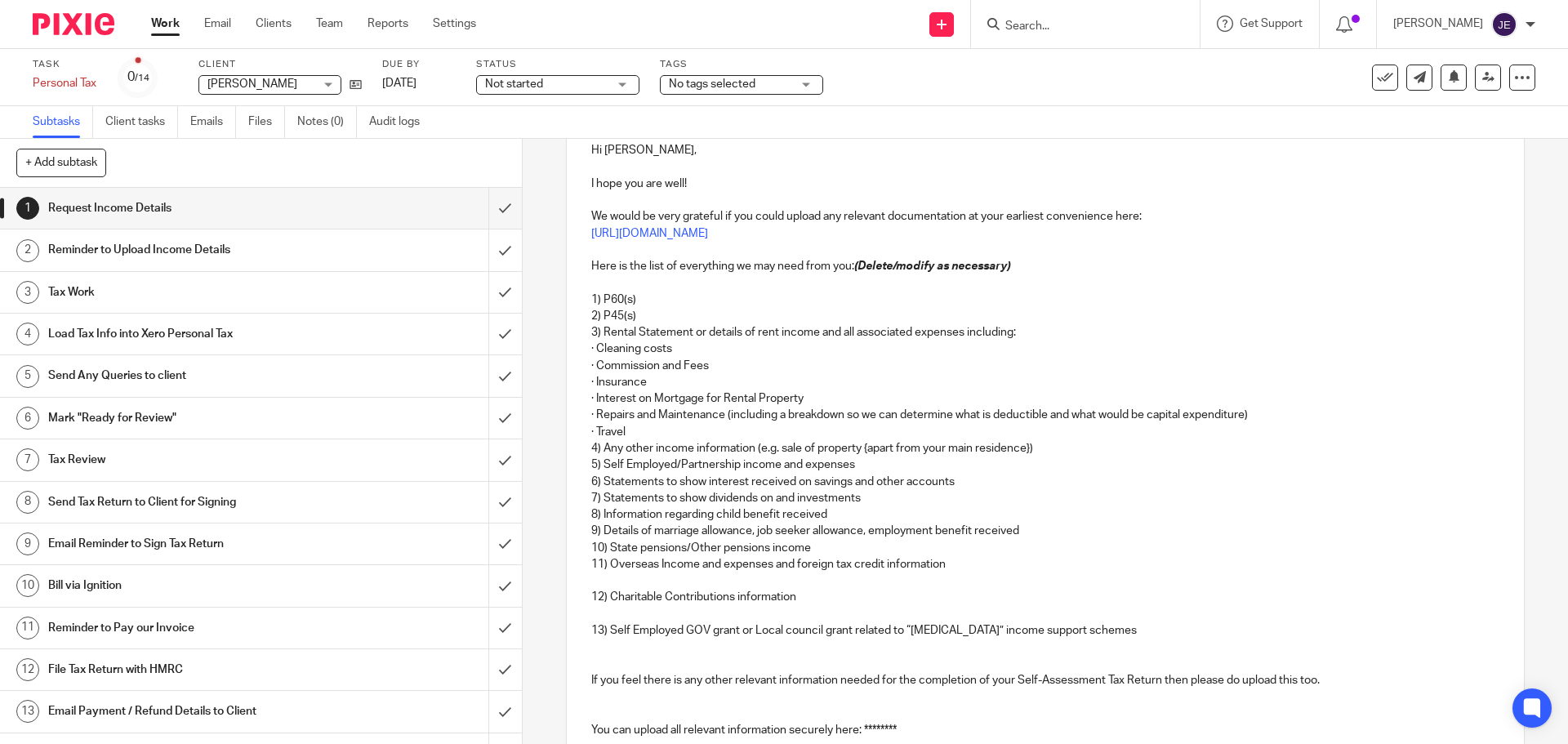
click at [602, 578] on p at bounding box center [1045, 580] width 908 height 16
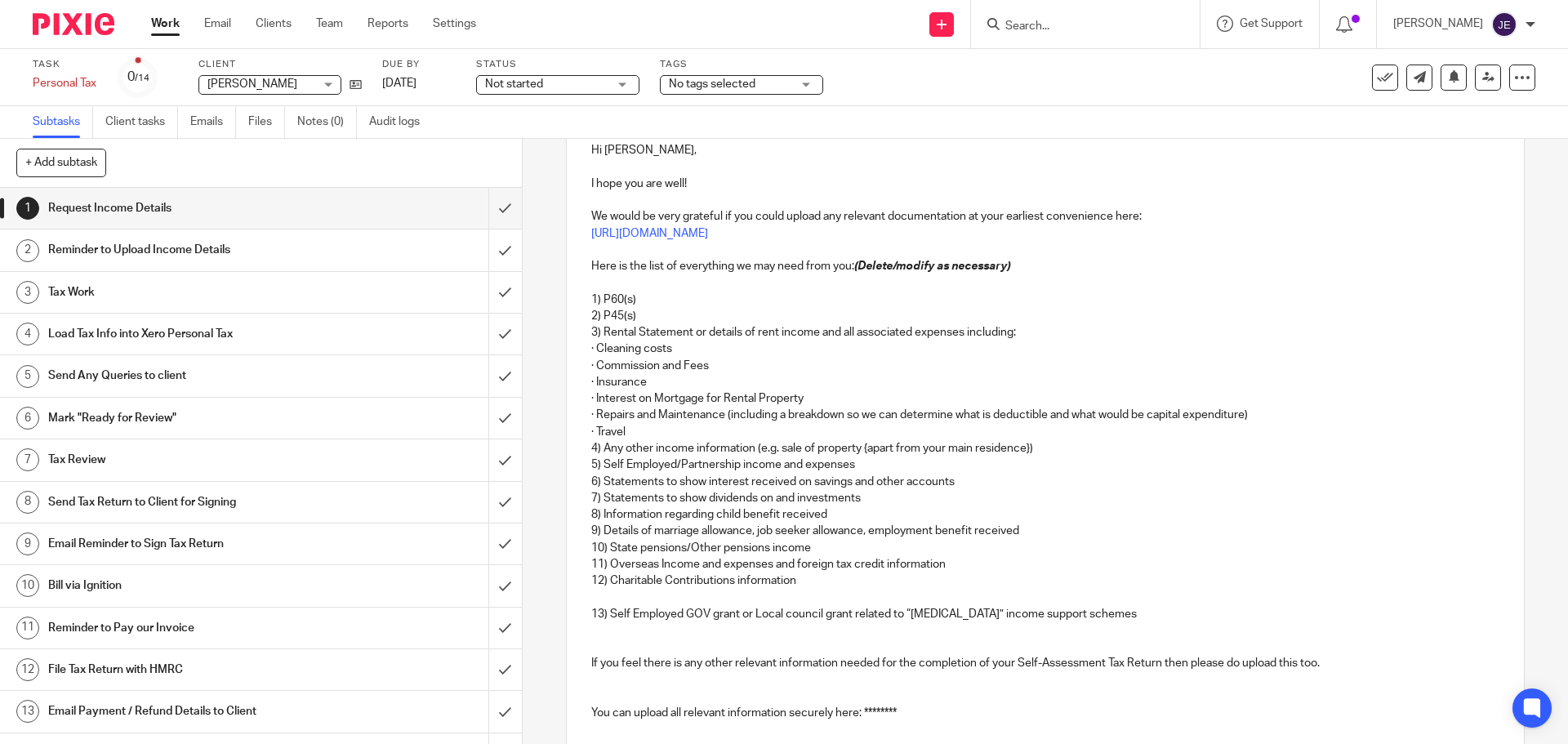
click at [602, 592] on p at bounding box center [1045, 597] width 908 height 16
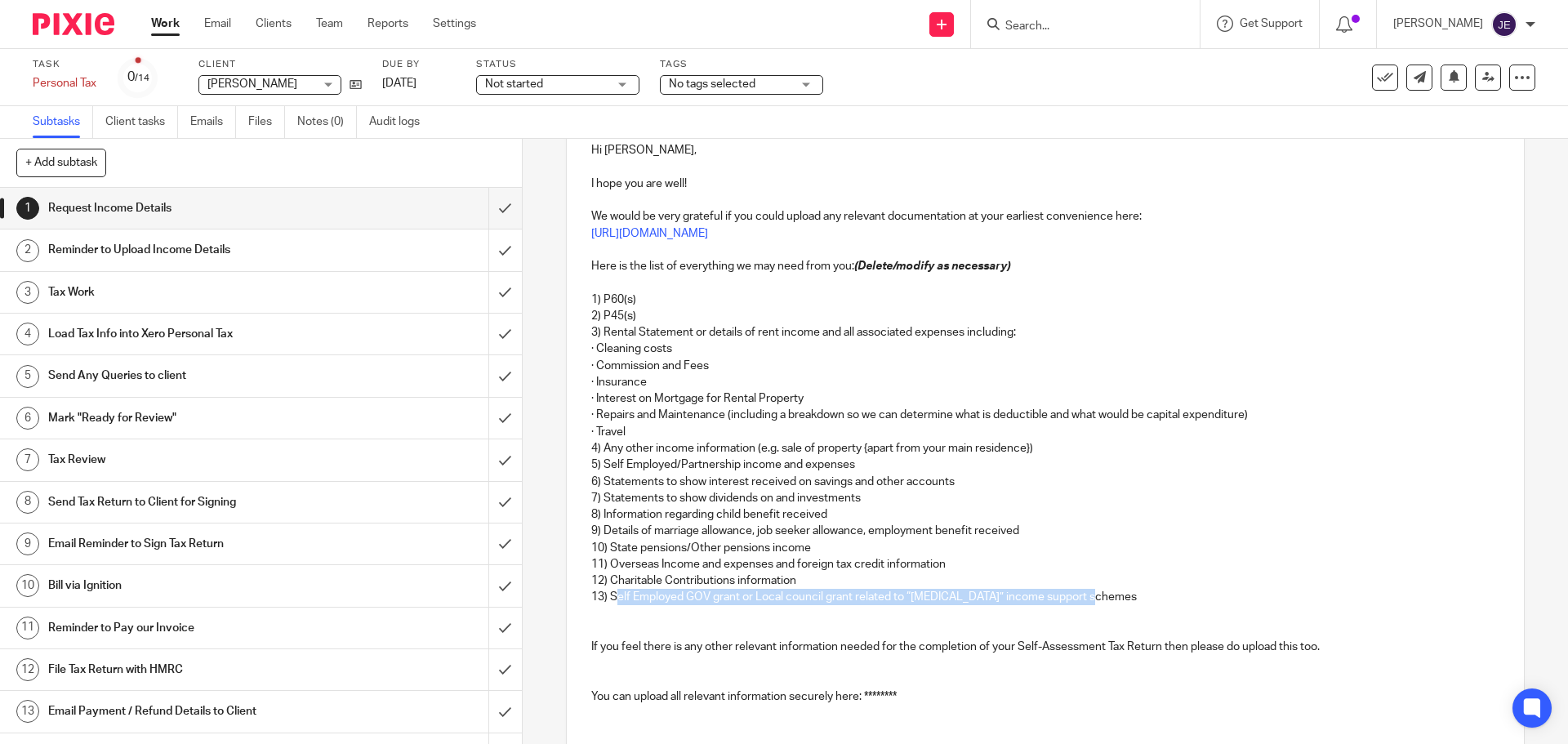
drag, startPoint x: 1107, startPoint y: 597, endPoint x: 614, endPoint y: 603, distance: 493.0
click at [614, 603] on p "13) Self Employed GOV grant or Local council grant related to “COVID-19” income…" at bounding box center [1045, 597] width 908 height 16
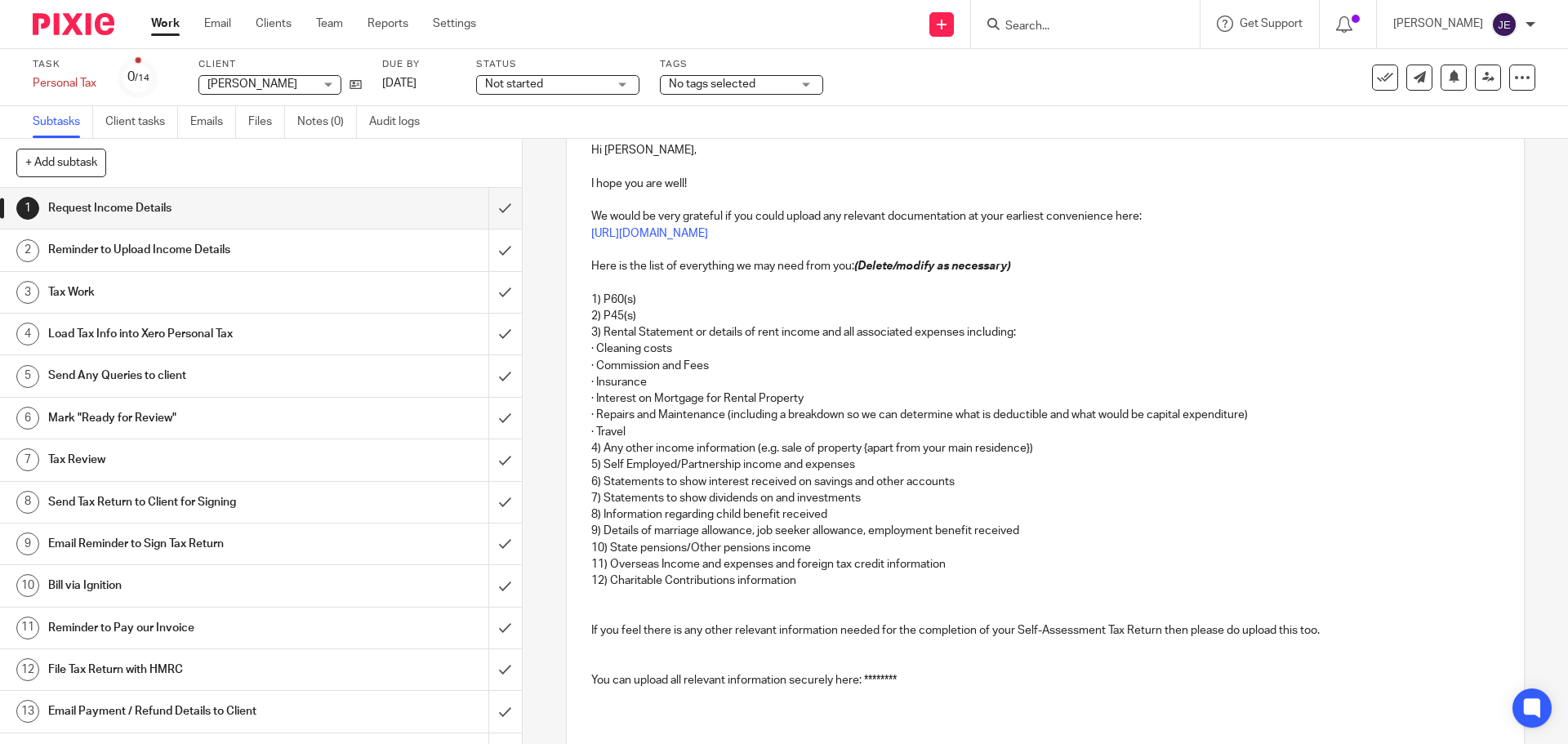
click at [599, 612] on p at bounding box center [1045, 614] width 908 height 16
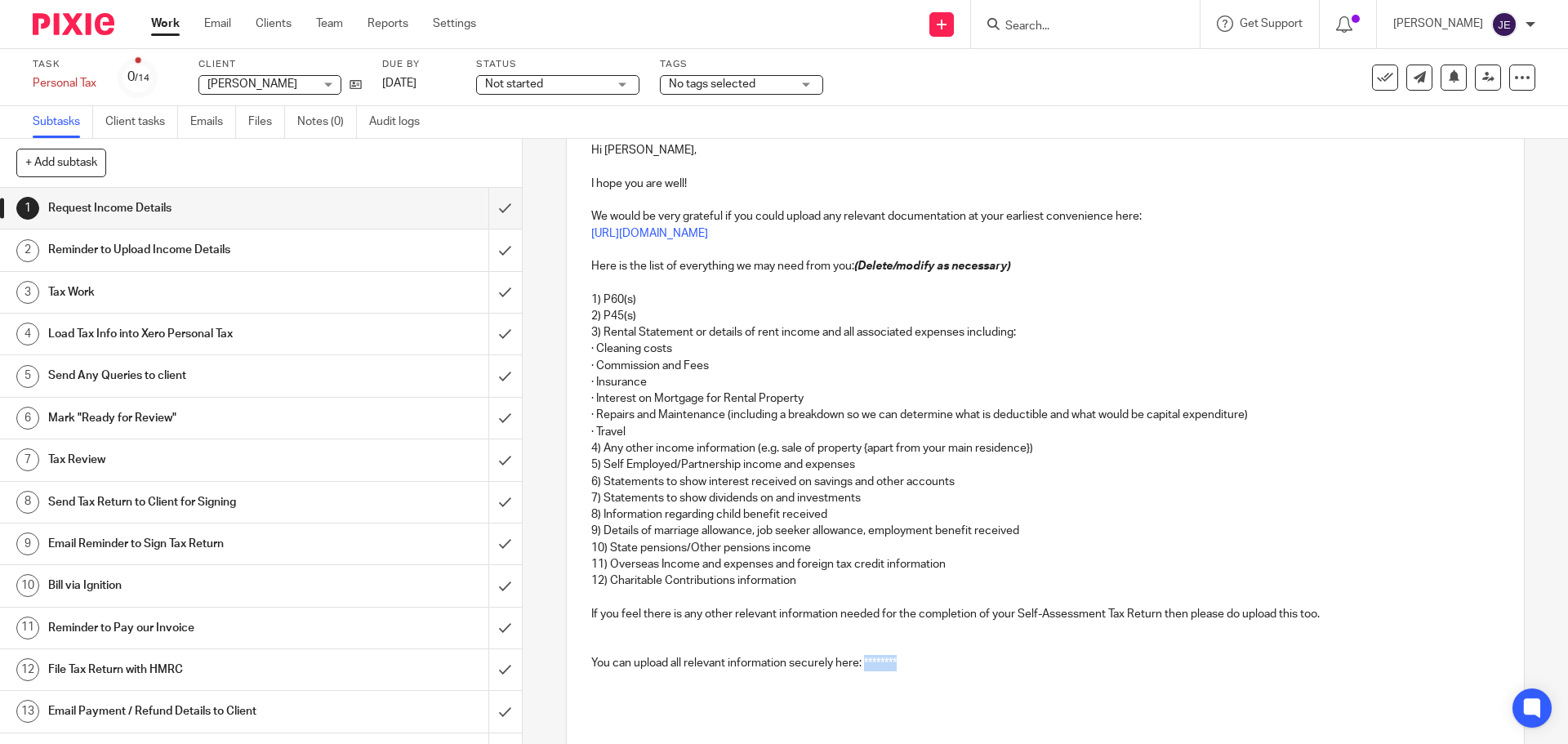
drag, startPoint x: 902, startPoint y: 662, endPoint x: 860, endPoint y: 662, distance: 42.0
click at [860, 662] on p "You can upload all relevant information securely here: ********" at bounding box center [1045, 663] width 908 height 16
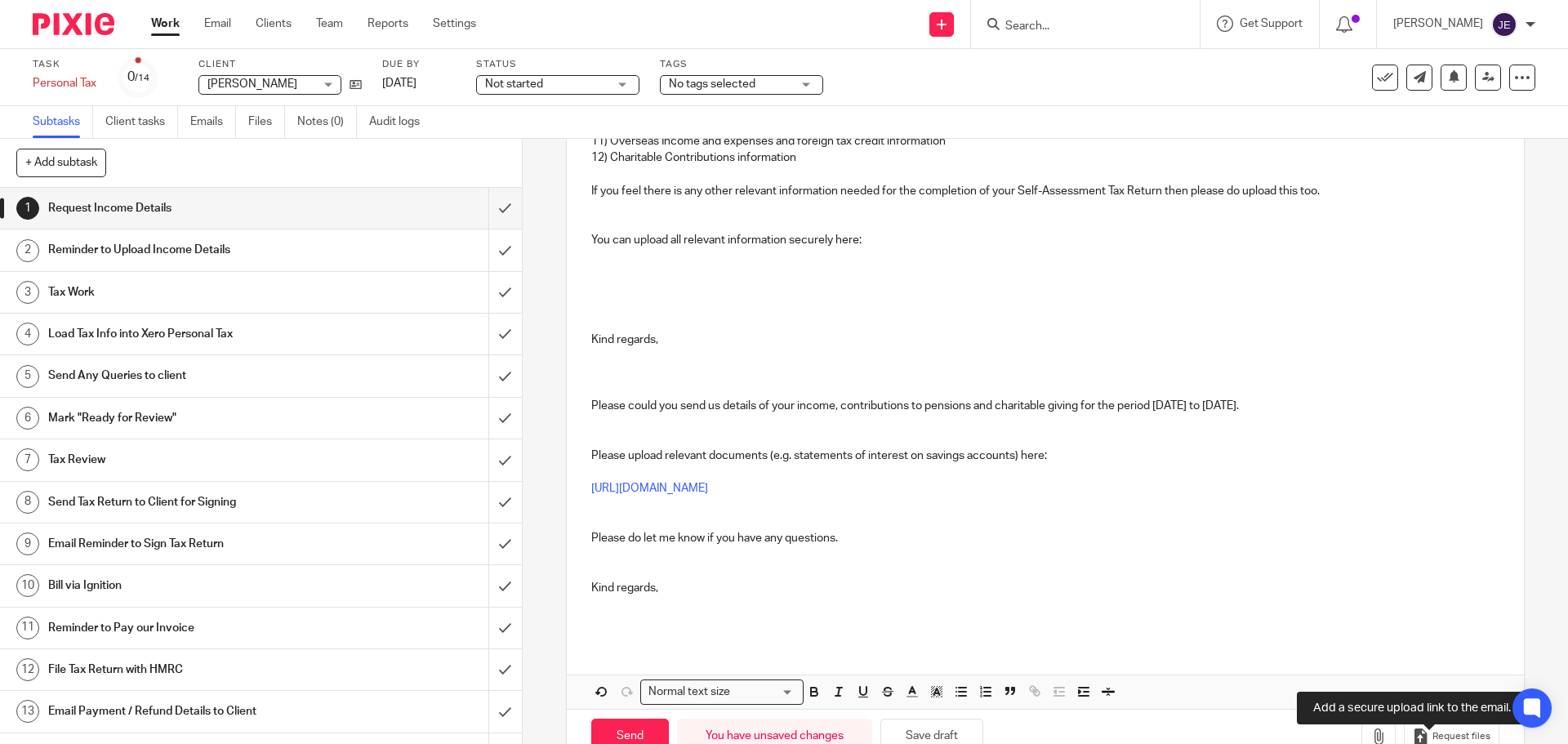
scroll to position [666, 0]
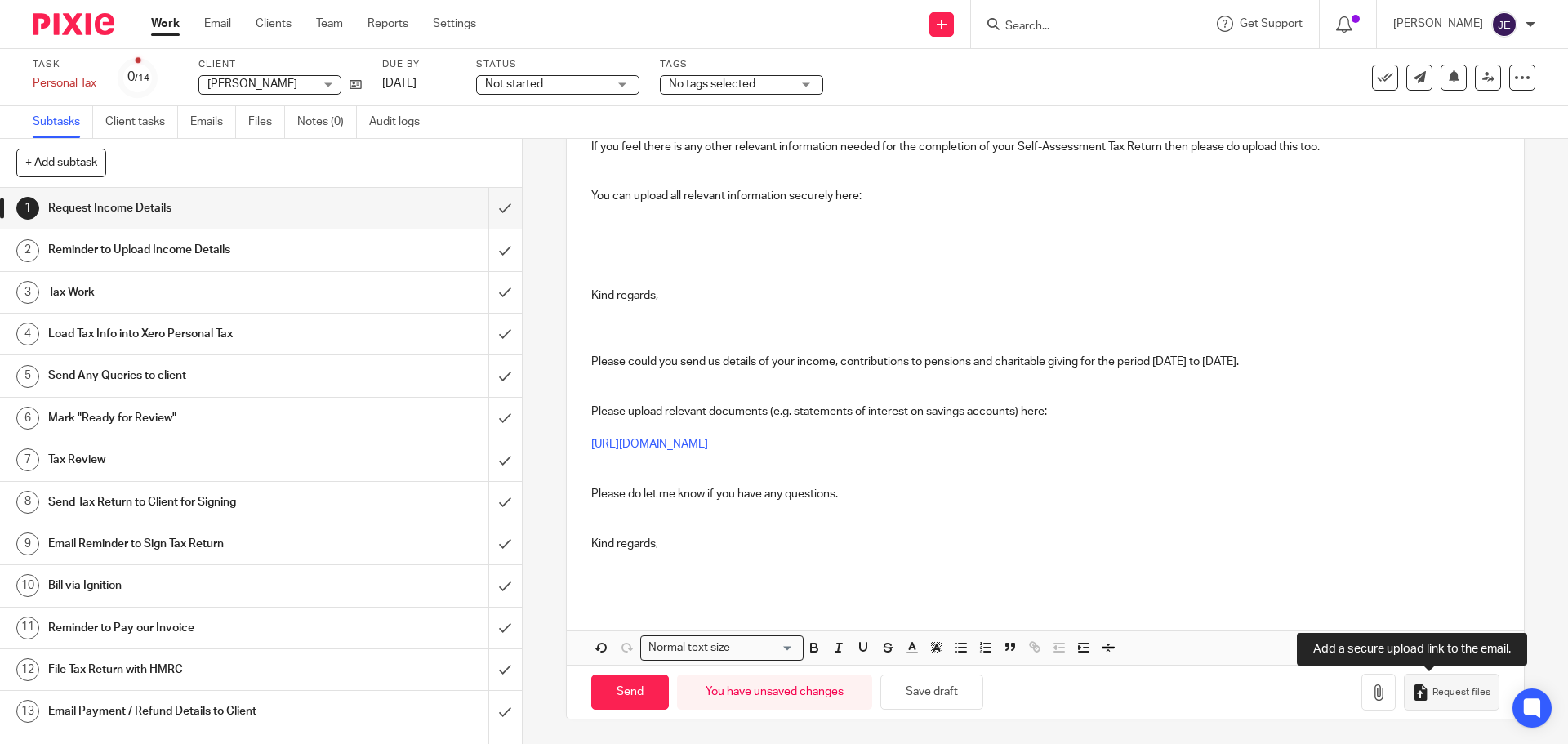
click at [1437, 703] on button "Request files" at bounding box center [1452, 692] width 95 height 37
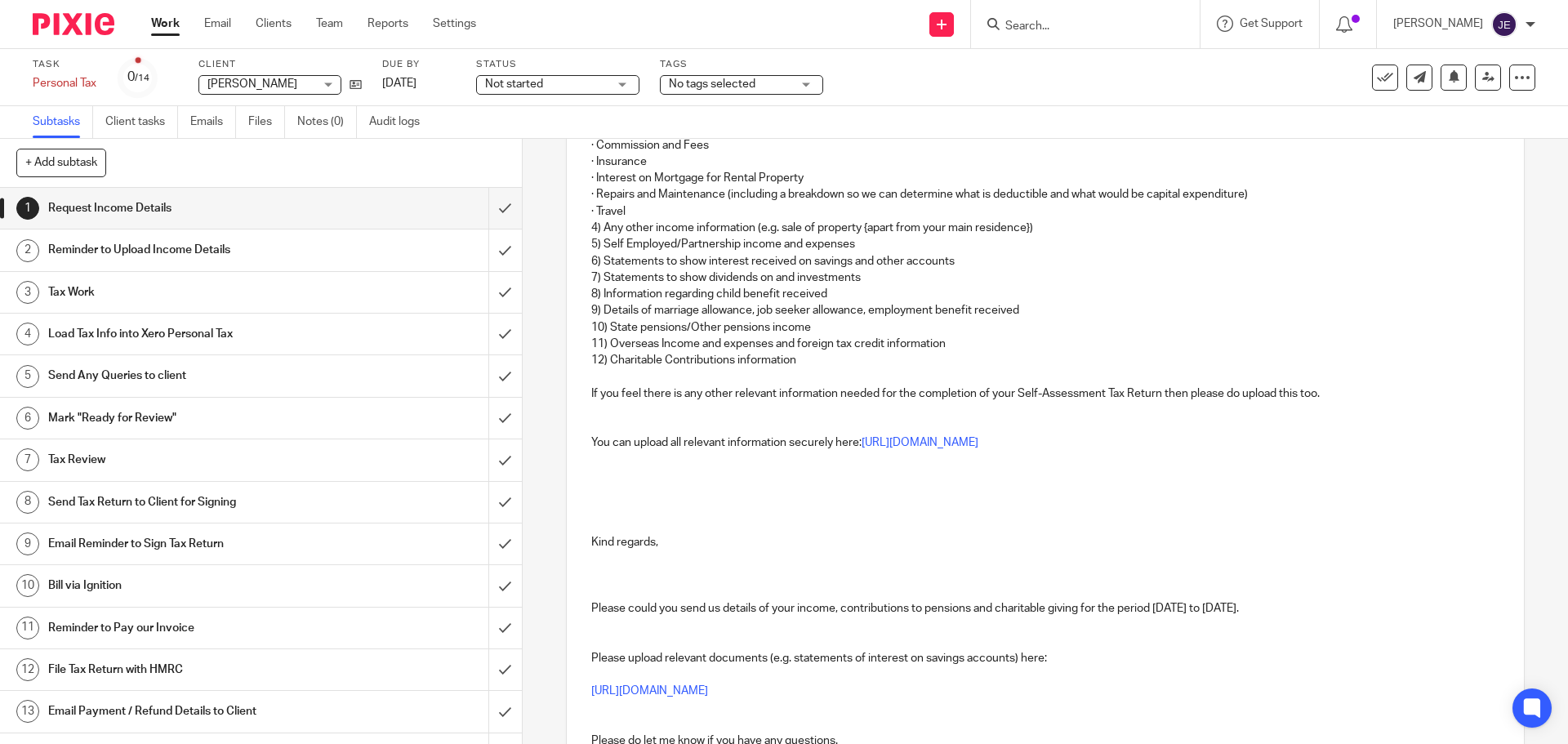
scroll to position [421, 0]
drag, startPoint x: 592, startPoint y: 459, endPoint x: 599, endPoint y: 502, distance: 43.6
click at [599, 502] on div "Hi Shani, I hope you are well! We would be very grateful if you could upload an…" at bounding box center [1044, 372] width 956 height 939
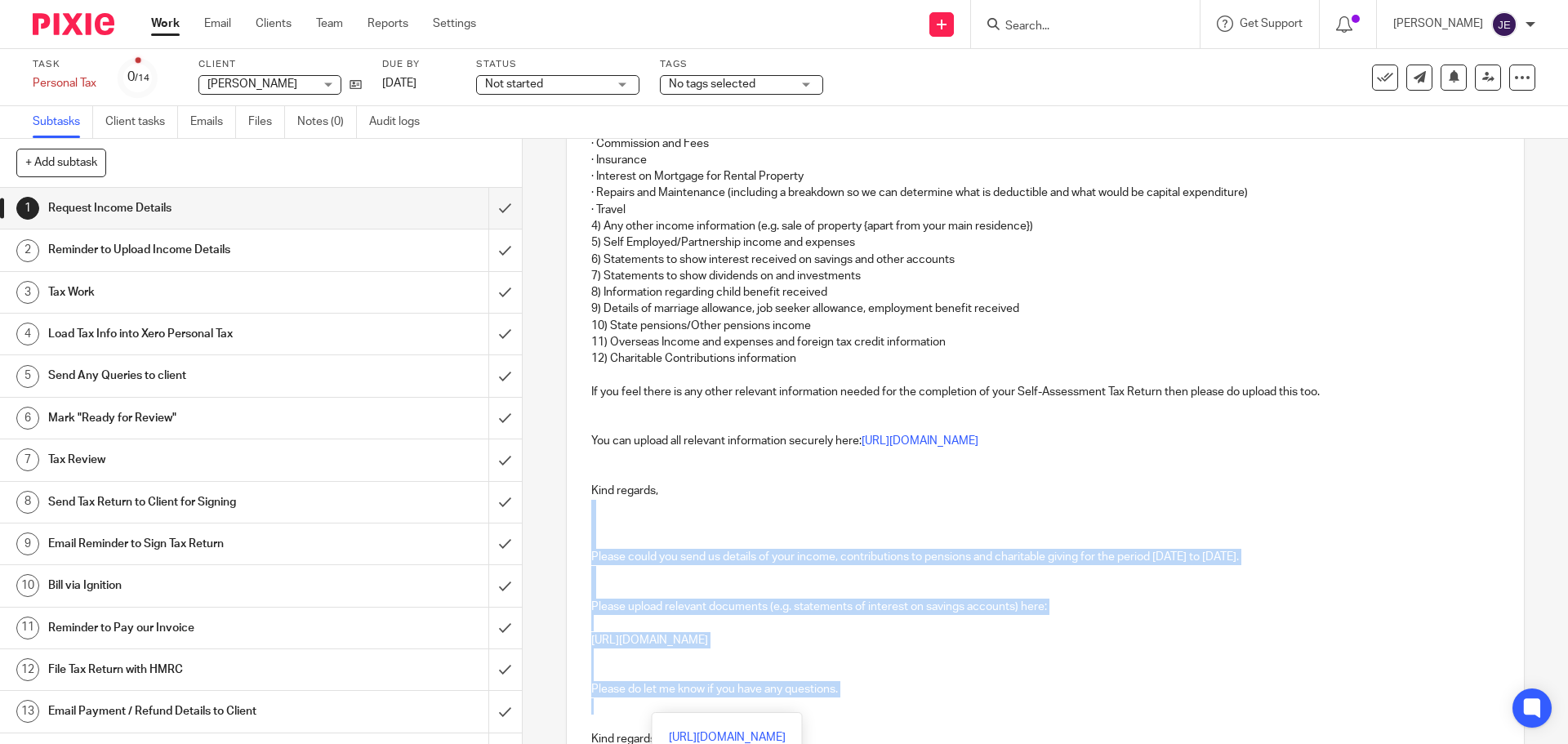
drag, startPoint x: 593, startPoint y: 524, endPoint x: 590, endPoint y: 707, distance: 183.0
click at [590, 709] on div "Hi Shani, I hope you are well! We would be very grateful if you could upload an…" at bounding box center [1044, 348] width 956 height 890
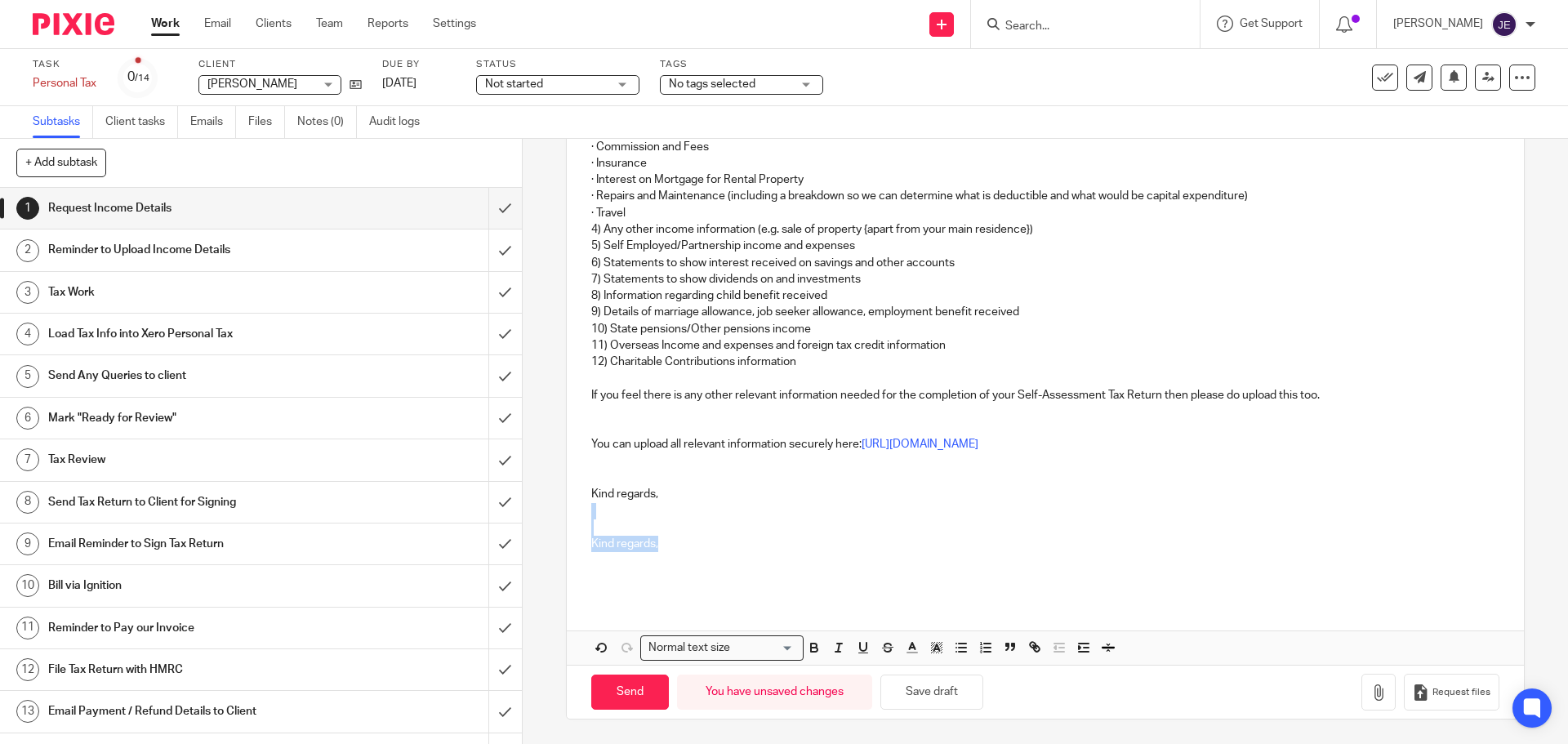
drag, startPoint x: 684, startPoint y: 542, endPoint x: 574, endPoint y: 508, distance: 115.1
click at [574, 508] on div "Hi Shani, I hope you are well! We would be very grateful if you could upload an…" at bounding box center [1044, 252] width 956 height 691
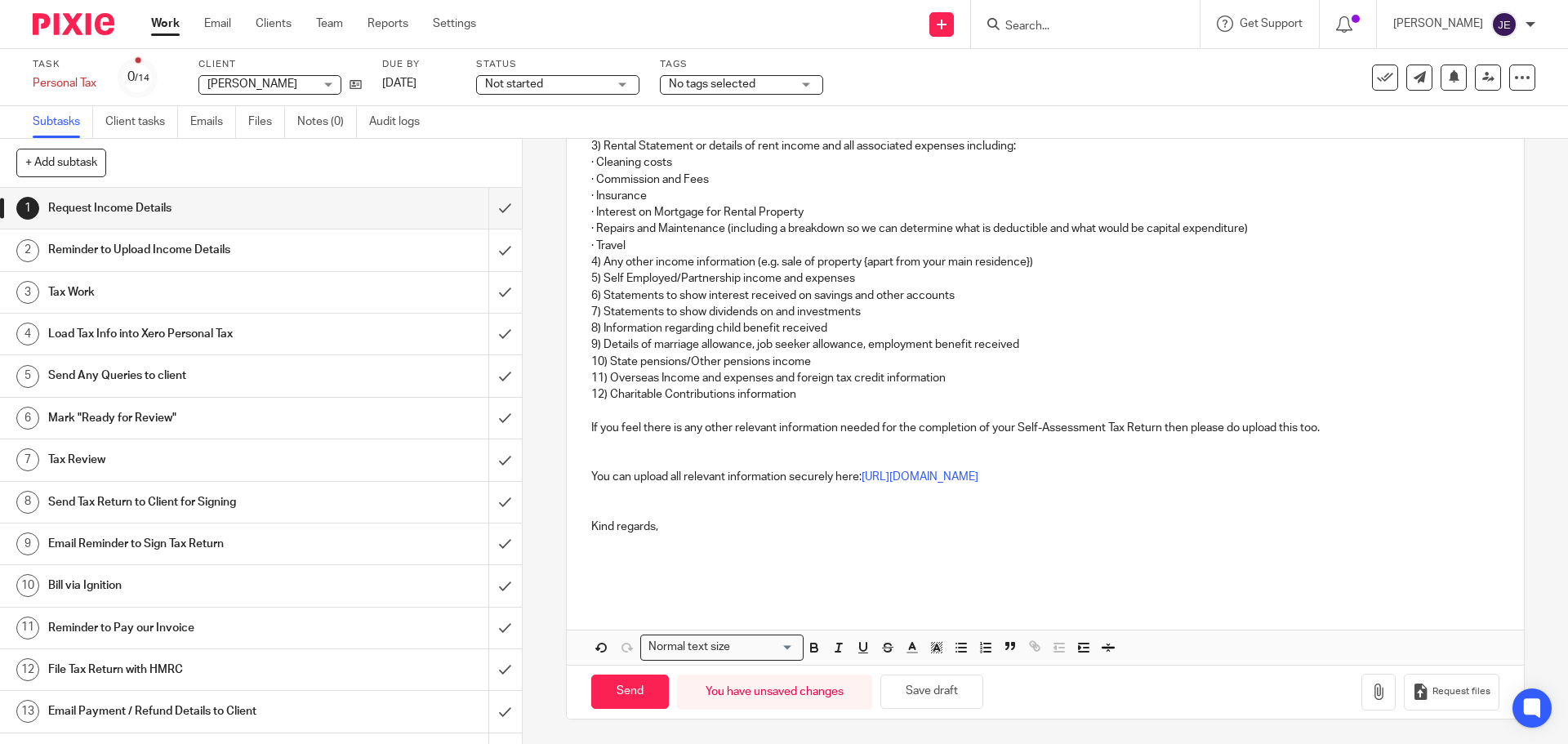
scroll to position [368, 0]
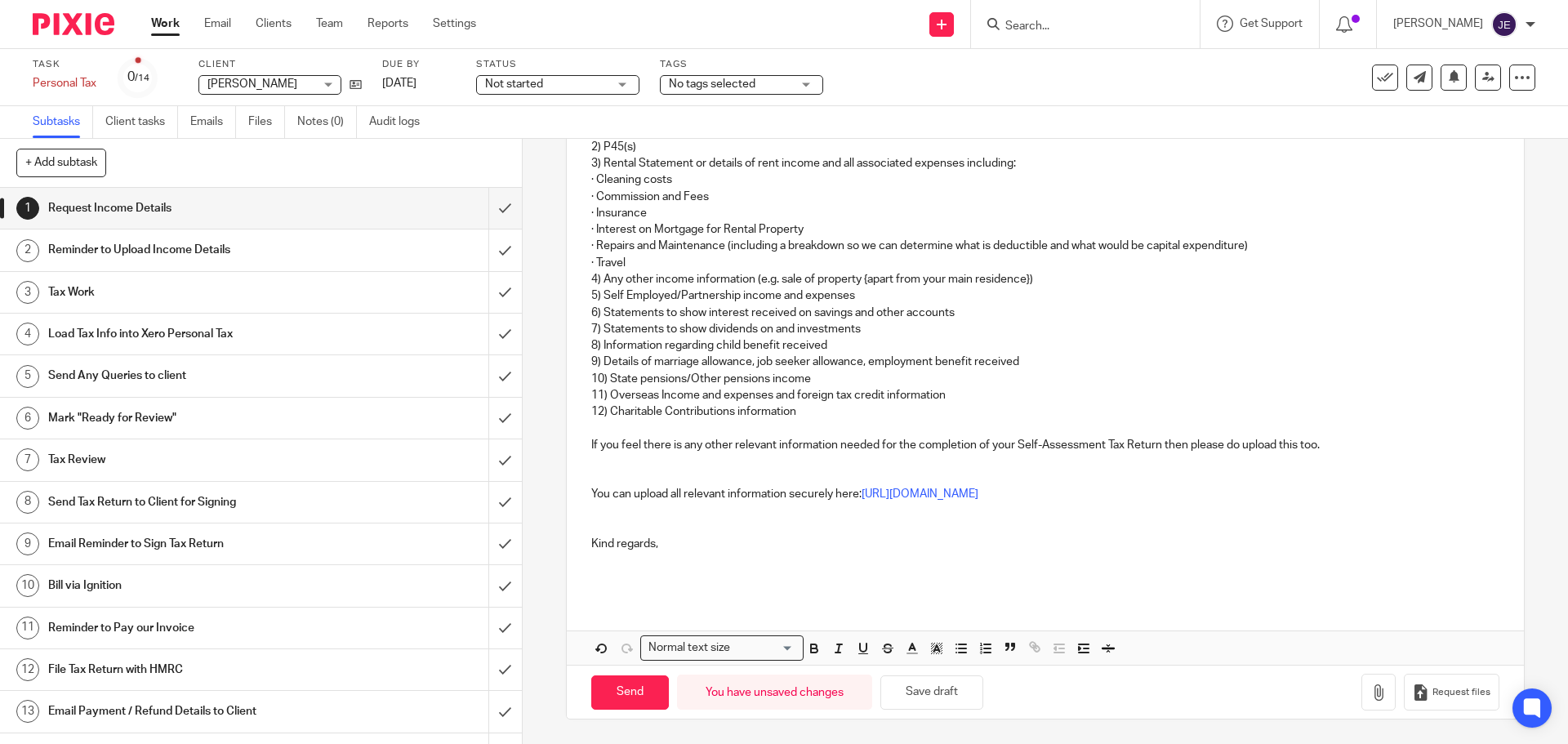
click at [597, 515] on p at bounding box center [1045, 510] width 908 height 16
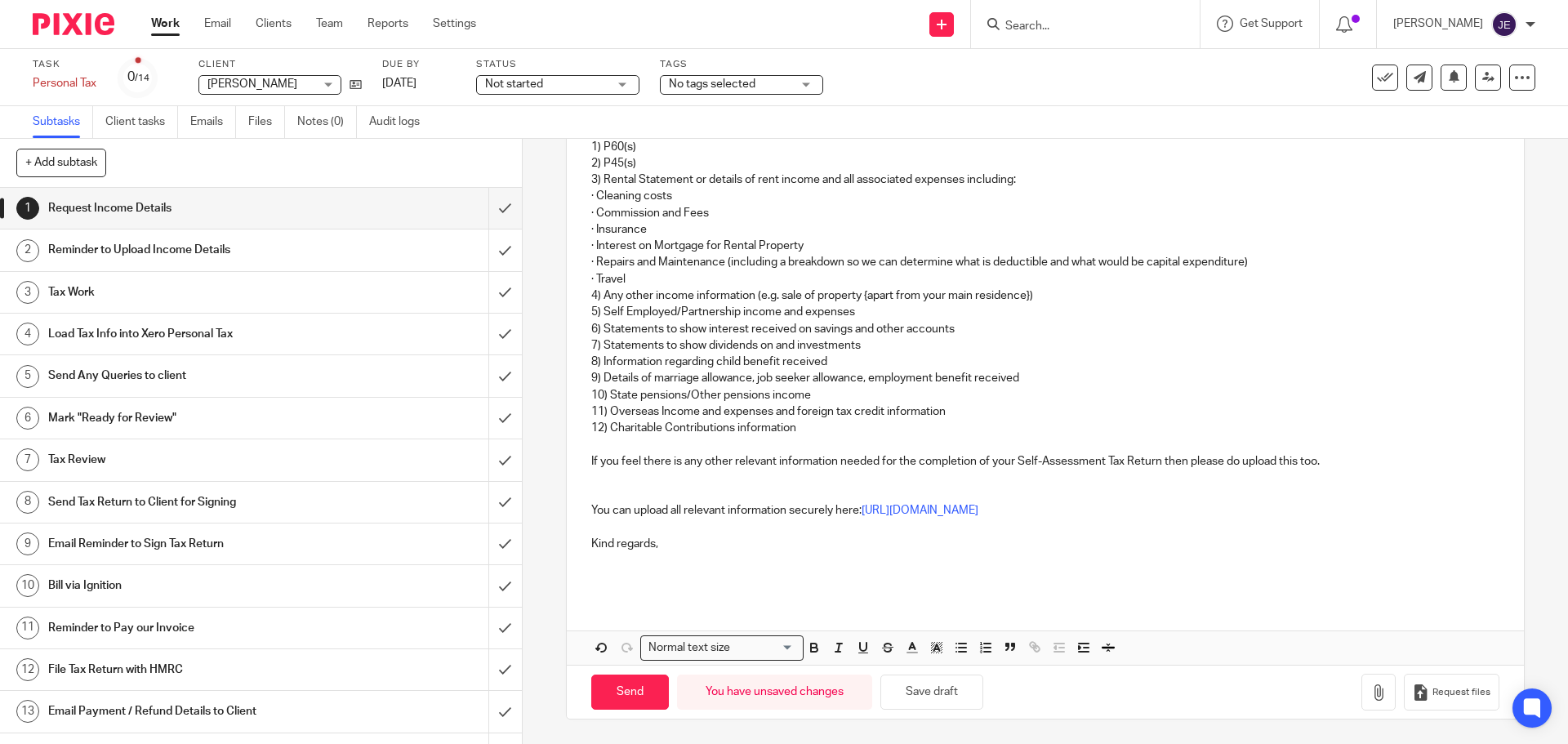
click at [601, 484] on p at bounding box center [1045, 477] width 908 height 16
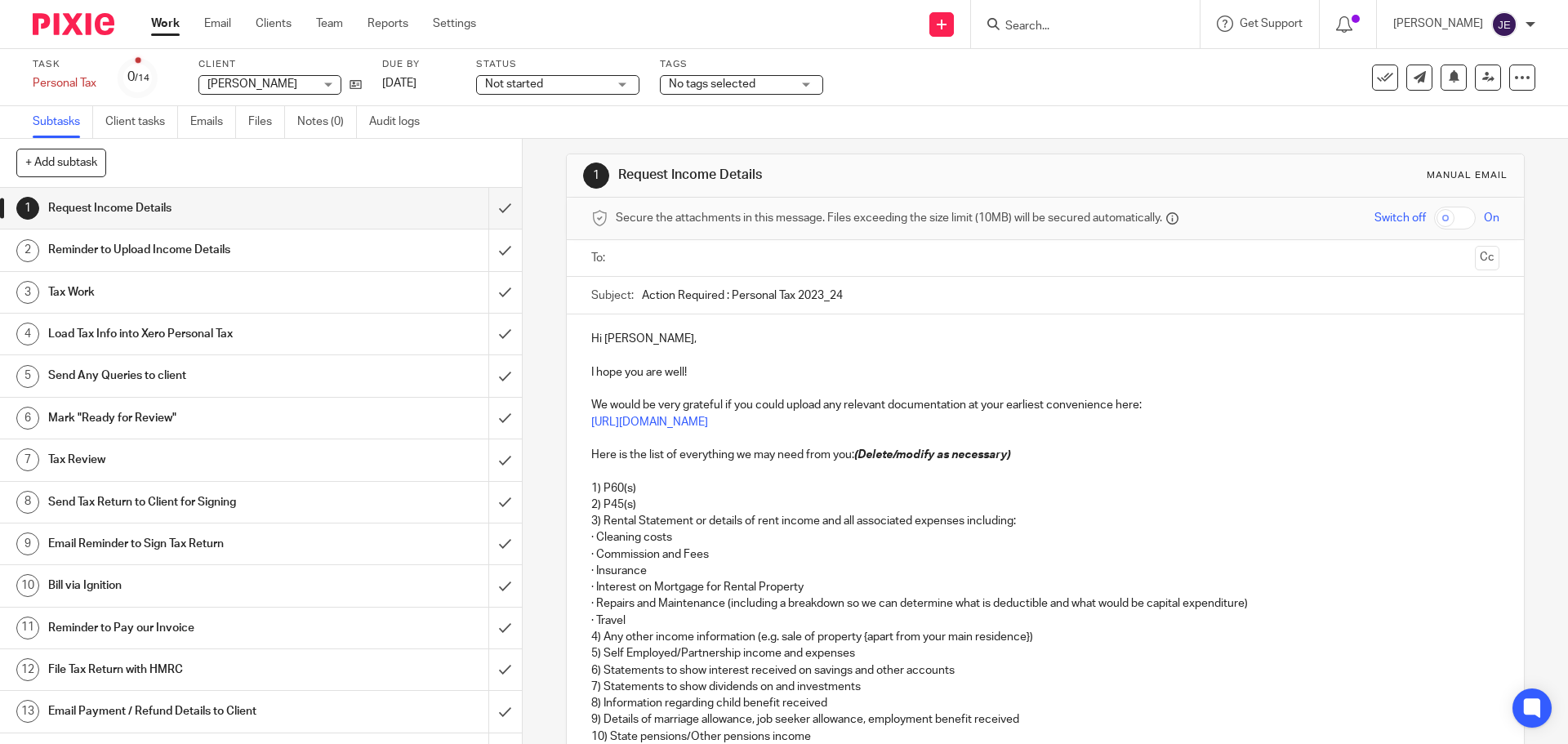
scroll to position [9, 0]
click at [826, 303] on input "Action Required : Personal Tax 2023_24" at bounding box center [1071, 297] width 857 height 37
type input "Action Required : Personal Tax 2024_25"
click at [651, 261] on input "text" at bounding box center [1044, 260] width 846 height 19
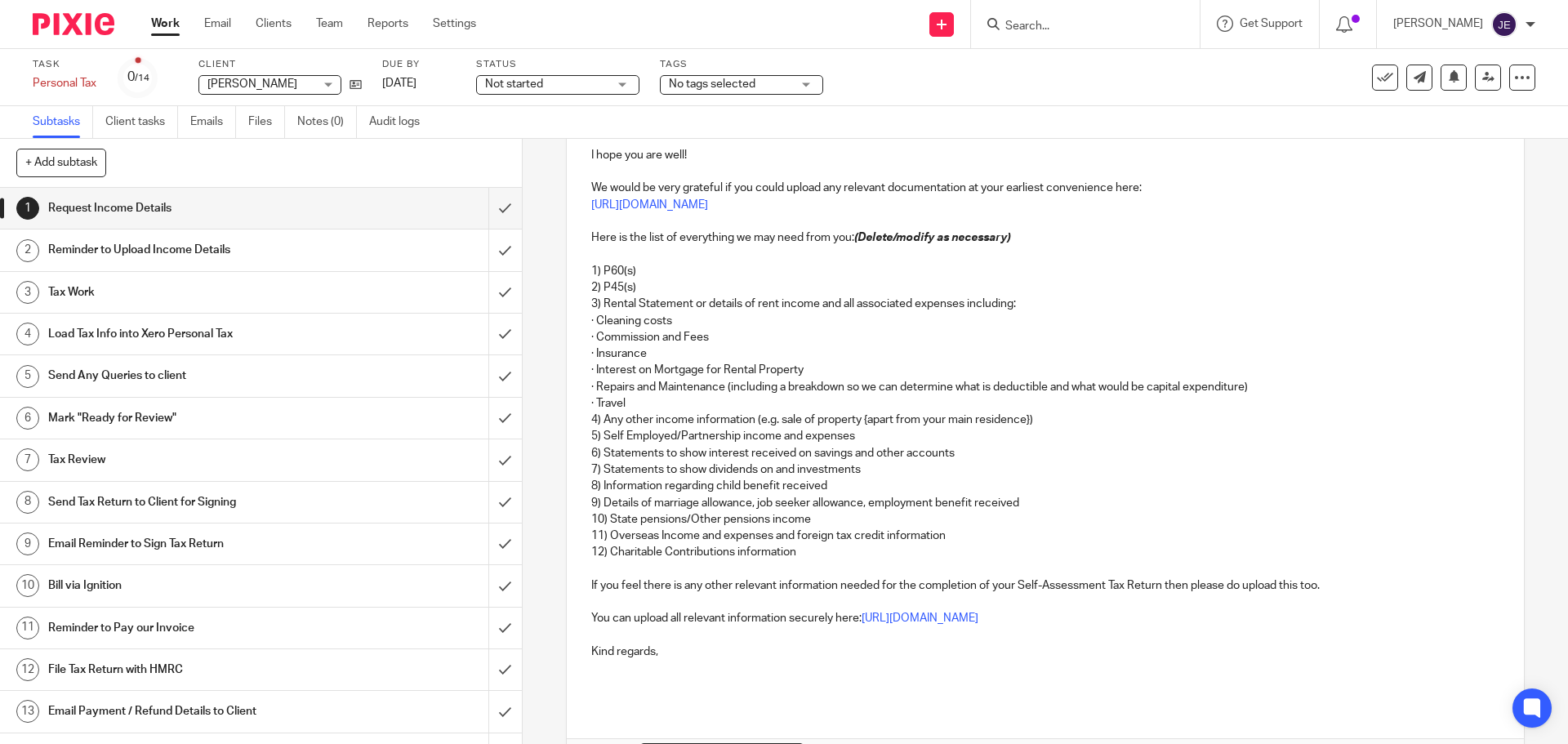
scroll to position [338, 0]
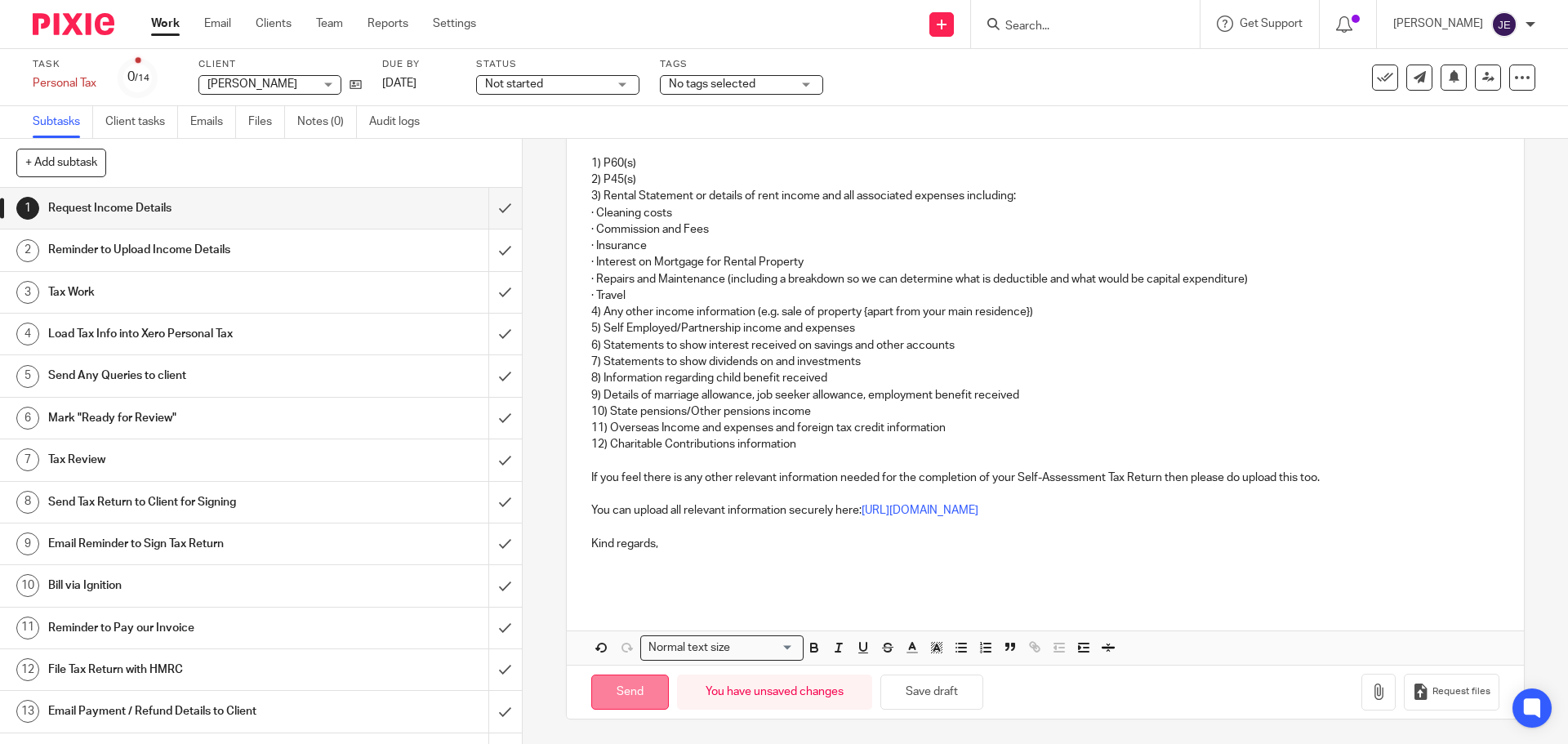
click at [635, 691] on input "Send" at bounding box center [630, 691] width 78 height 35
type input "Sent"
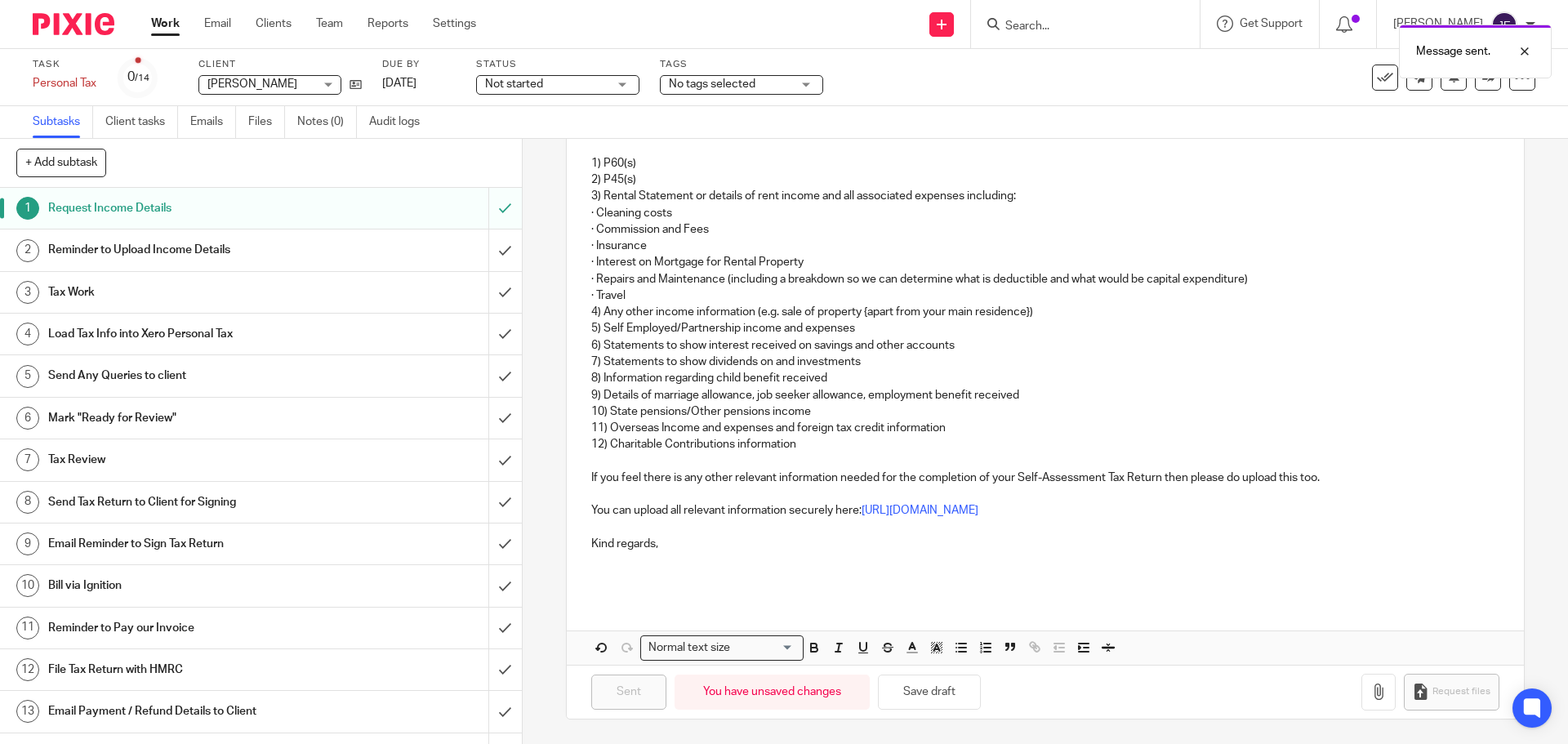
drag, startPoint x: 462, startPoint y: 80, endPoint x: 496, endPoint y: 116, distance: 49.5
click at [456, 80] on link "2 Jun 2025" at bounding box center [419, 83] width 74 height 17
click at [566, 82] on span "Not started" at bounding box center [547, 84] width 123 height 17
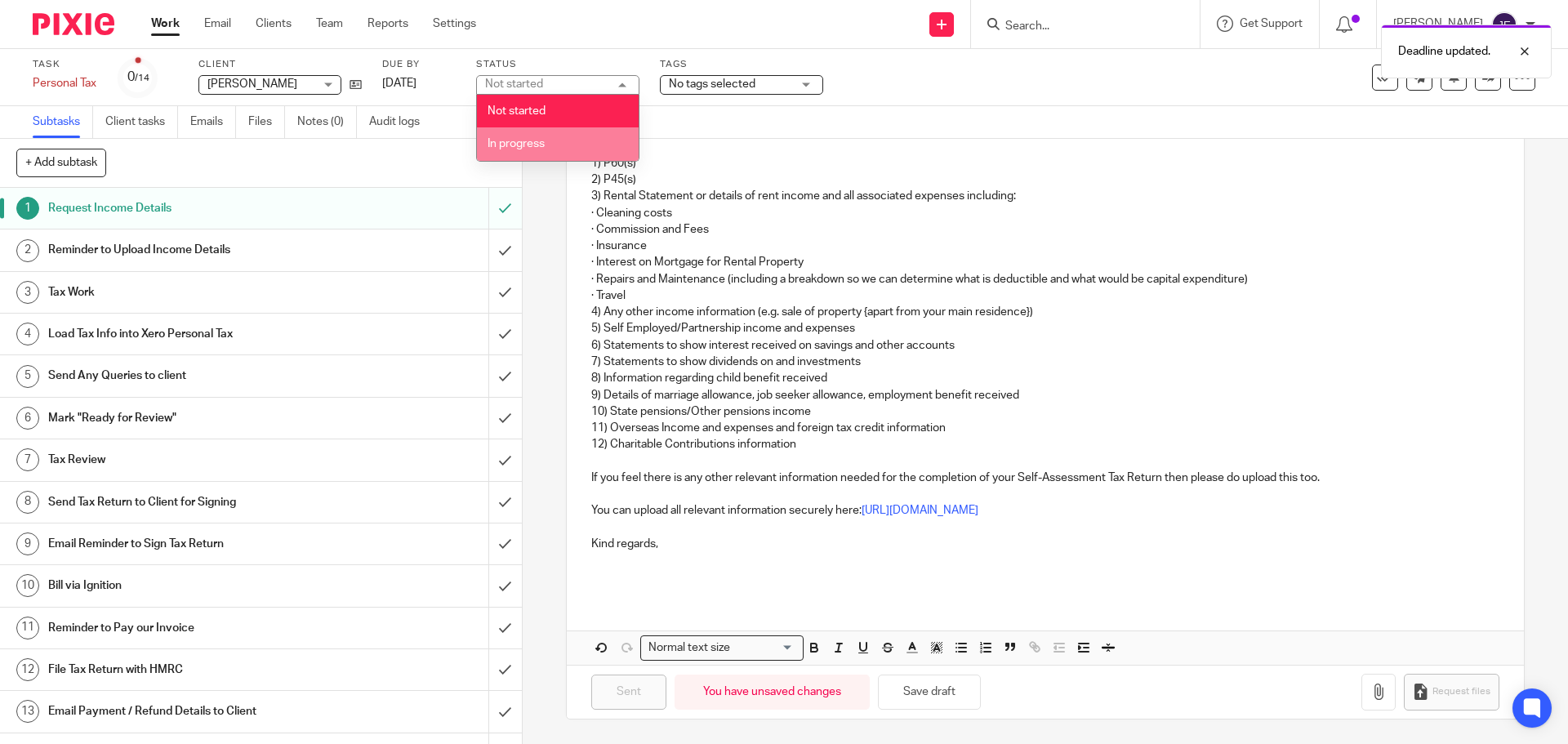
click at [557, 141] on li "In progress" at bounding box center [557, 144] width 162 height 33
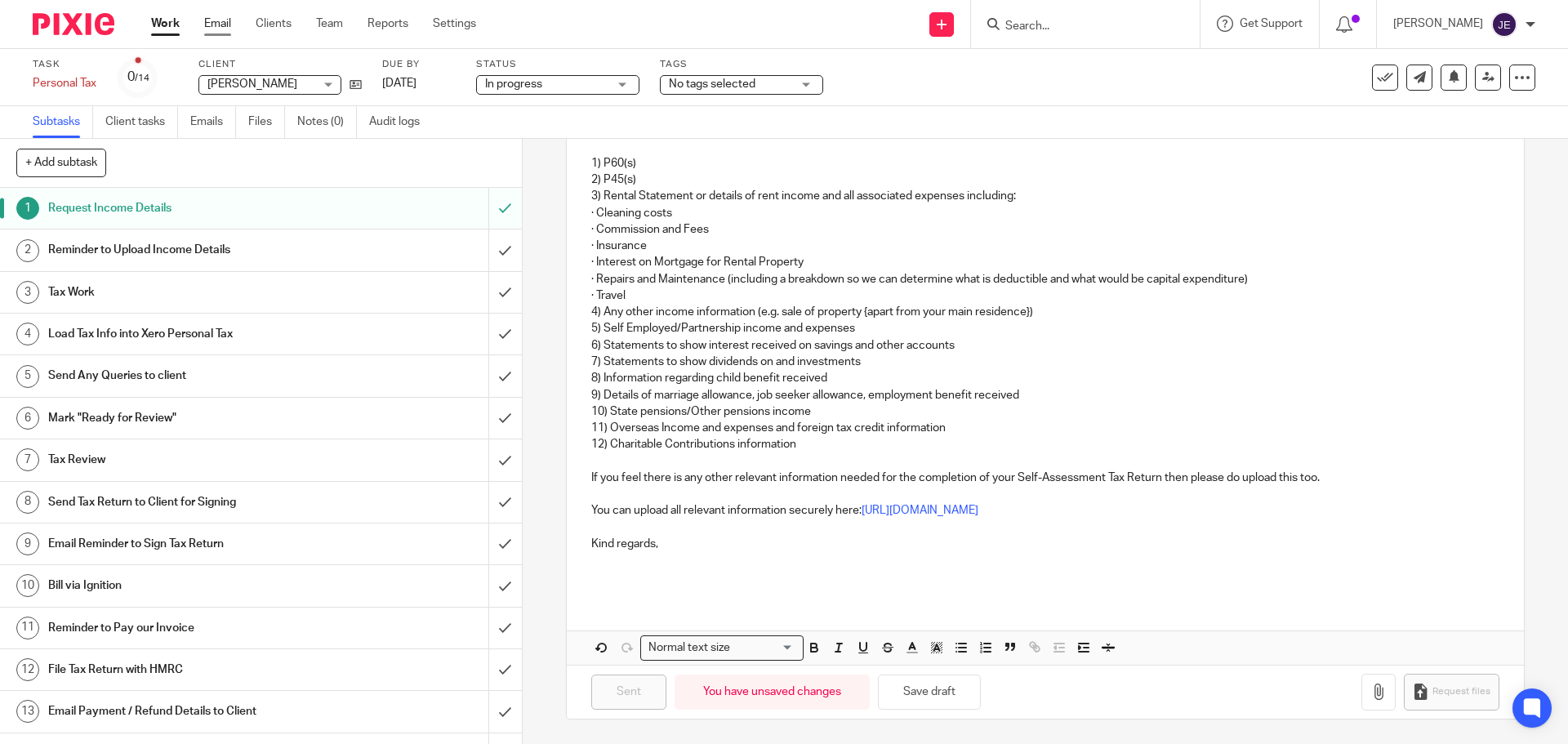
click at [228, 22] on link "Email" at bounding box center [218, 23] width 27 height 16
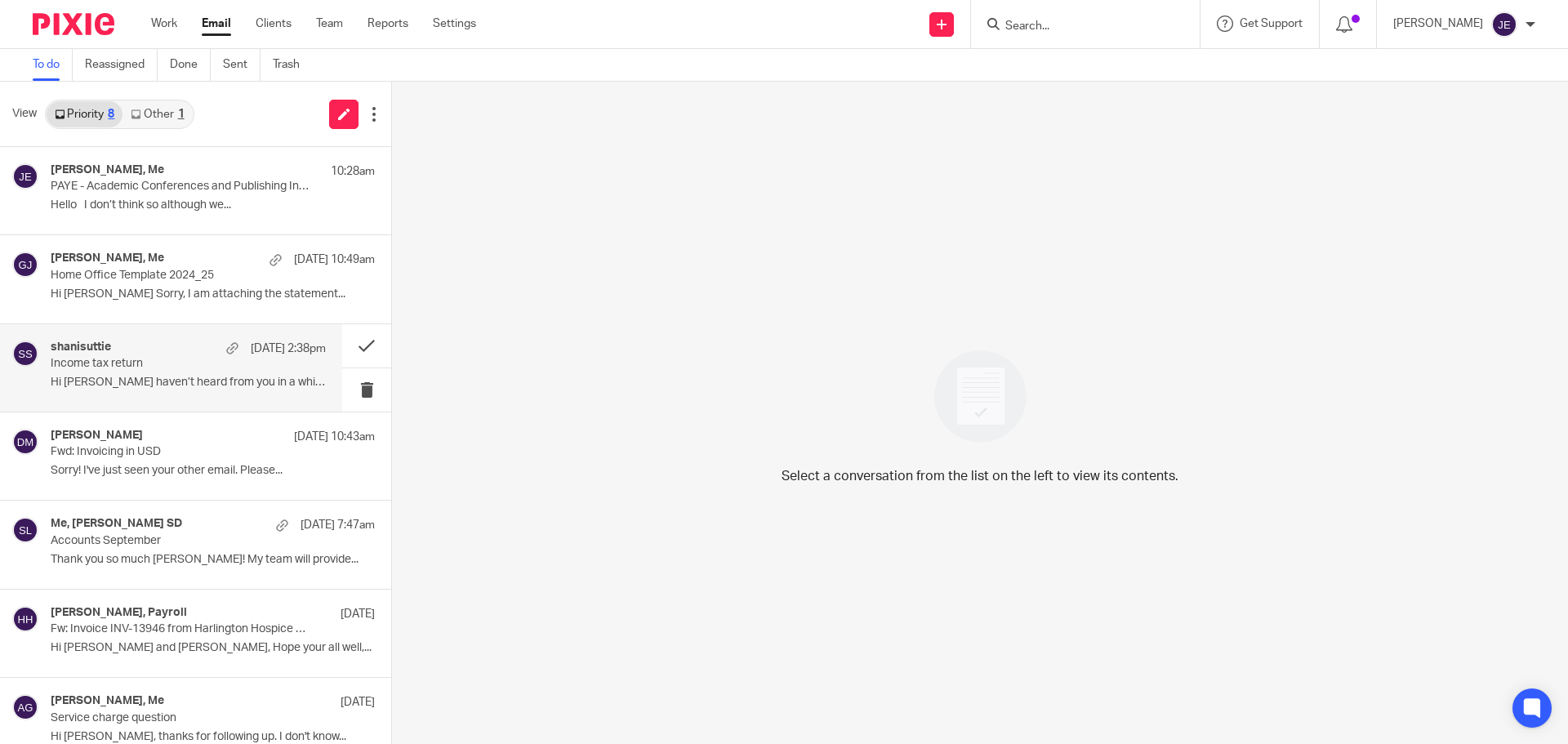
click at [159, 352] on div "shanisuttie [DATE] 2:38pm" at bounding box center [188, 348] width 275 height 16
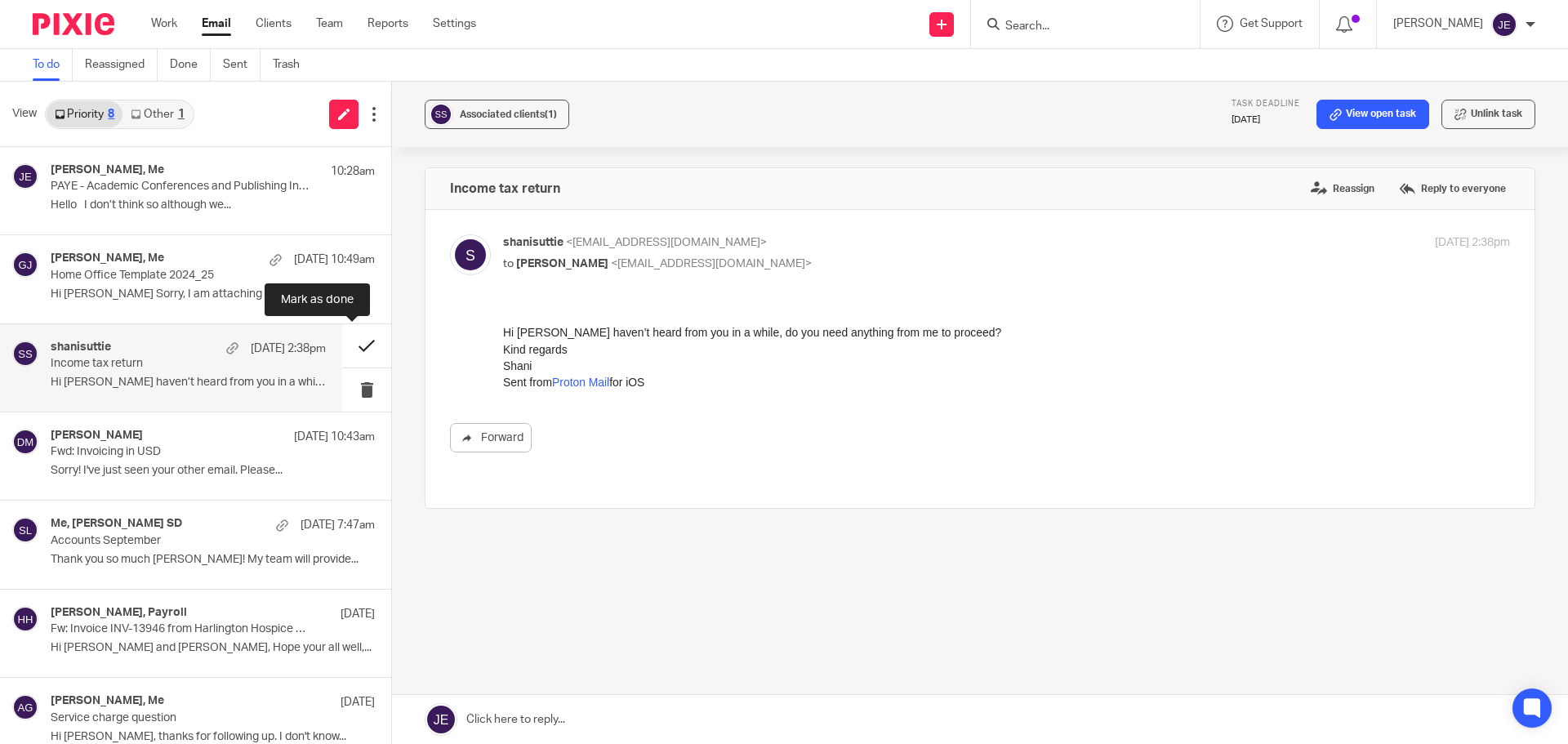
click at [352, 344] on button at bounding box center [367, 346] width 49 height 43
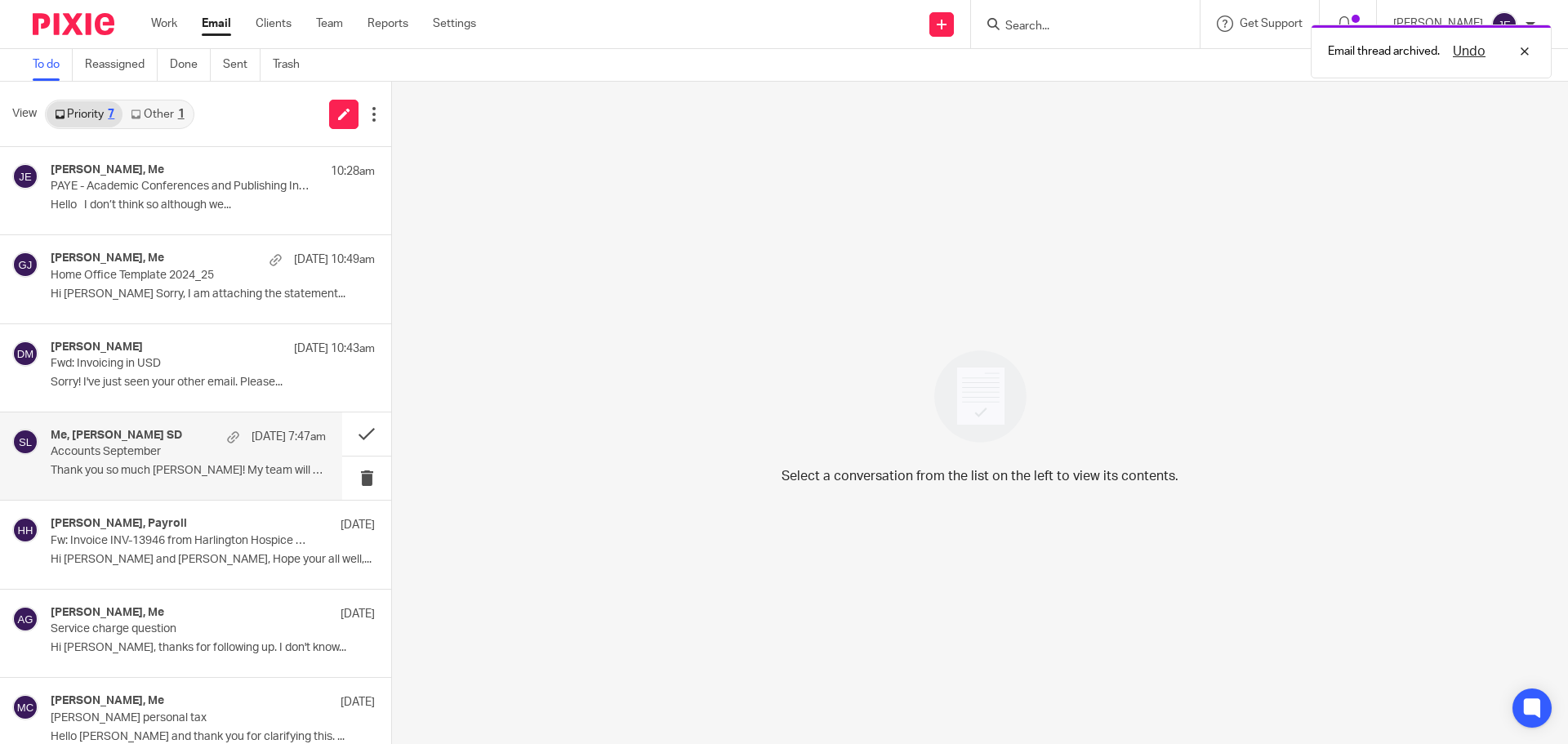
click at [279, 475] on p "Thank you so much [PERSON_NAME]! My team will provide..." at bounding box center [188, 471] width 275 height 14
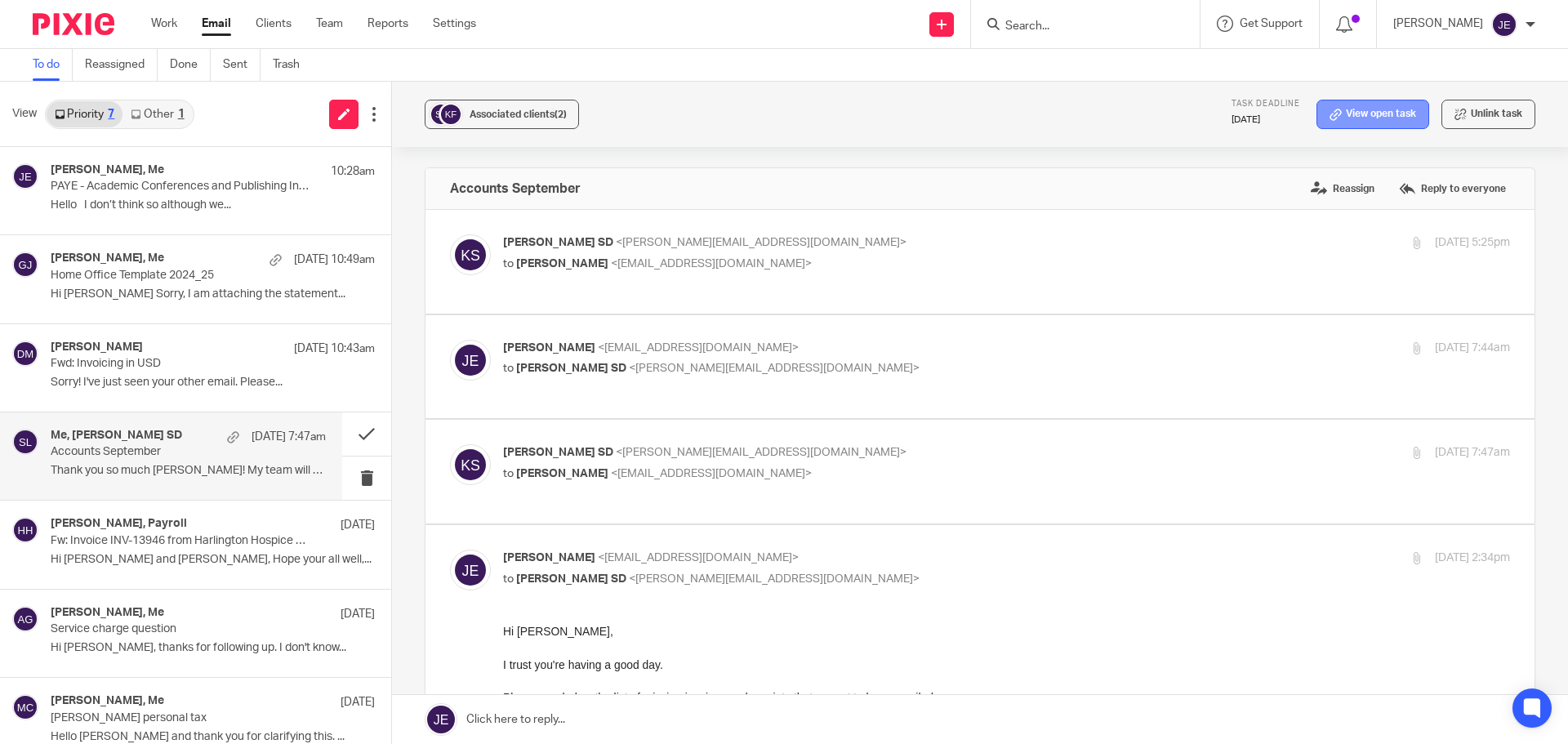
click at [1339, 107] on link "View open task" at bounding box center [1372, 113] width 113 height 29
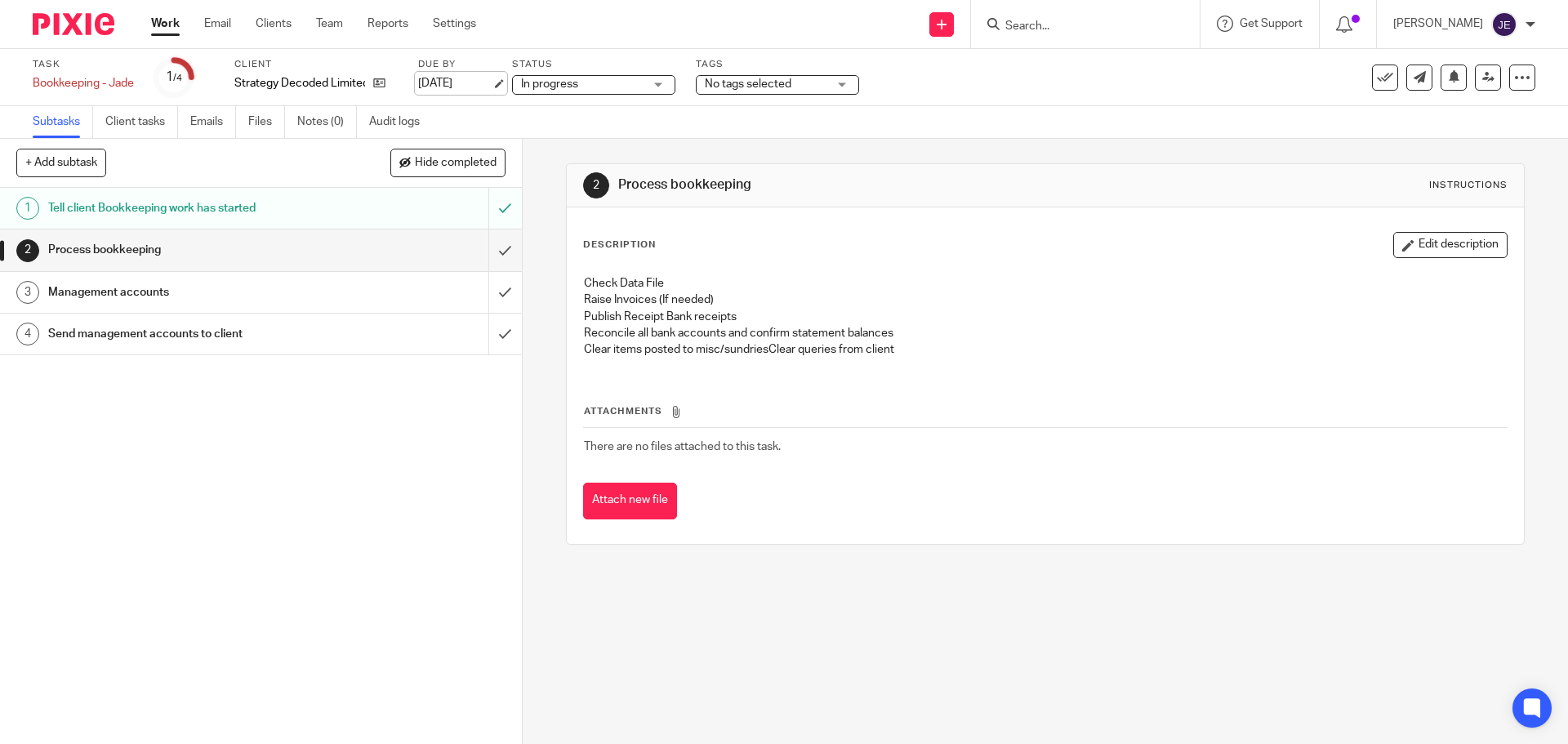
click at [492, 82] on link "[DATE]" at bounding box center [455, 83] width 74 height 17
click at [486, 247] on input "submit" at bounding box center [261, 250] width 522 height 41
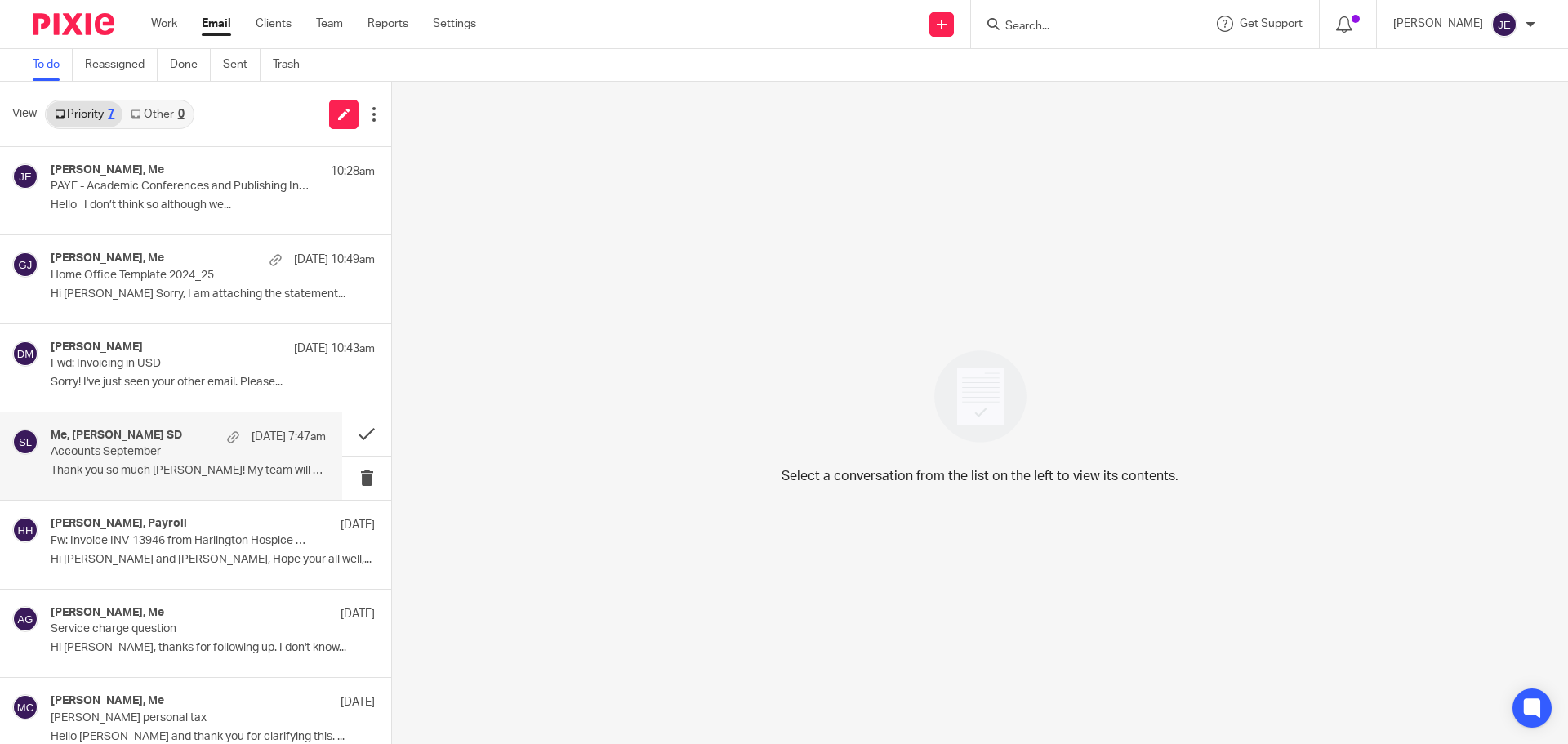
click at [228, 466] on p "Thank you so much [PERSON_NAME]! My team will provide..." at bounding box center [188, 471] width 275 height 14
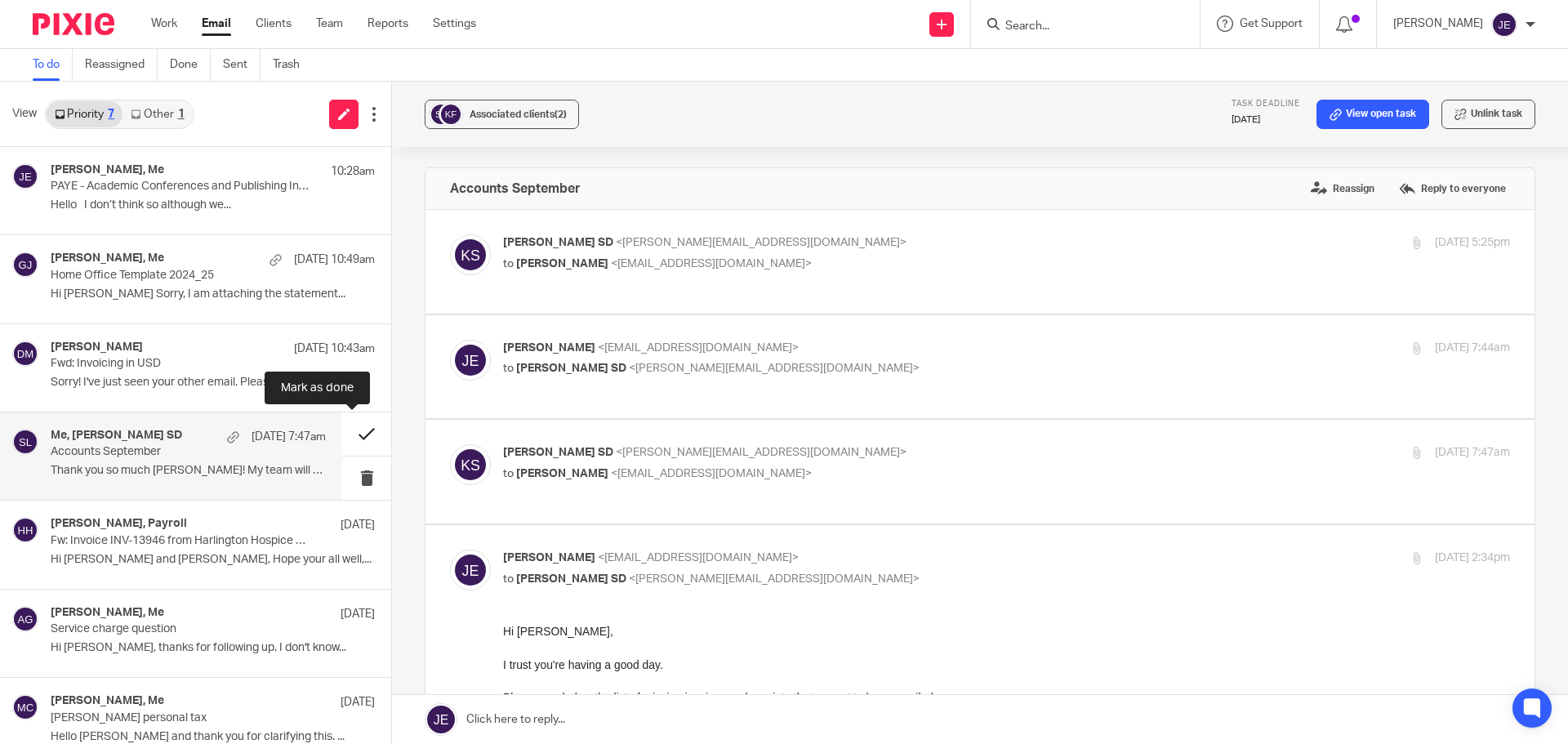
click at [350, 434] on button at bounding box center [367, 434] width 49 height 43
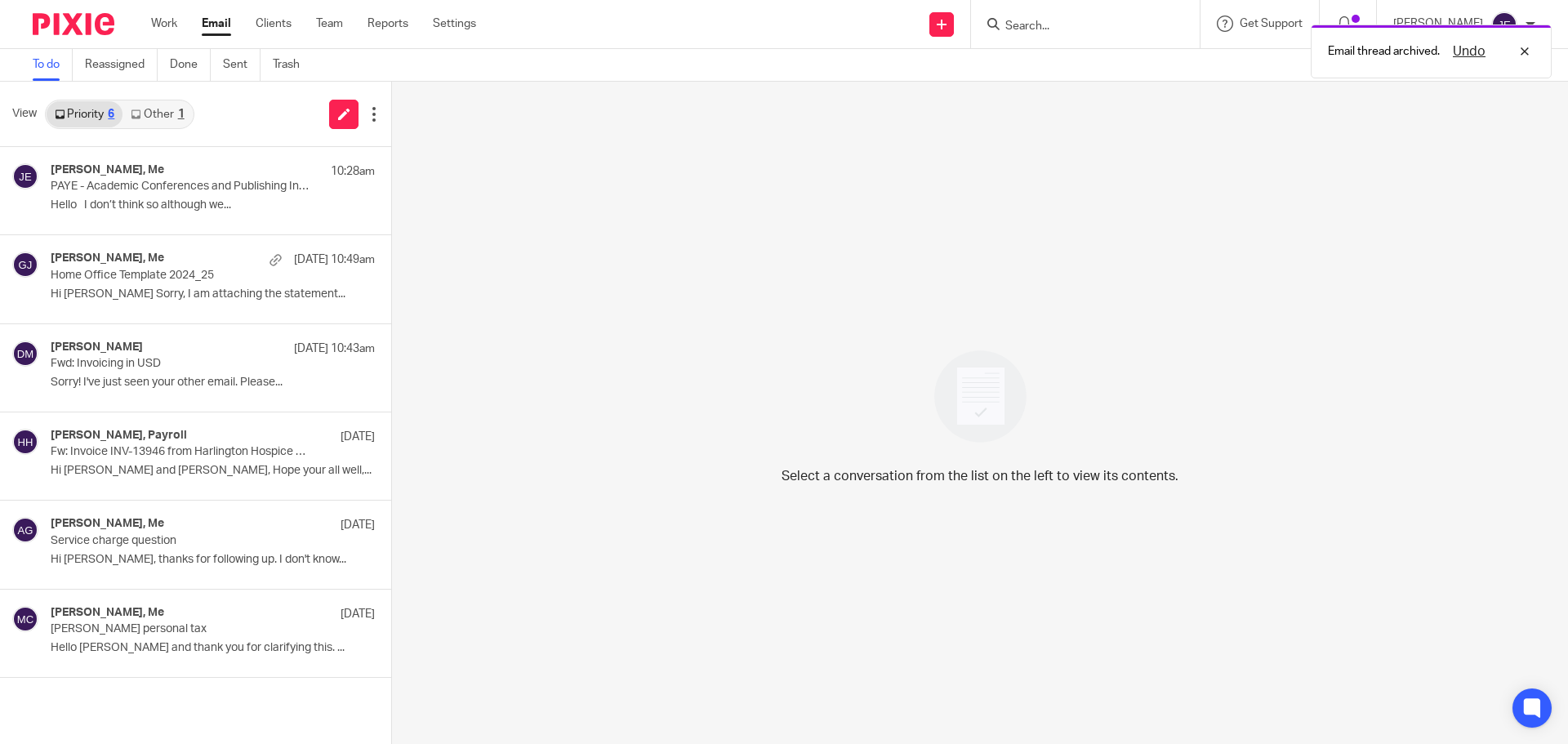
click at [176, 98] on div "View Priority 6 Other 1" at bounding box center [196, 113] width 392 height 65
click at [171, 105] on link "Other 1" at bounding box center [157, 114] width 69 height 26
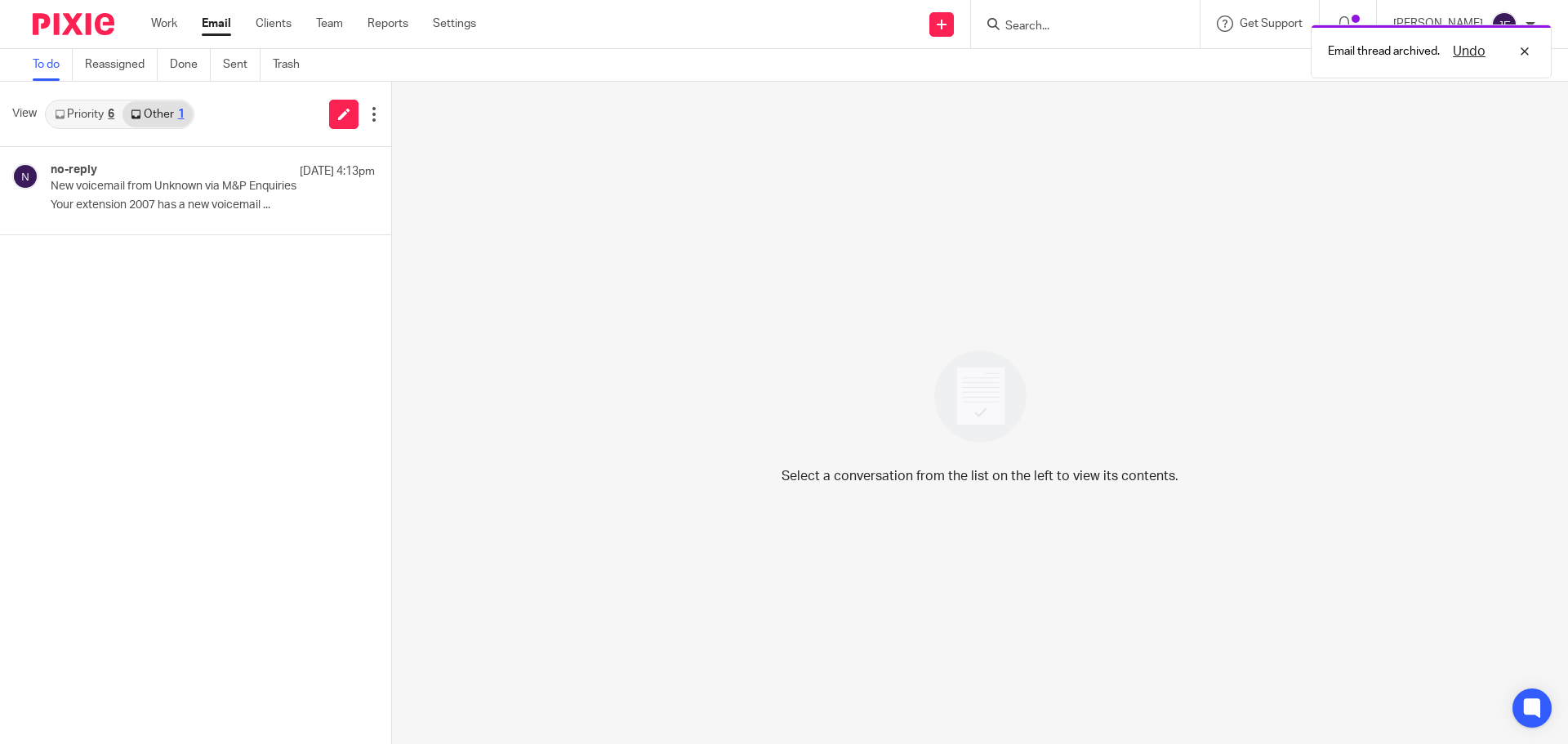
click at [68, 111] on link "Priority 6" at bounding box center [84, 114] width 76 height 26
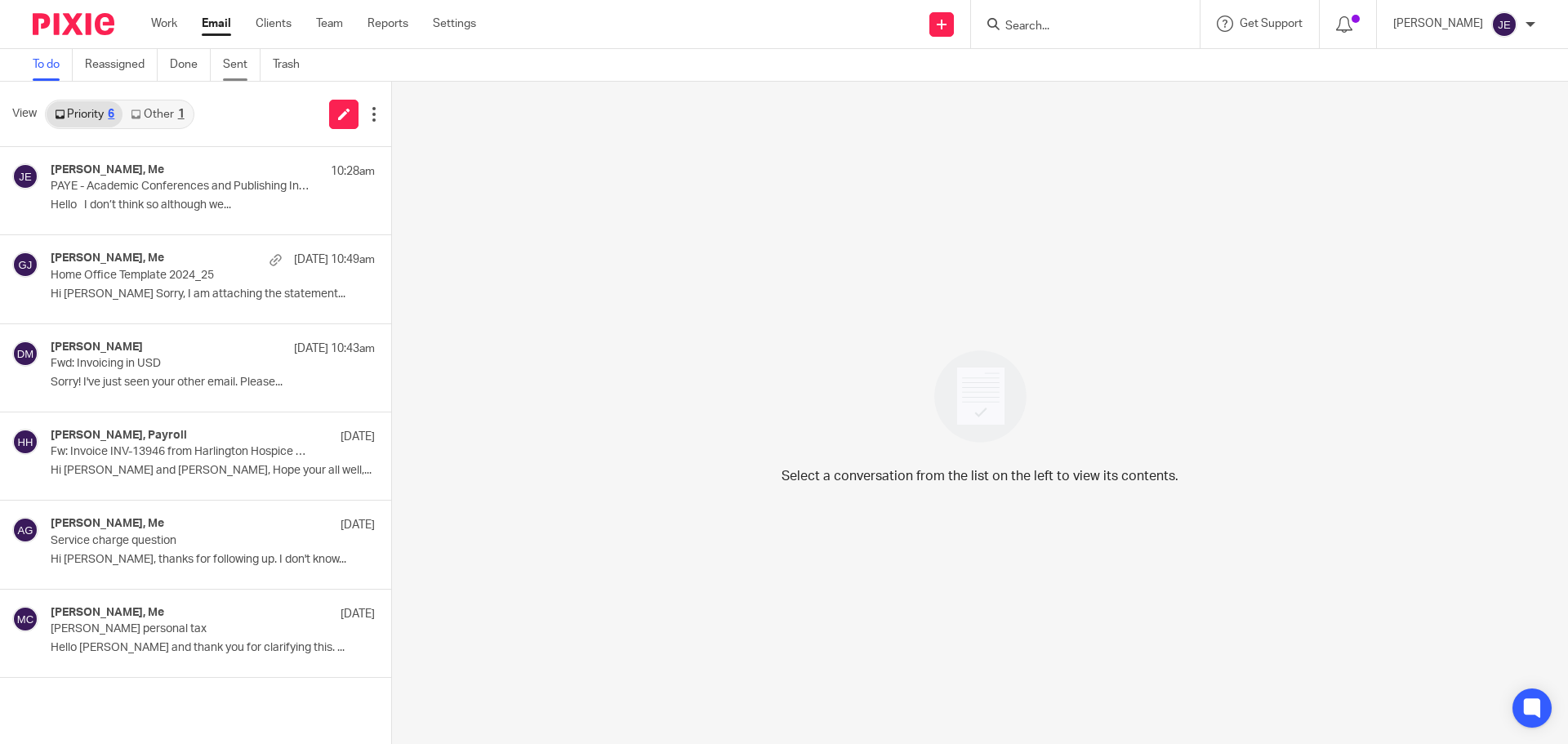
click at [235, 68] on link "Sent" at bounding box center [242, 65] width 38 height 32
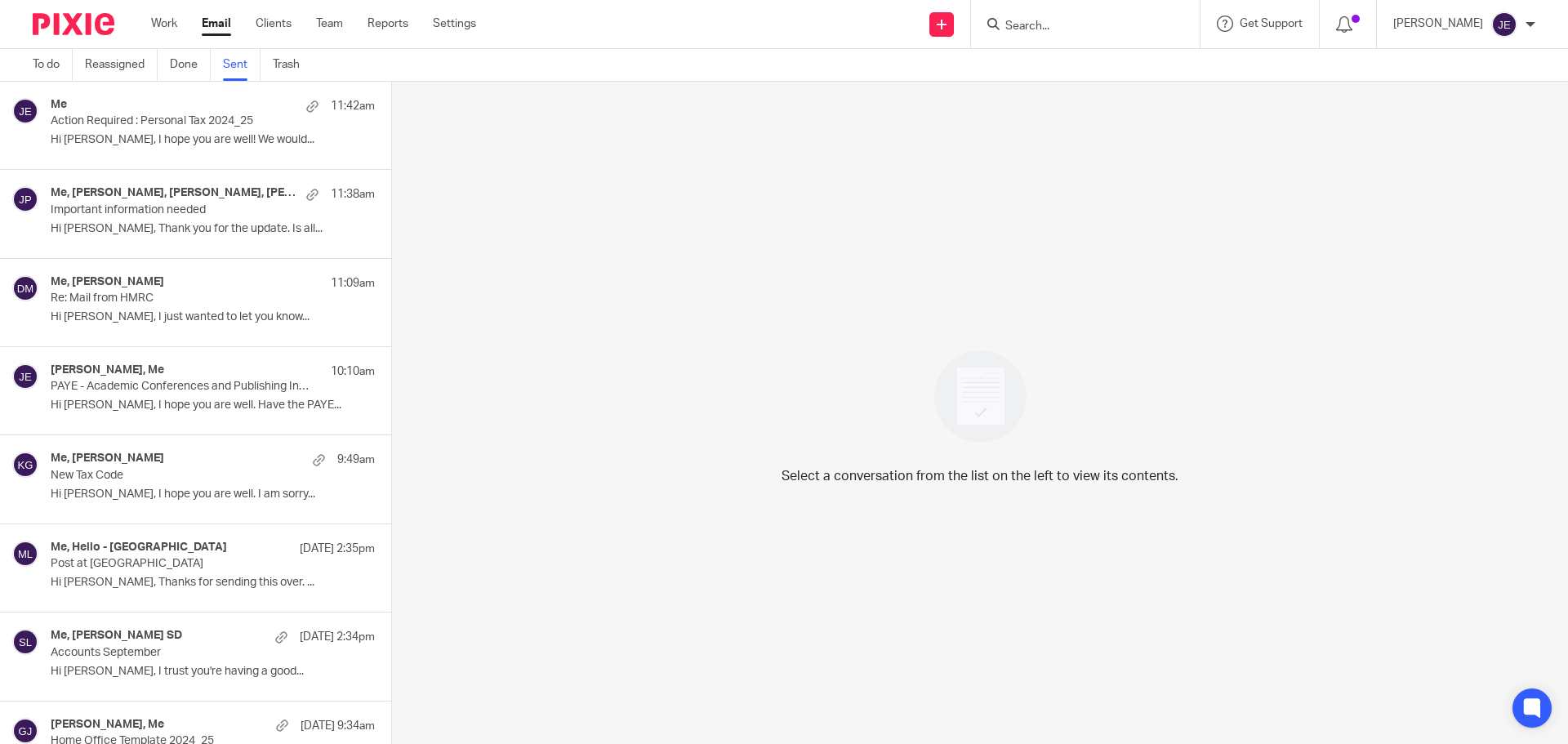
click at [218, 21] on link "Email" at bounding box center [216, 23] width 29 height 16
